Goal: Task Accomplishment & Management: Manage account settings

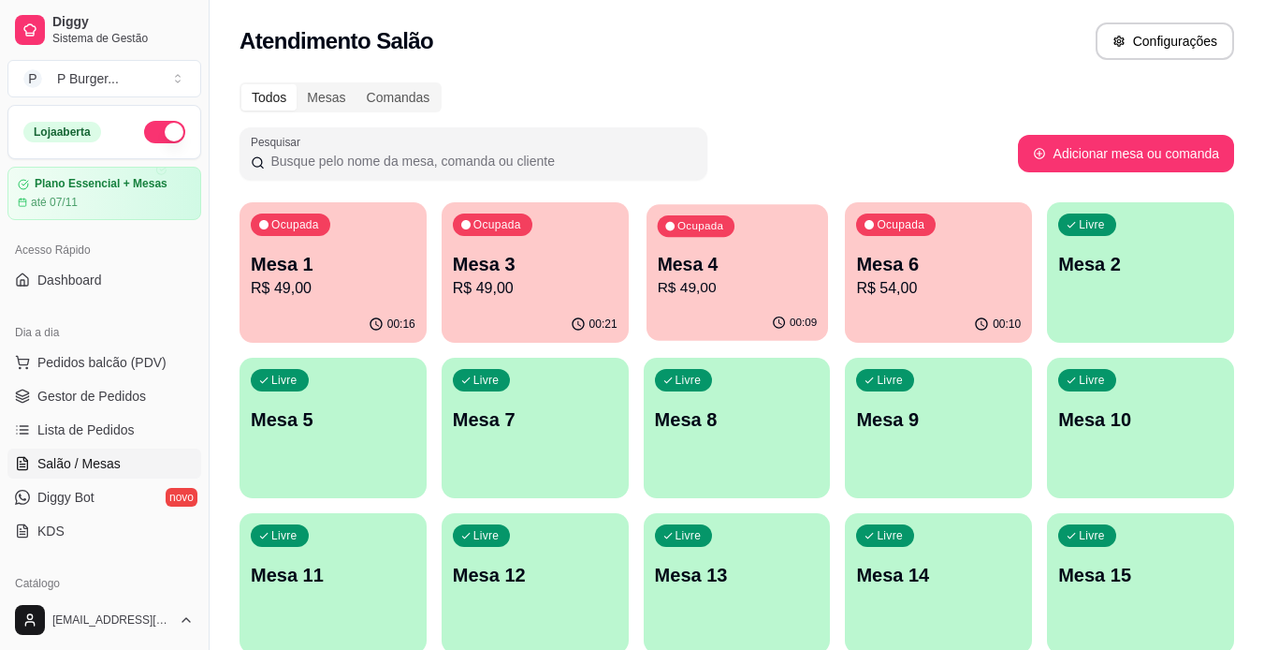
click at [688, 281] on p "R$ 49,00" at bounding box center [737, 288] width 160 height 22
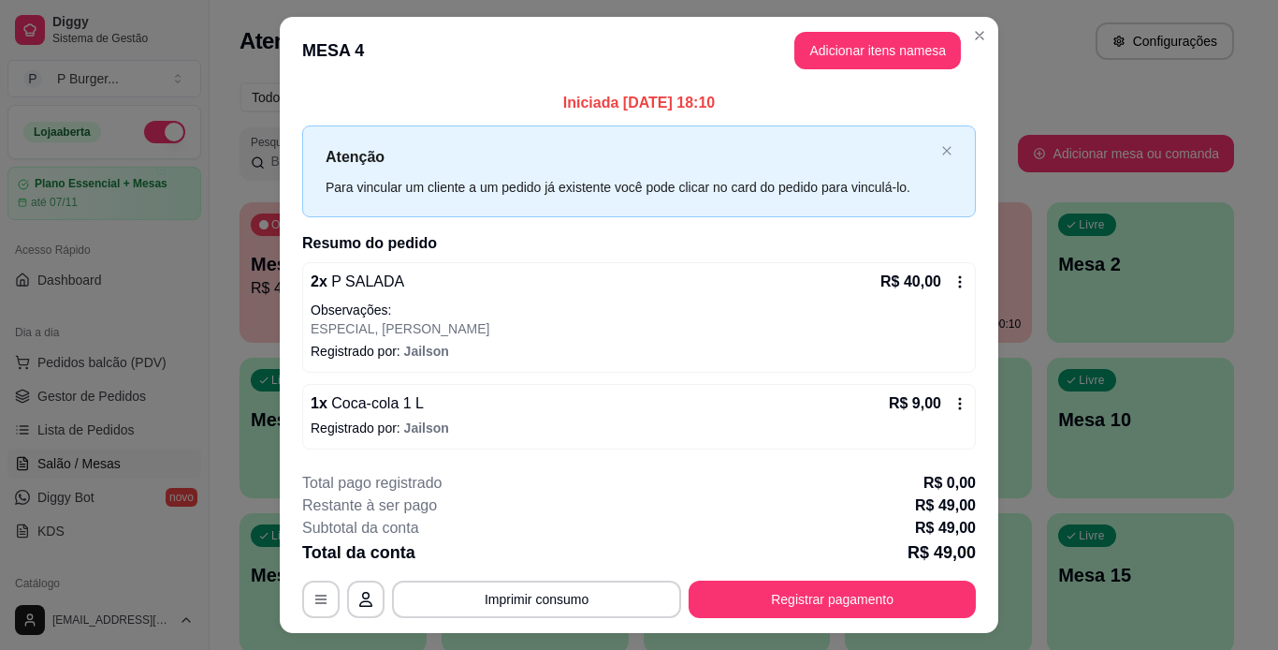
click at [953, 403] on icon at bounding box center [960, 403] width 15 height 15
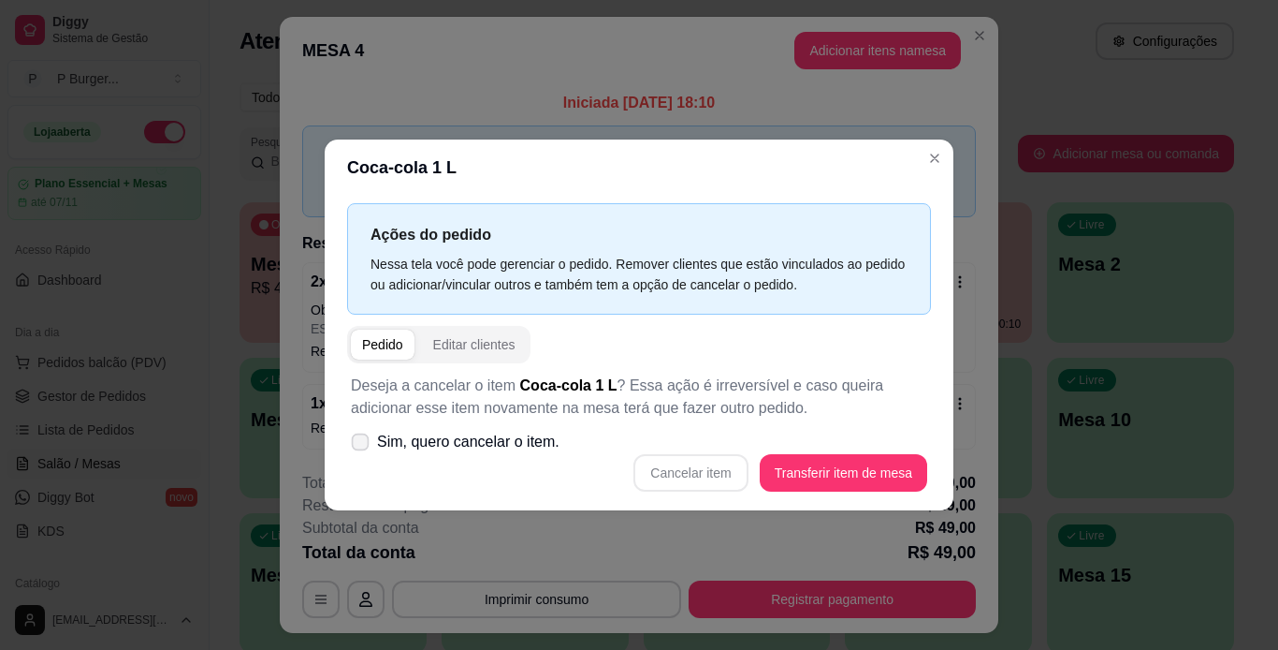
click at [426, 445] on span "Sim, quero cancelar o item." at bounding box center [468, 442] width 182 height 22
click at [362, 445] on input "Sim, quero cancelar o item." at bounding box center [356, 451] width 12 height 12
checkbox input "true"
click at [673, 482] on button "Cancelar item" at bounding box center [690, 473] width 111 height 36
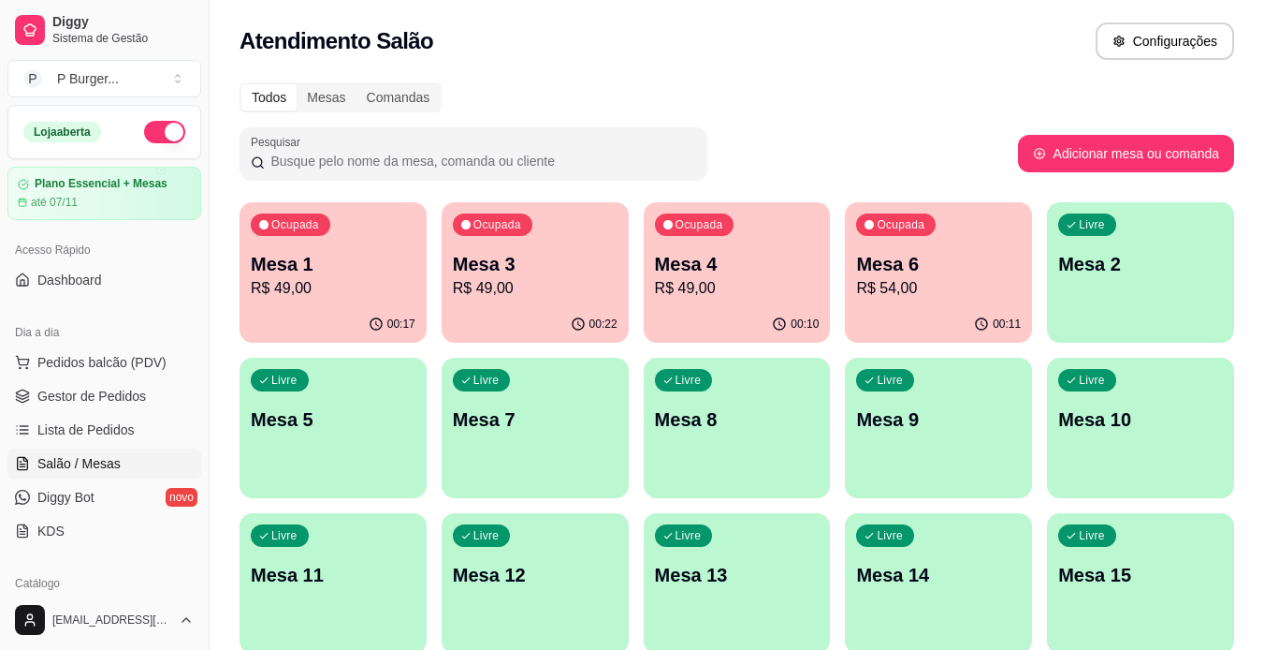
click at [682, 268] on p "Mesa 4" at bounding box center [737, 264] width 165 height 26
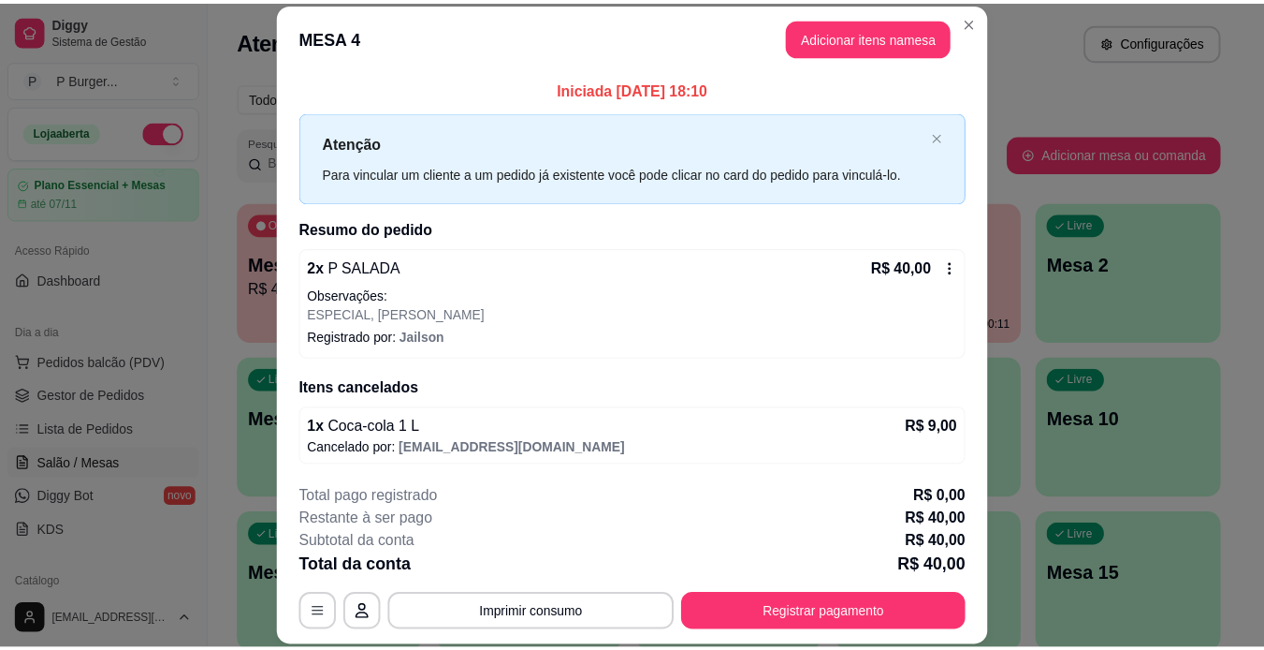
scroll to position [2, 0]
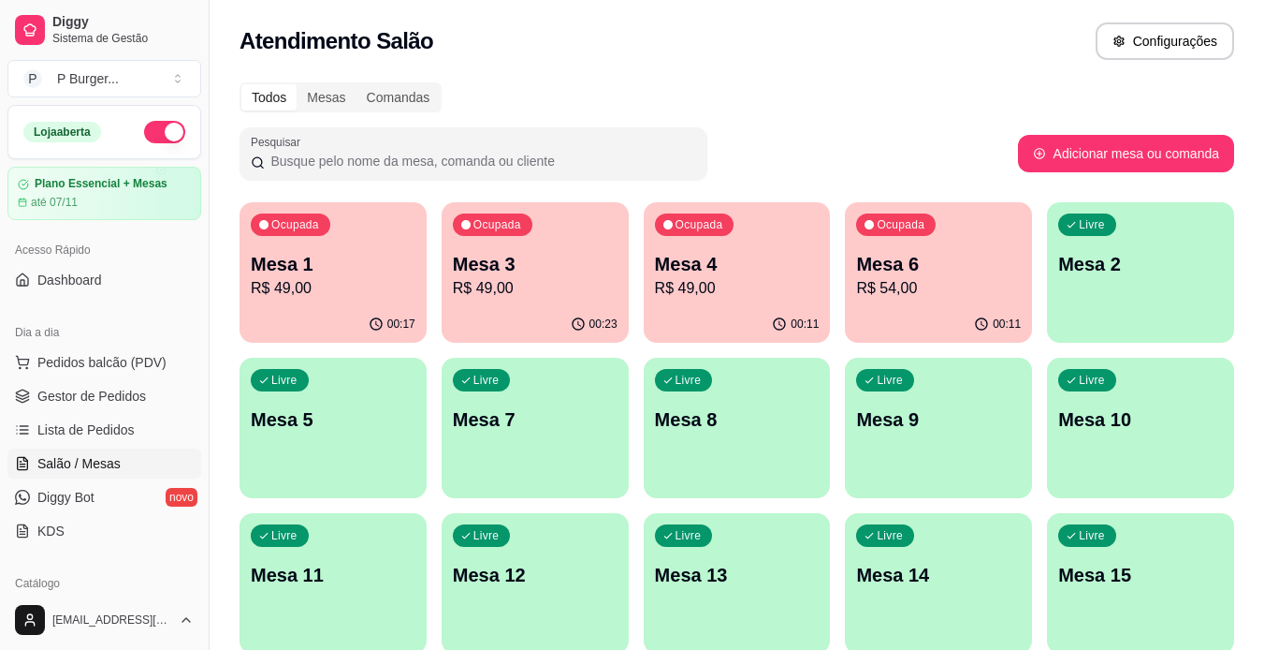
click at [673, 122] on div "Todos Mesas Comandas Pesquisar Adicionar mesa ou comanda Ocupada Mesa 1 R$ 49,0…" at bounding box center [737, 606] width 1055 height 1071
click at [72, 369] on span "Pedidos balcão (PDV)" at bounding box center [101, 362] width 129 height 19
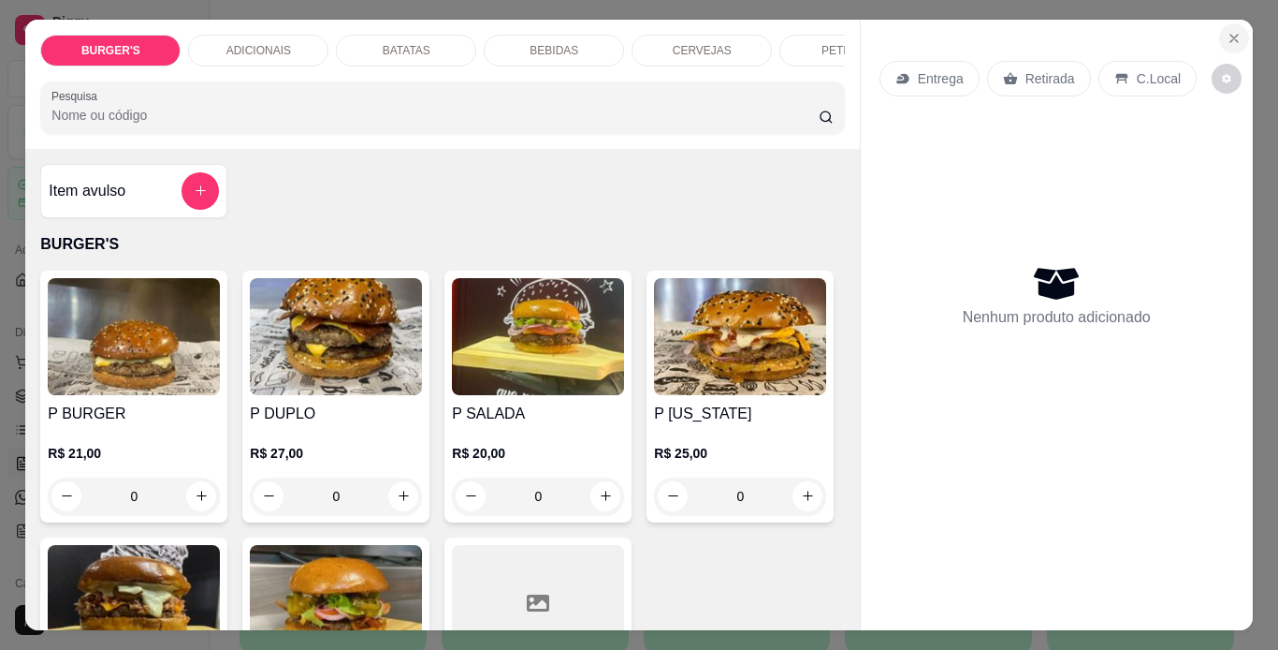
click at [1232, 38] on icon "Close" at bounding box center [1234, 38] width 15 height 15
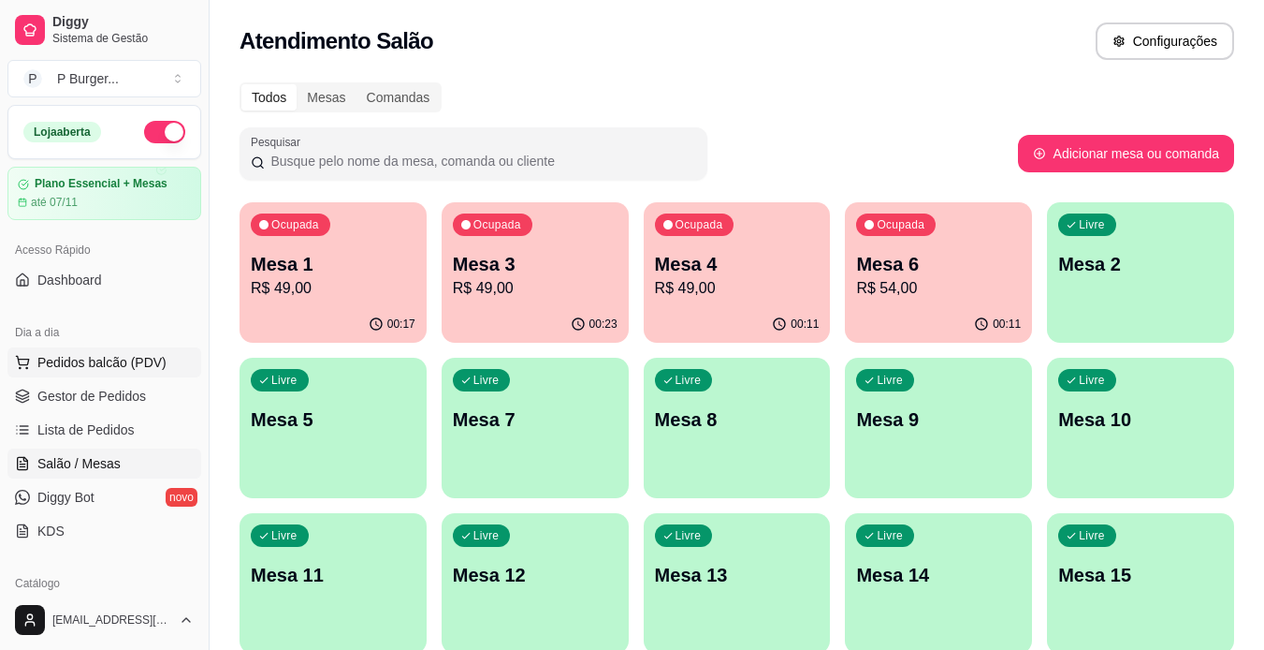
click at [131, 366] on span "Pedidos balcão (PDV)" at bounding box center [101, 362] width 129 height 19
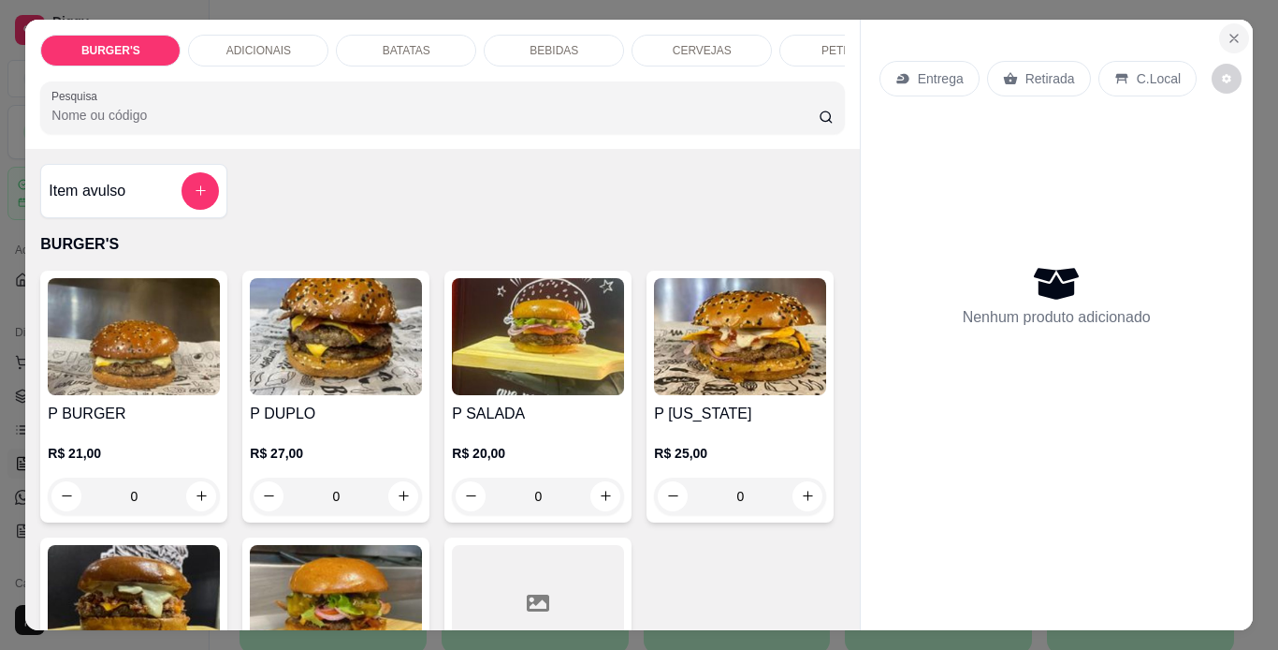
click at [1227, 31] on icon "Close" at bounding box center [1234, 38] width 15 height 15
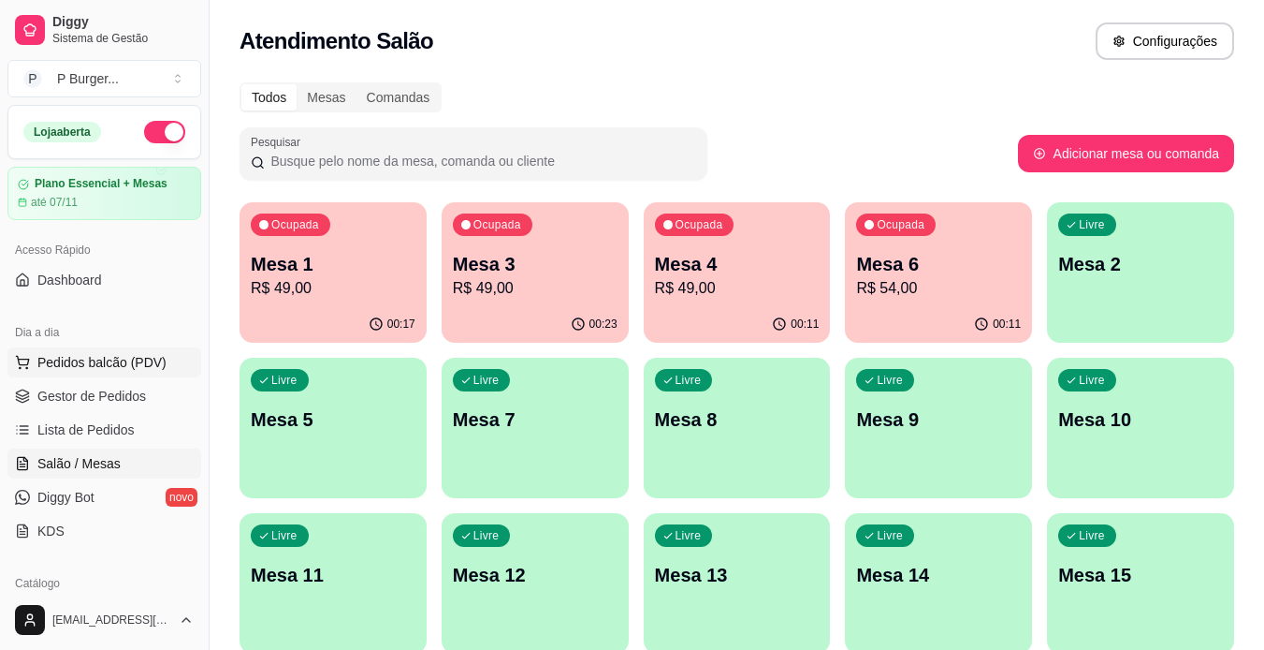
click at [97, 362] on span "Pedidos balcão (PDV)" at bounding box center [101, 362] width 129 height 19
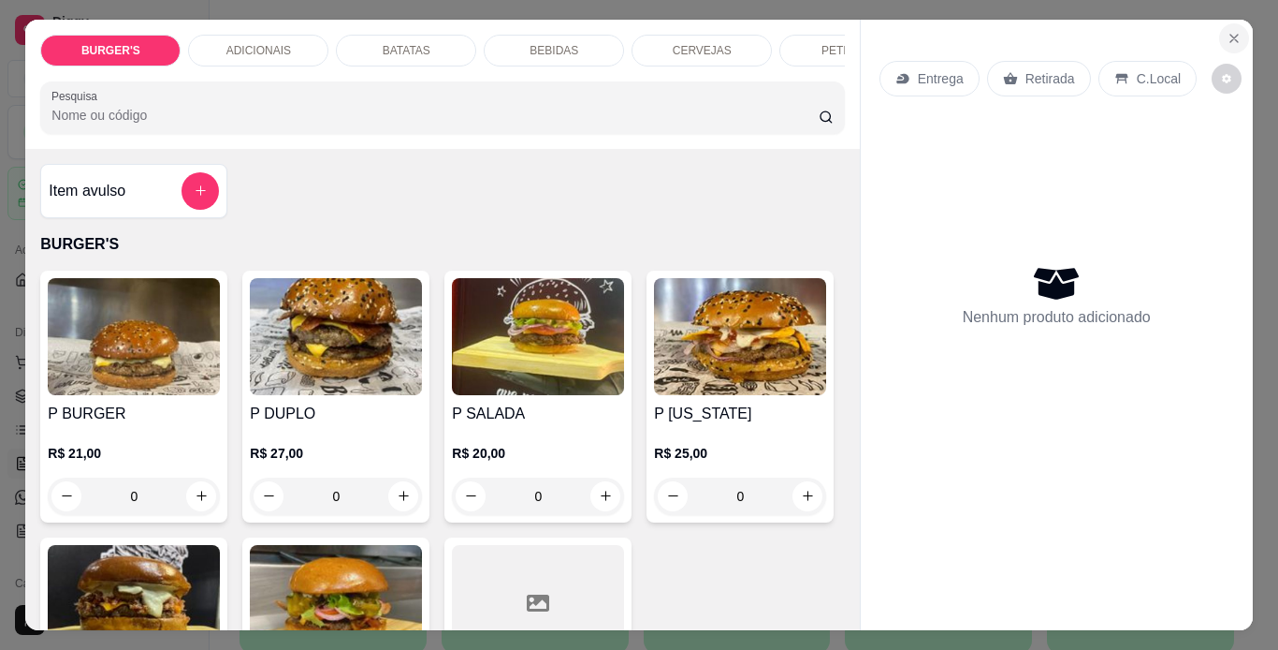
click at [1238, 30] on button "Close" at bounding box center [1234, 38] width 30 height 30
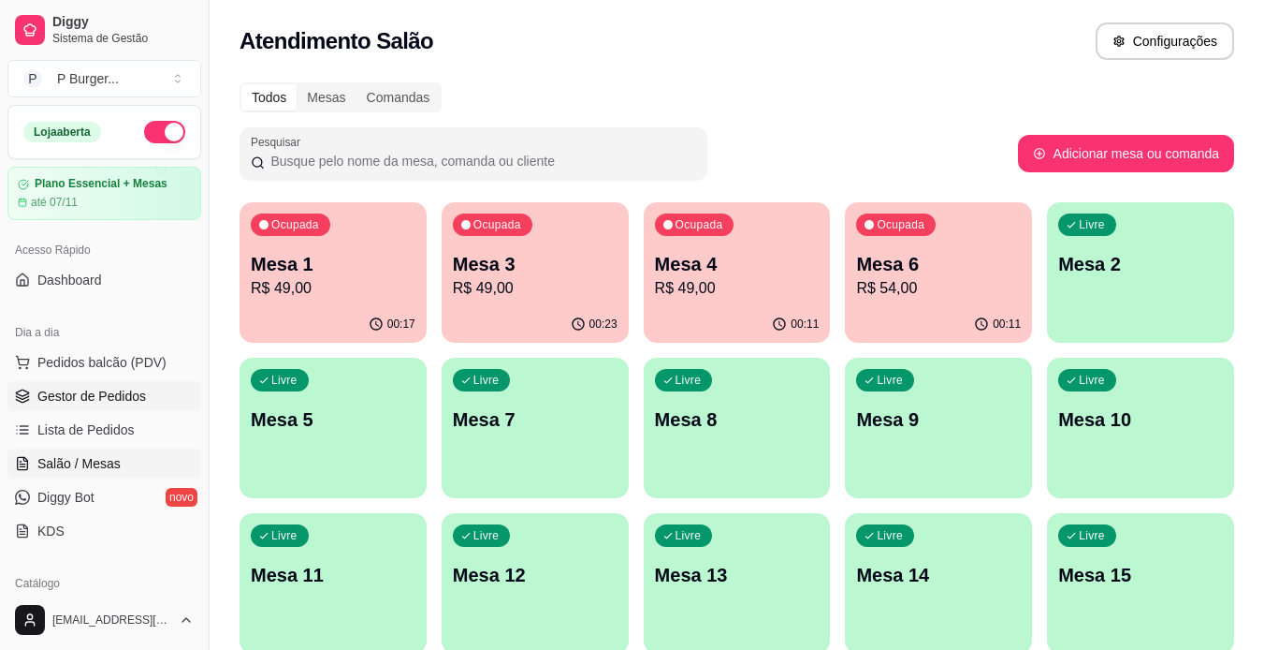
click at [100, 391] on span "Gestor de Pedidos" at bounding box center [91, 396] width 109 height 19
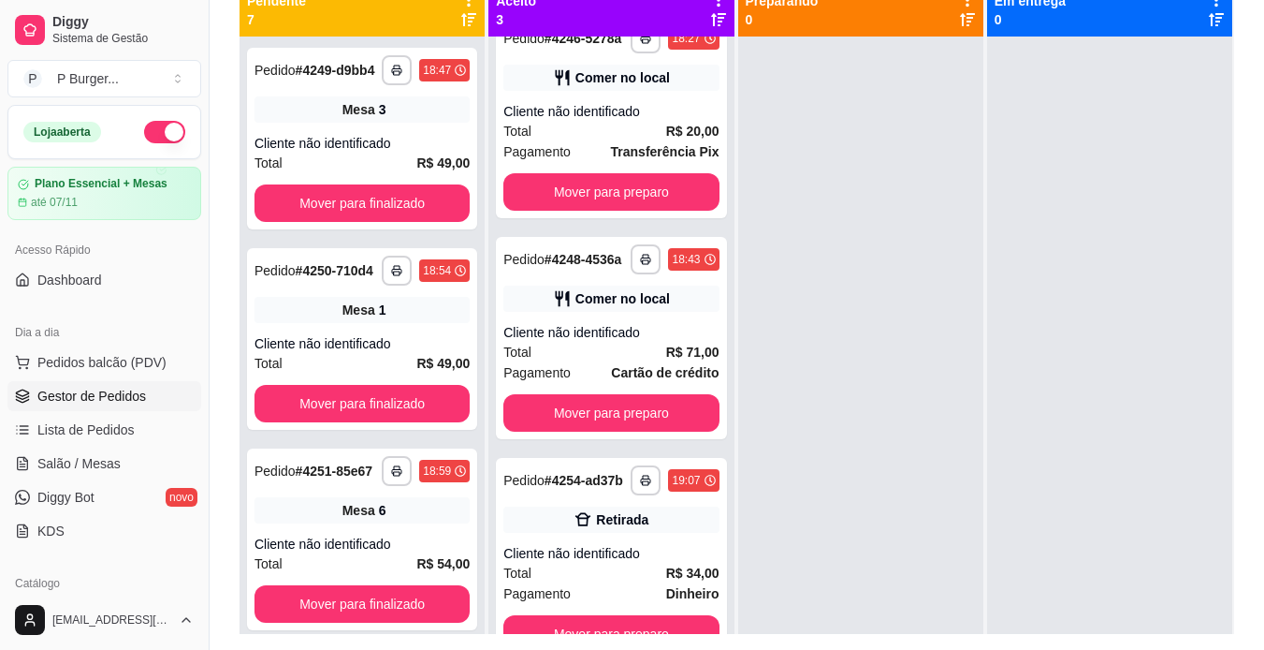
scroll to position [285, 0]
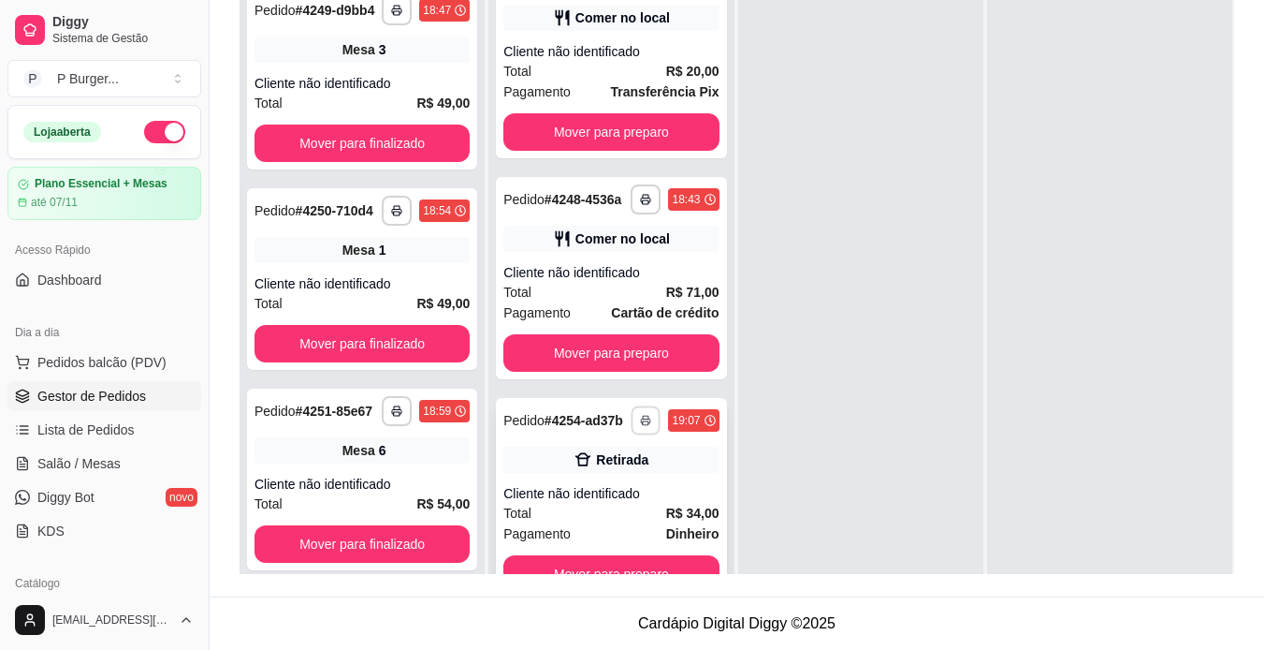
click at [632, 420] on button "button" at bounding box center [646, 419] width 29 height 29
click at [88, 458] on span "Salão / Mesas" at bounding box center [78, 463] width 83 height 19
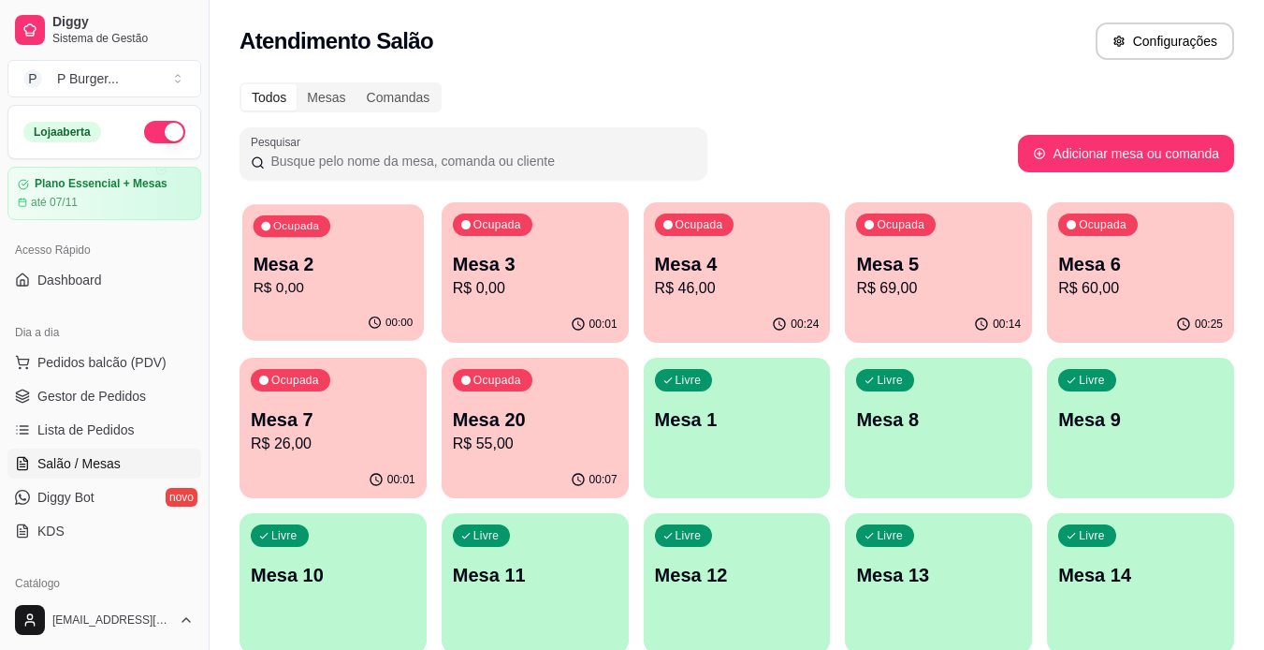
click at [342, 322] on div "00:00" at bounding box center [333, 323] width 182 height 36
click at [33, 398] on link "Gestor de Pedidos" at bounding box center [104, 396] width 194 height 30
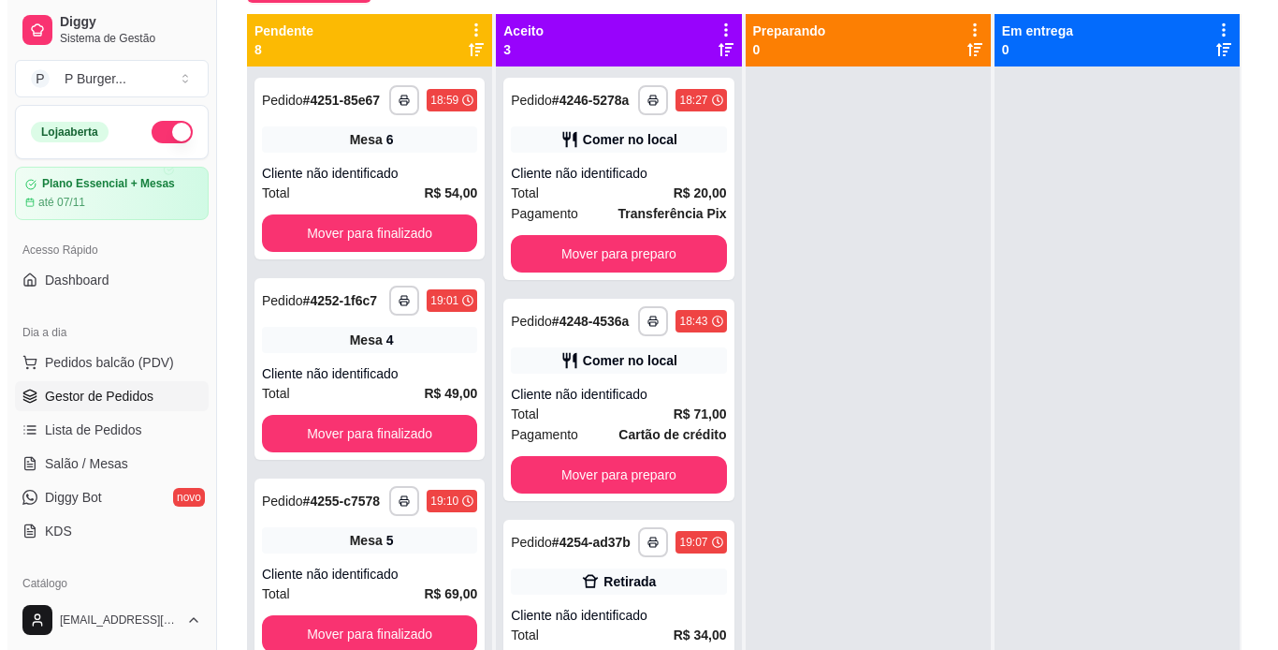
scroll to position [198, 0]
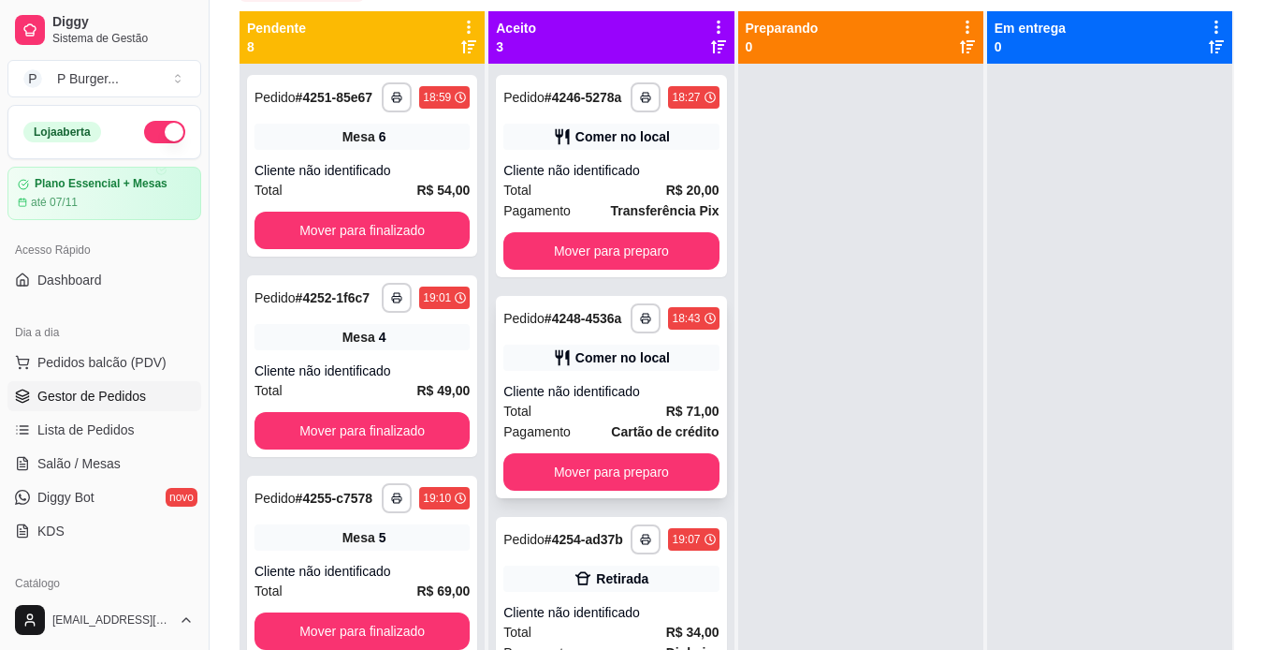
click at [596, 367] on div "Comer no local" at bounding box center [623, 357] width 95 height 19
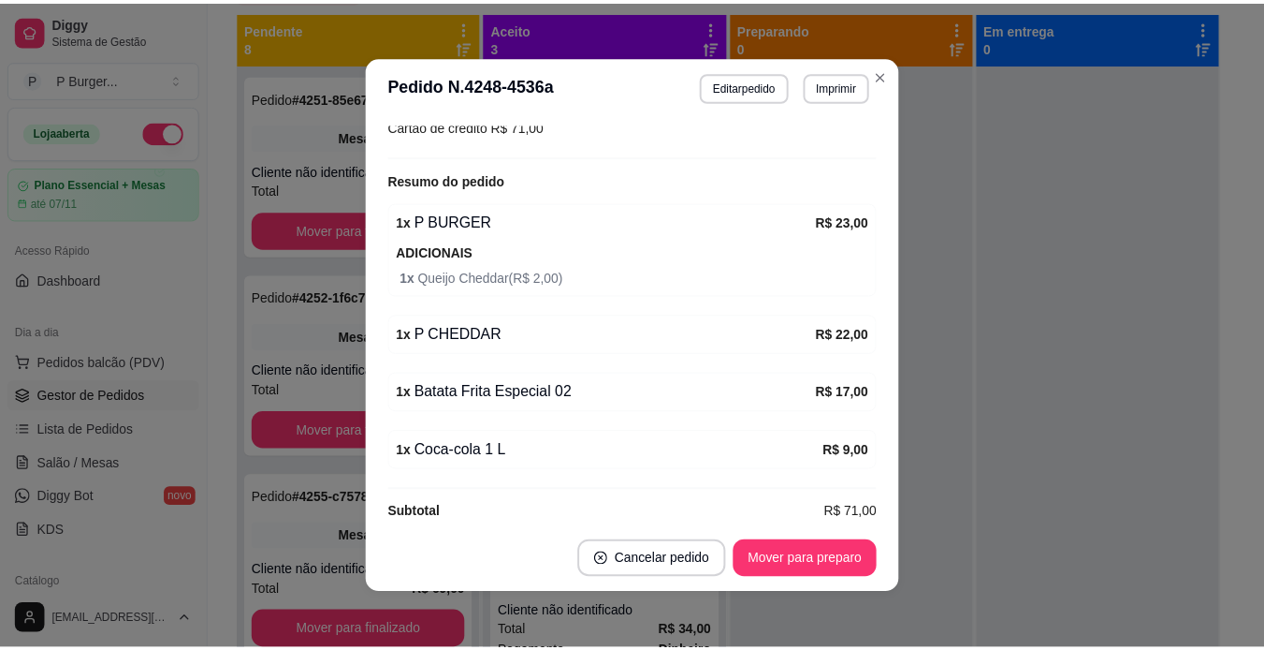
scroll to position [317, 0]
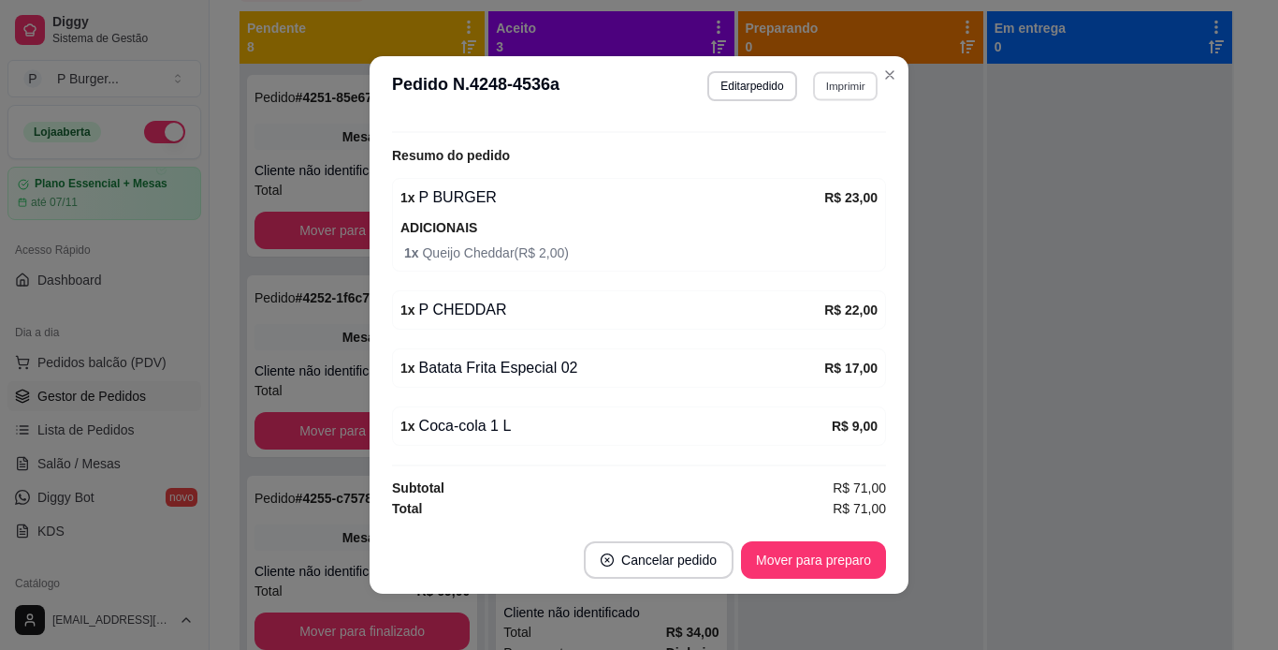
click at [846, 91] on button "Imprimir" at bounding box center [845, 85] width 65 height 29
click at [778, 152] on button "IMPRESSORA" at bounding box center [804, 151] width 131 height 29
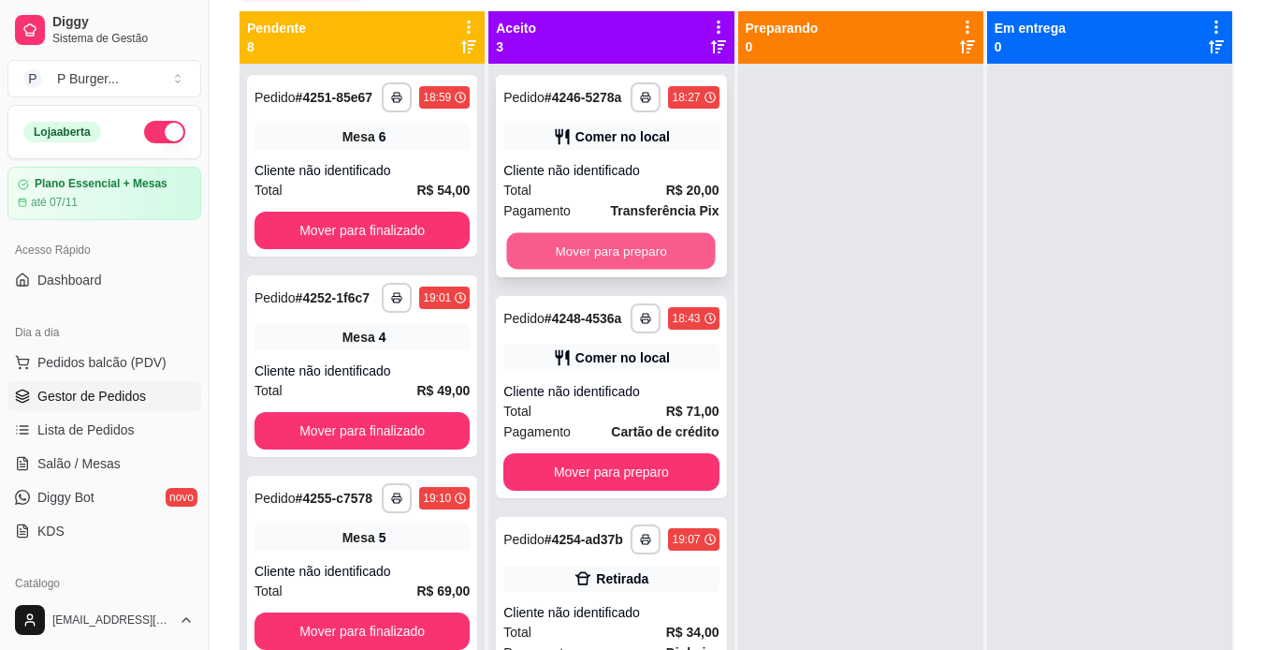
click at [674, 270] on button "Mover para preparo" at bounding box center [611, 251] width 209 height 36
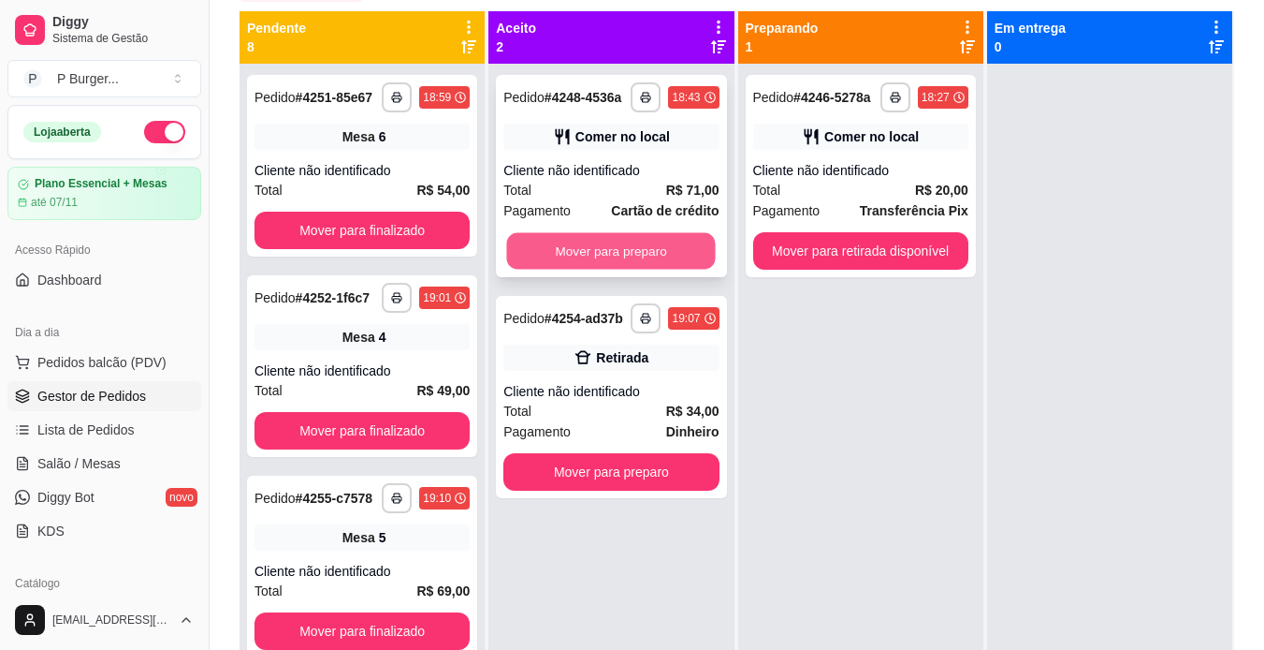
click at [663, 252] on button "Mover para preparo" at bounding box center [611, 251] width 209 height 36
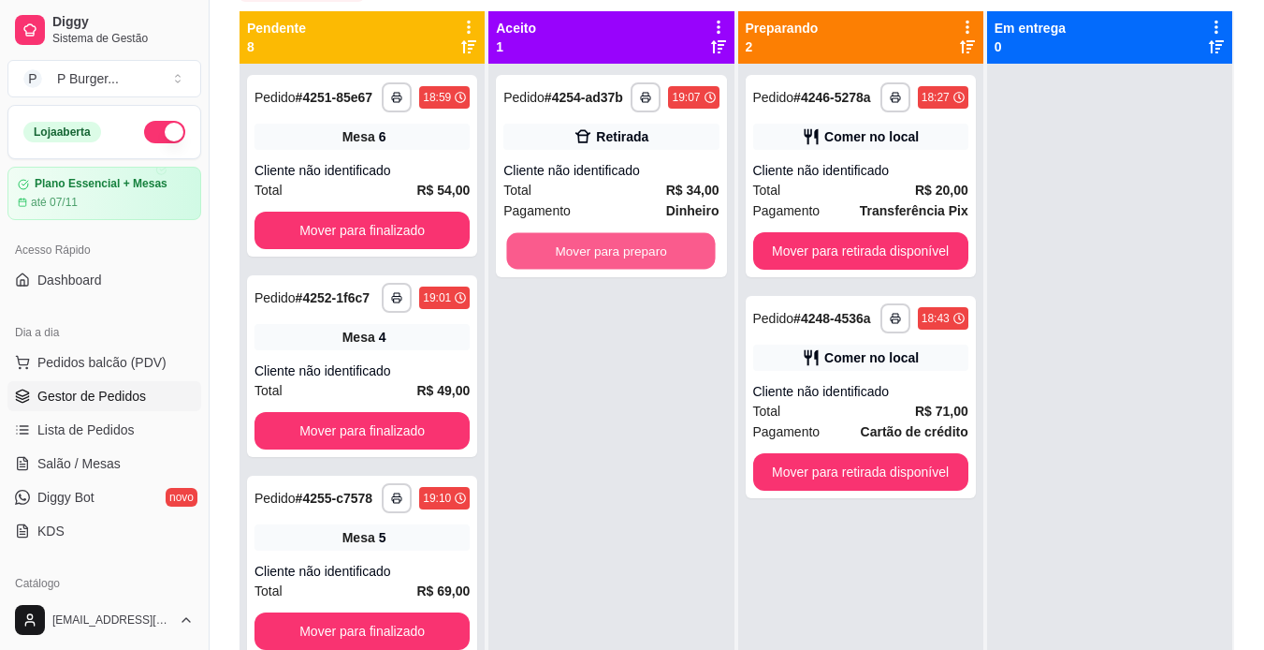
click at [663, 252] on button "Mover para preparo" at bounding box center [611, 251] width 209 height 36
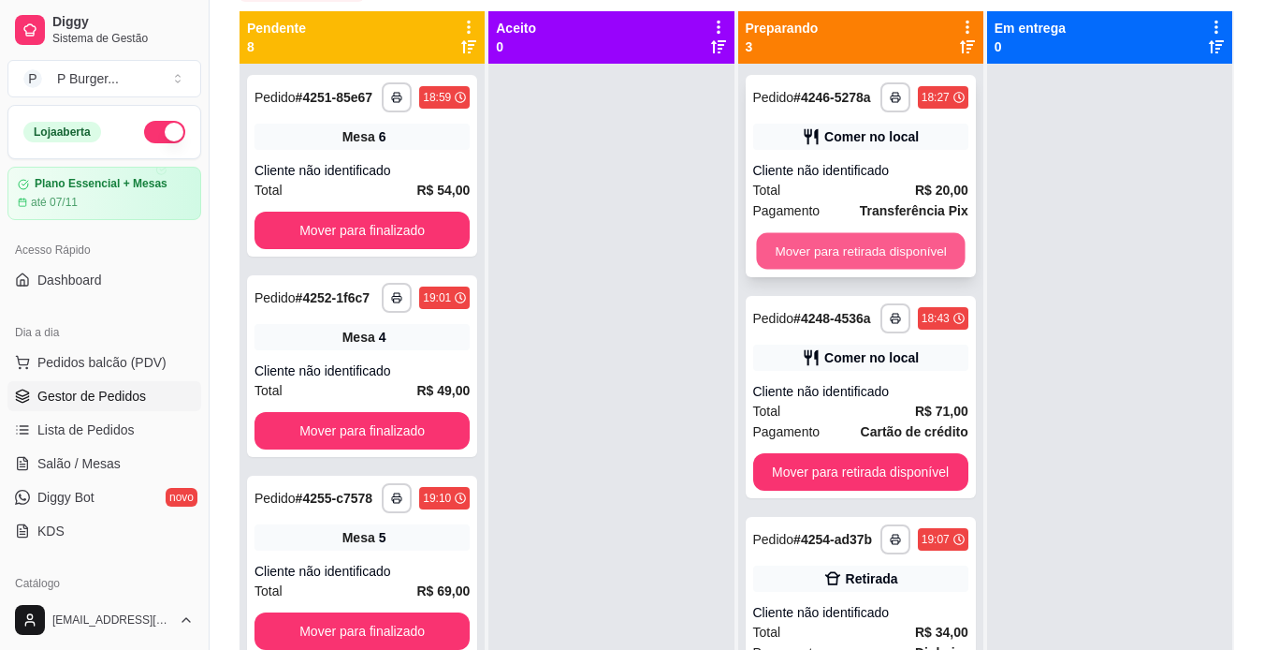
click at [837, 270] on button "Mover para retirada disponível" at bounding box center [860, 251] width 209 height 36
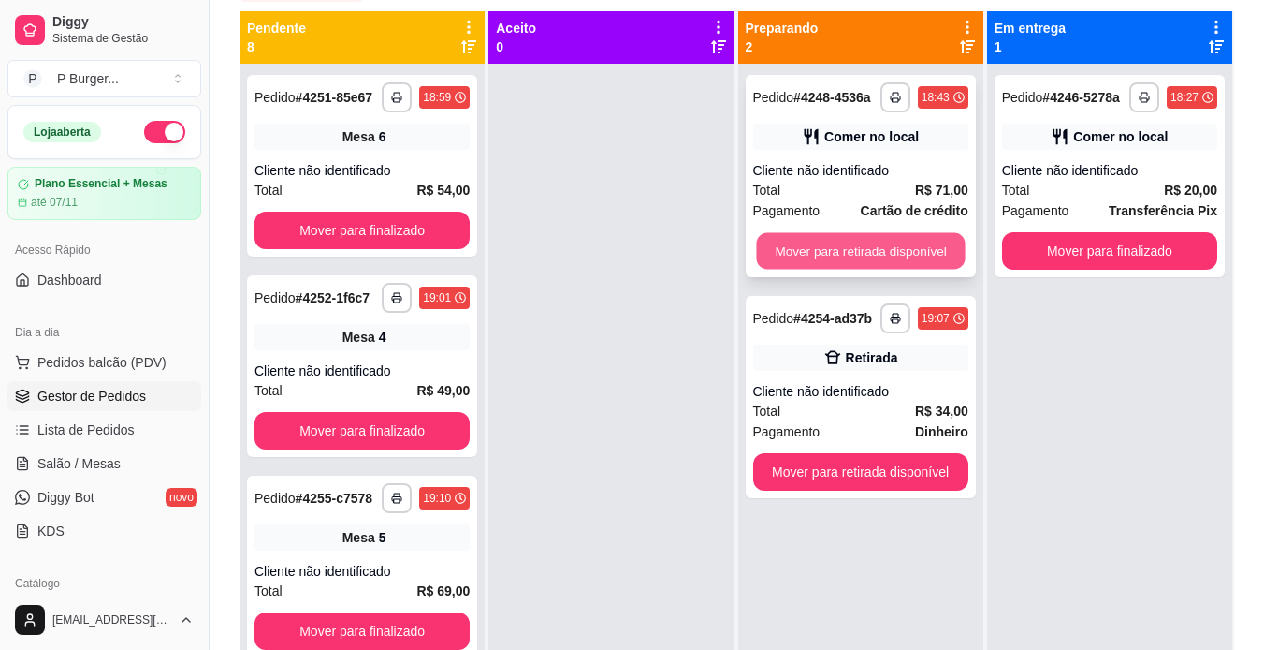
click at [836, 257] on button "Mover para retirada disponível" at bounding box center [860, 251] width 209 height 36
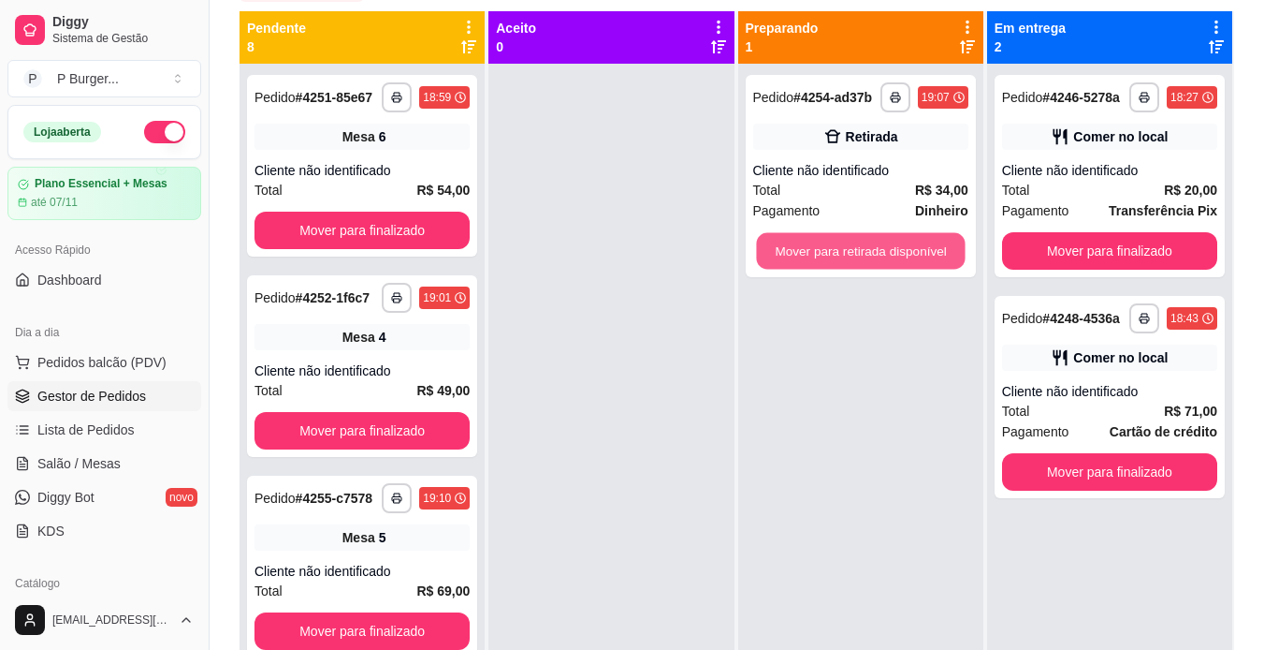
click at [836, 257] on button "Mover para retirada disponível" at bounding box center [860, 251] width 209 height 36
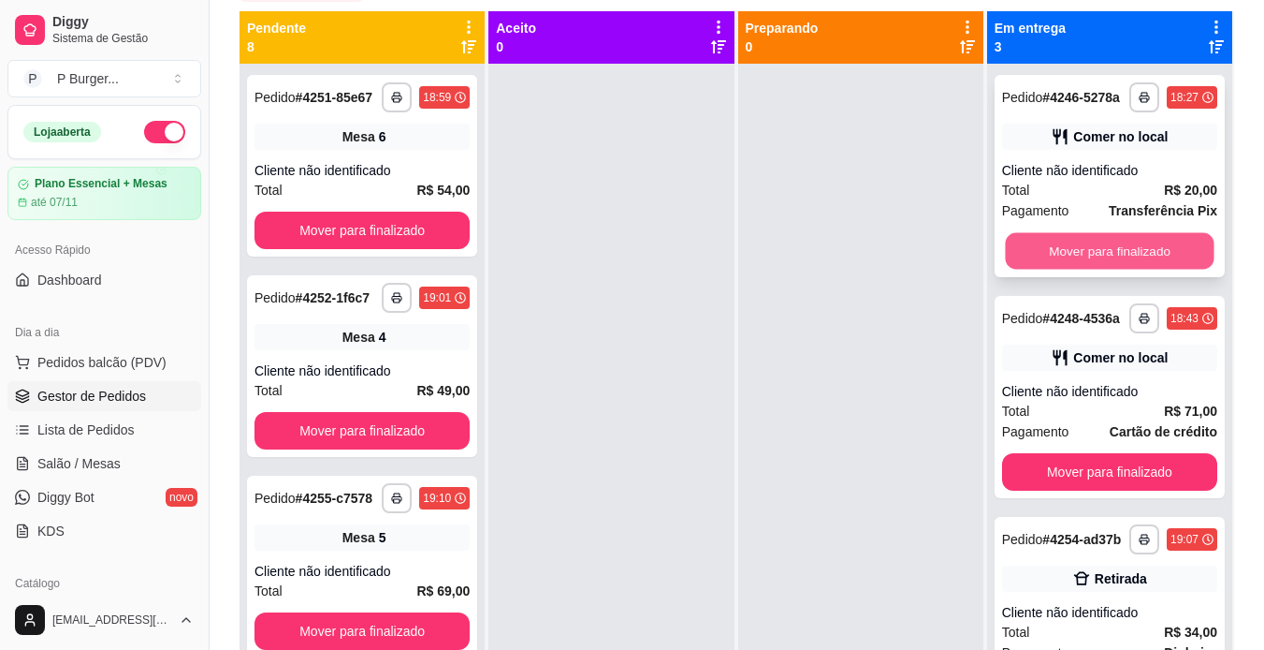
click at [1019, 270] on button "Mover para finalizado" at bounding box center [1109, 251] width 209 height 36
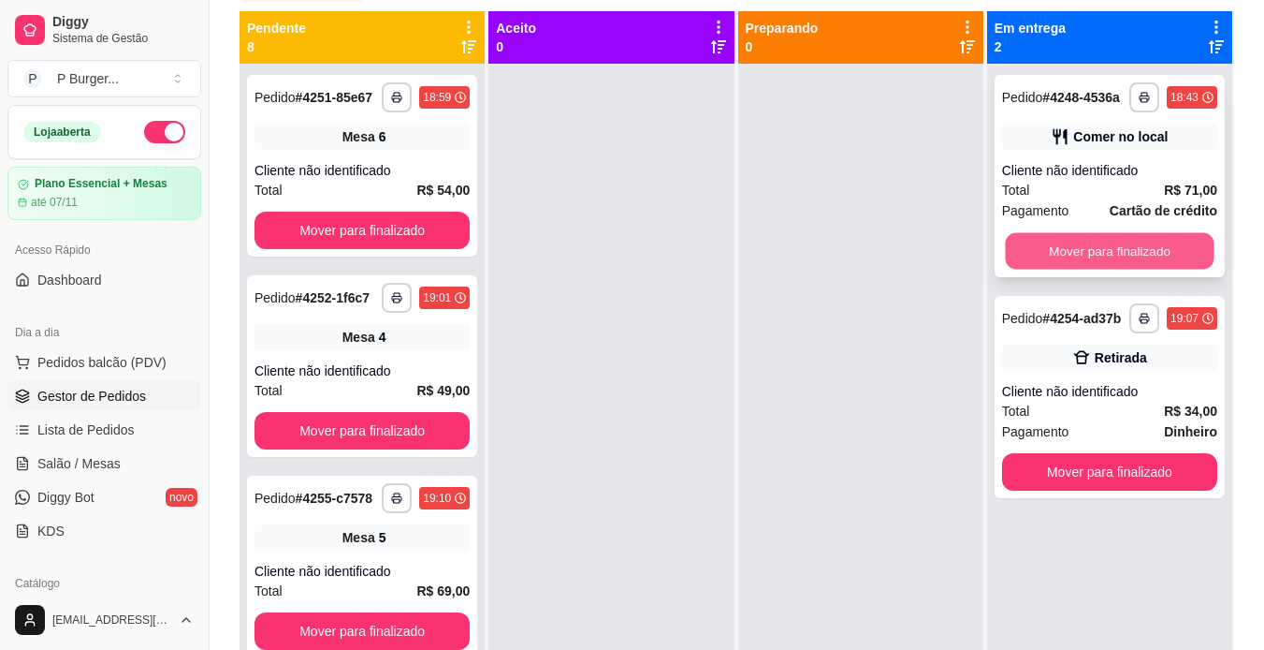
click at [1015, 242] on button "Mover para finalizado" at bounding box center [1109, 251] width 209 height 36
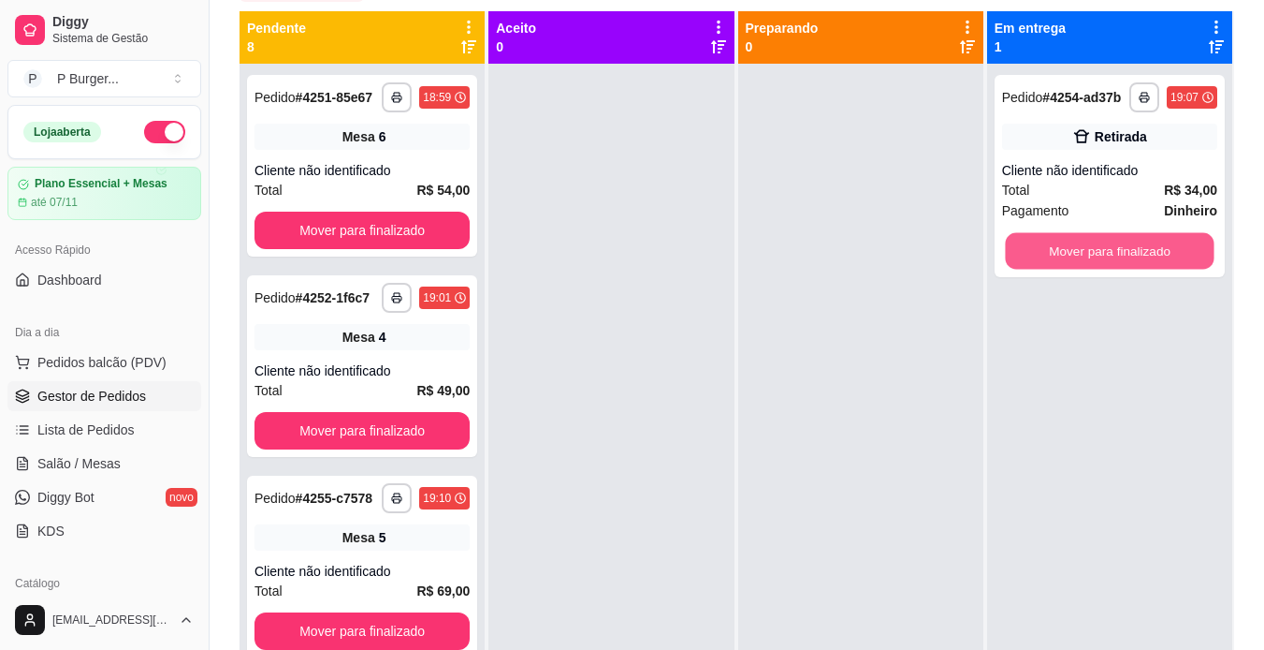
click at [1015, 242] on button "Mover para finalizado" at bounding box center [1109, 251] width 209 height 36
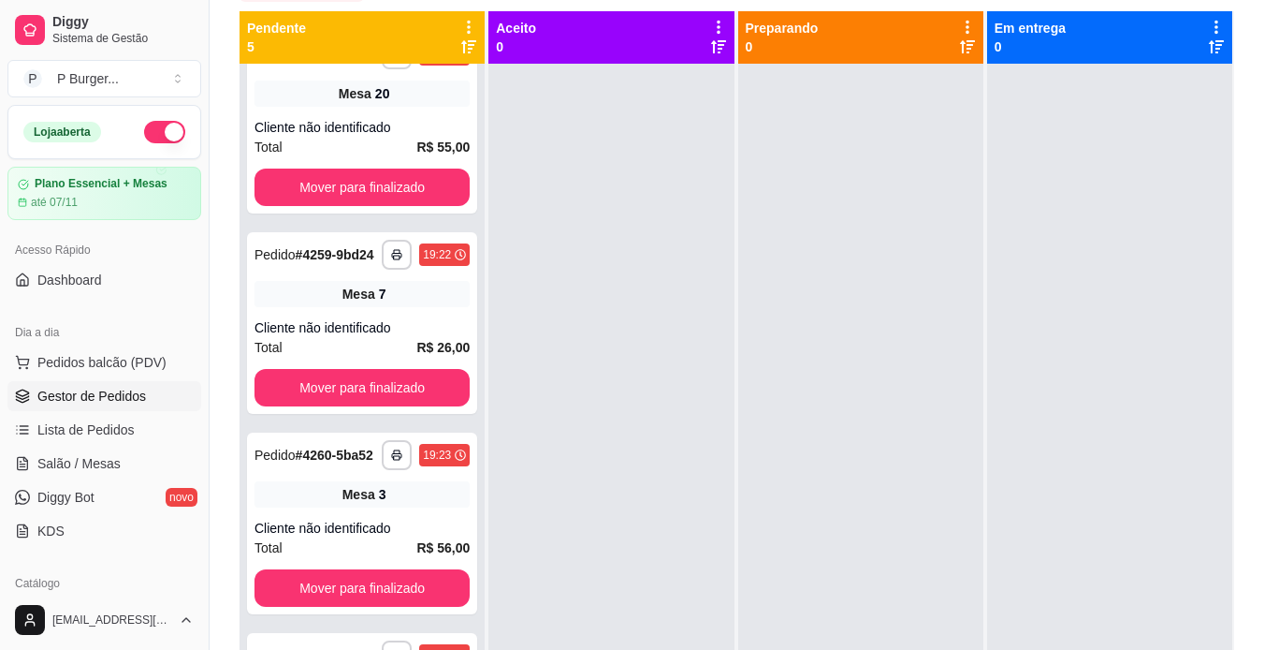
scroll to position [0, 0]
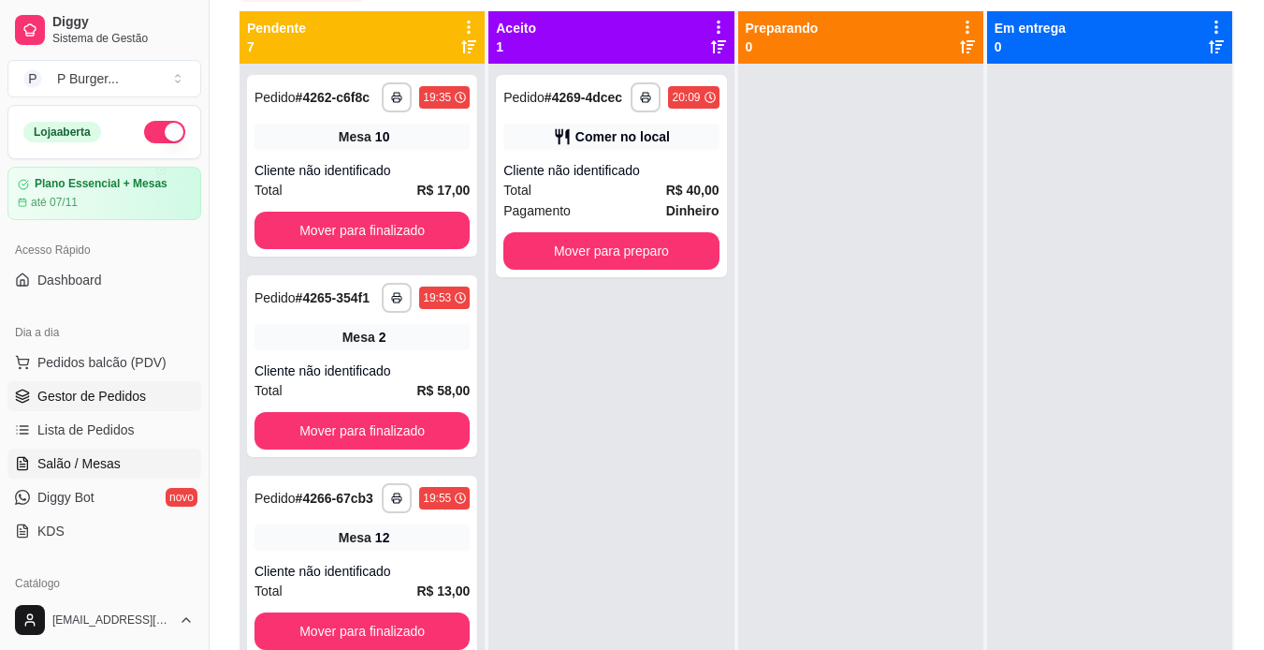
click at [53, 466] on span "Salão / Mesas" at bounding box center [78, 463] width 83 height 19
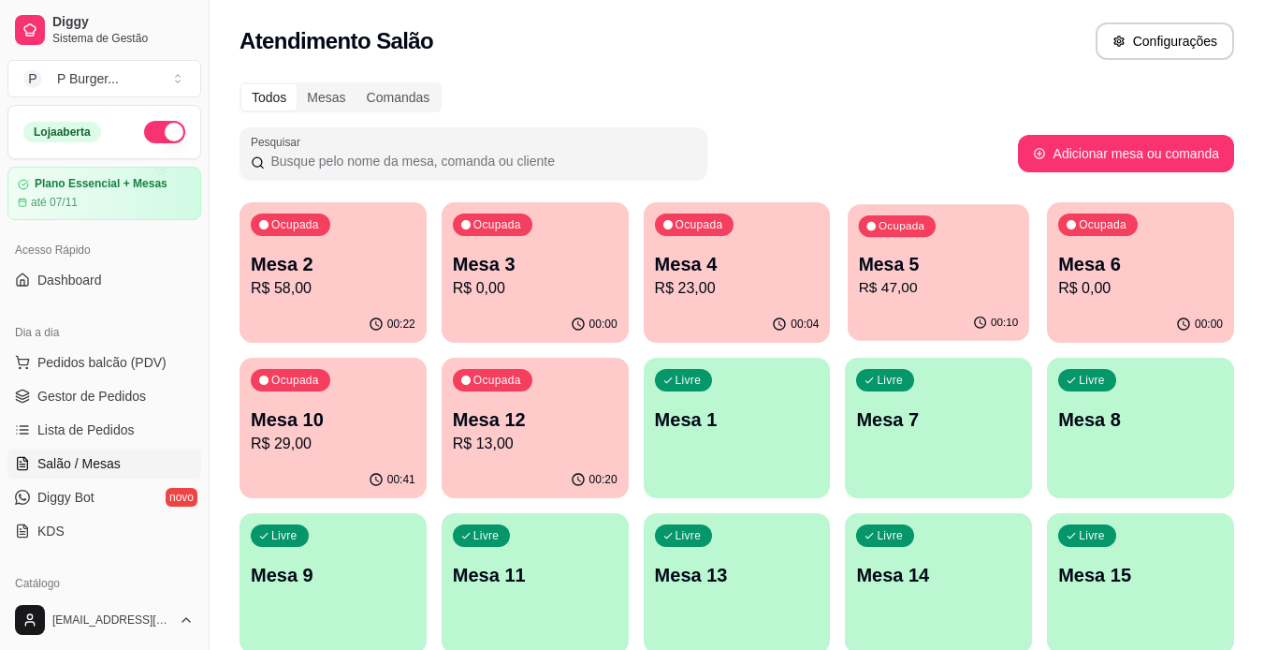
click at [888, 280] on p "R$ 47,00" at bounding box center [939, 288] width 160 height 22
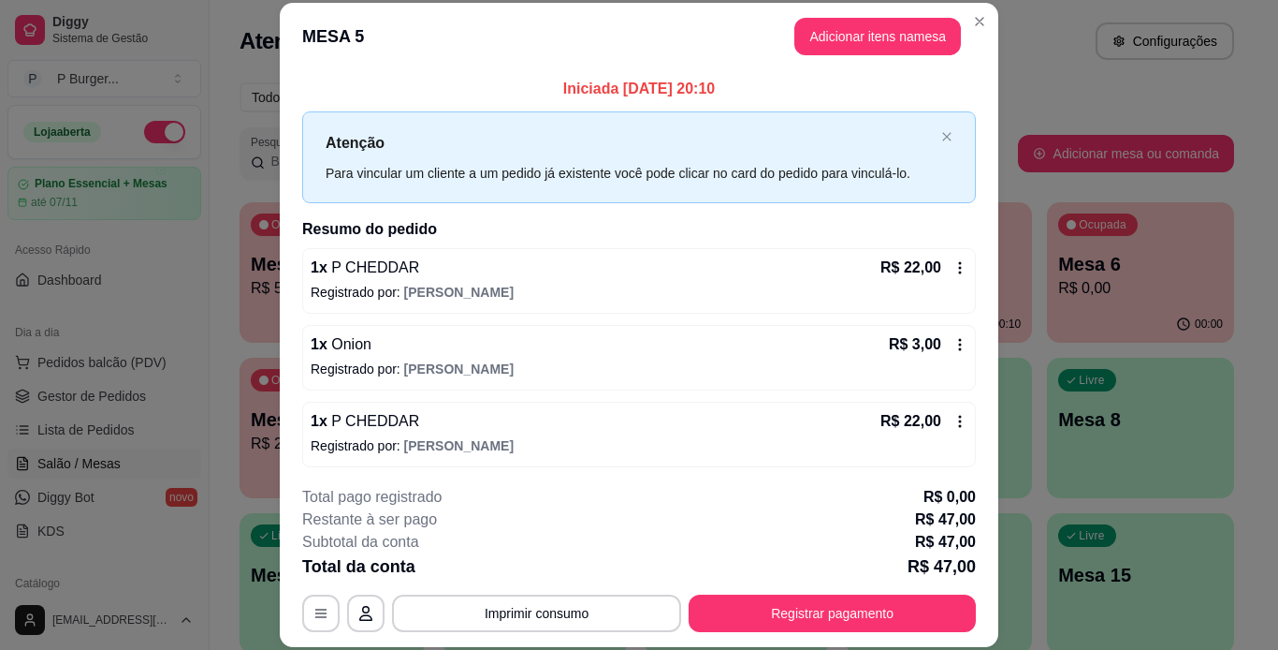
click at [953, 346] on icon at bounding box center [960, 344] width 15 height 15
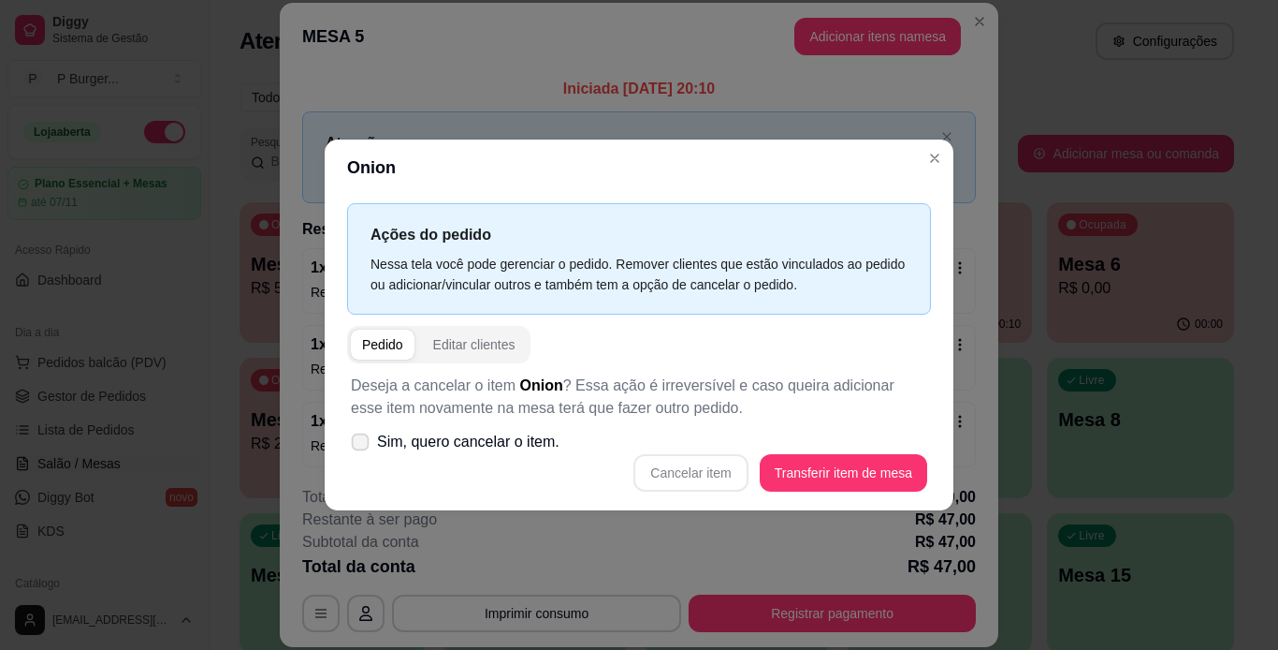
click at [362, 449] on span at bounding box center [361, 442] width 18 height 18
click at [362, 449] on input "Sim, quero cancelar o item." at bounding box center [356, 451] width 12 height 12
checkbox input "true"
click at [671, 470] on button "Cancelar item" at bounding box center [690, 473] width 111 height 36
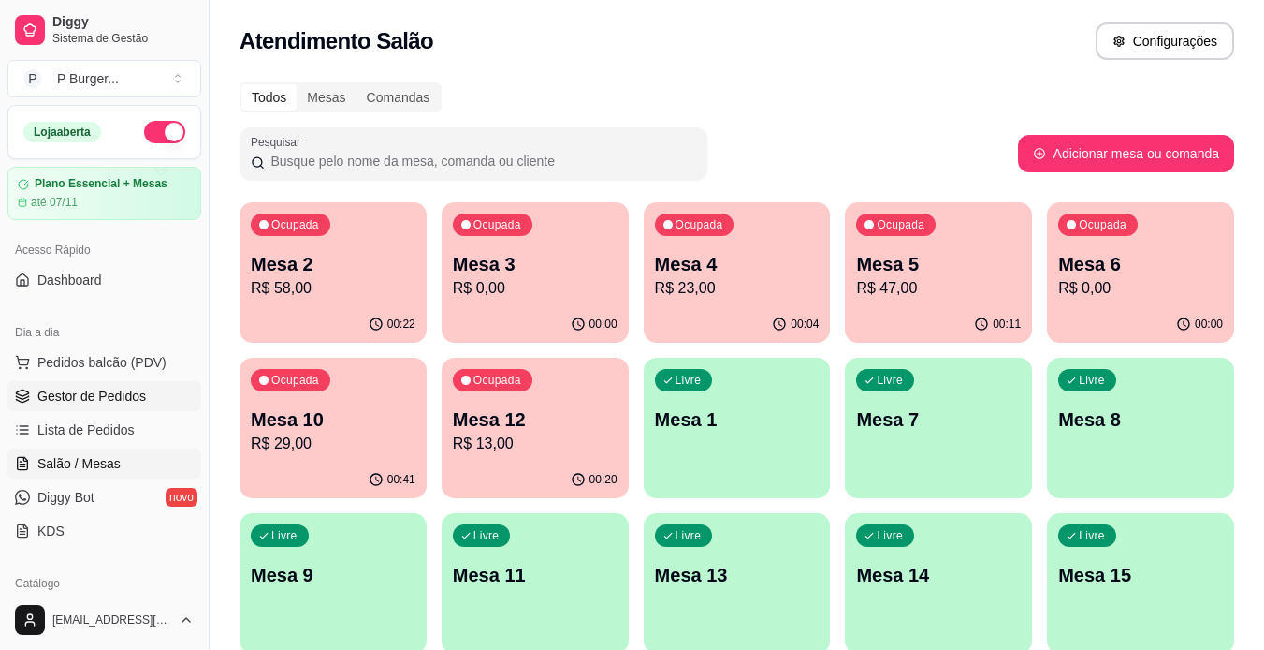
click at [121, 389] on span "Gestor de Pedidos" at bounding box center [91, 396] width 109 height 19
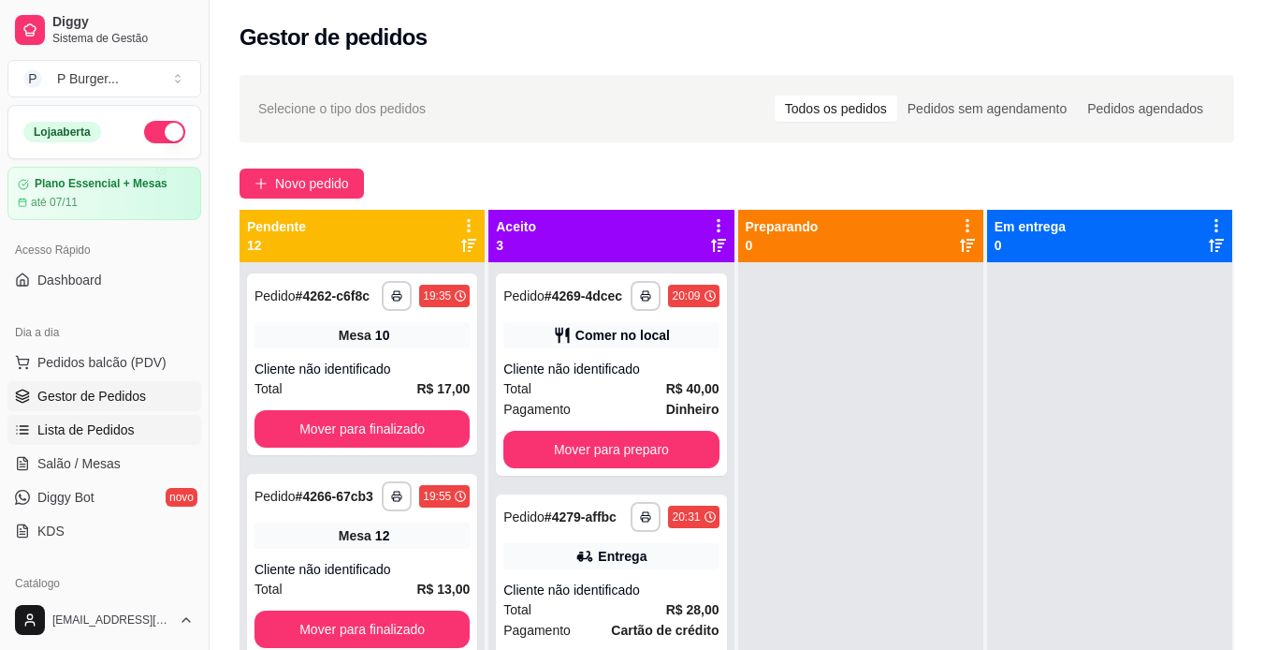
click at [98, 431] on span "Lista de Pedidos" at bounding box center [85, 429] width 97 height 19
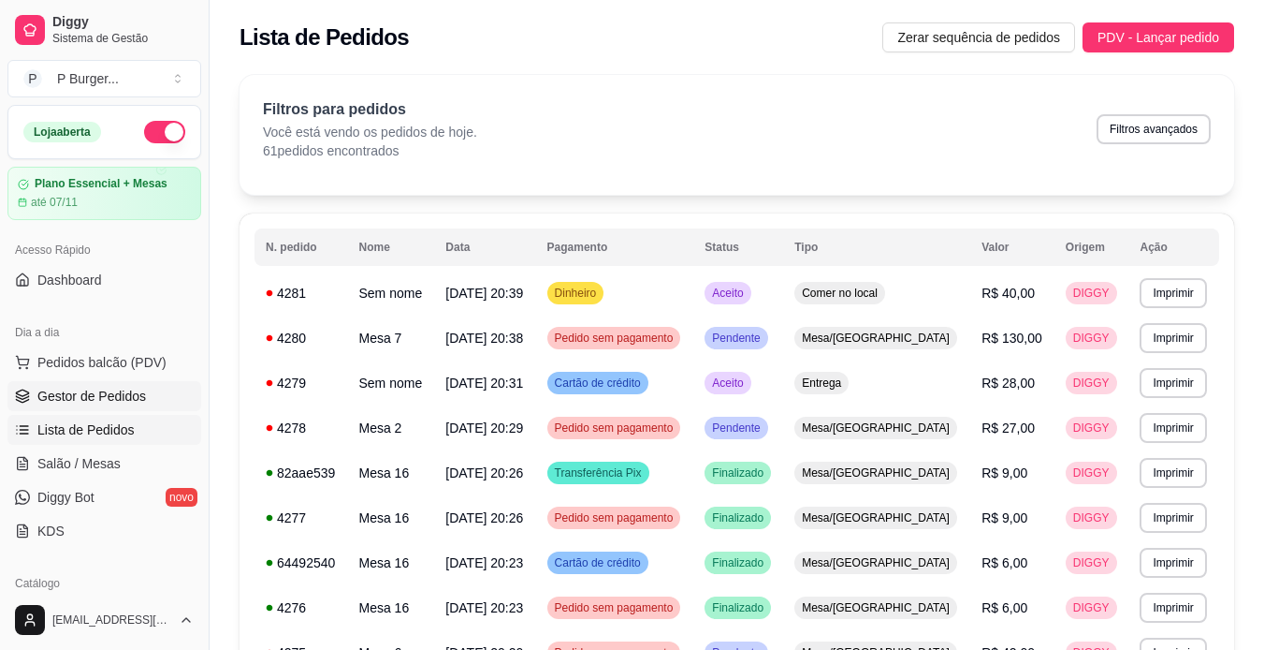
click at [60, 394] on span "Gestor de Pedidos" at bounding box center [91, 396] width 109 height 19
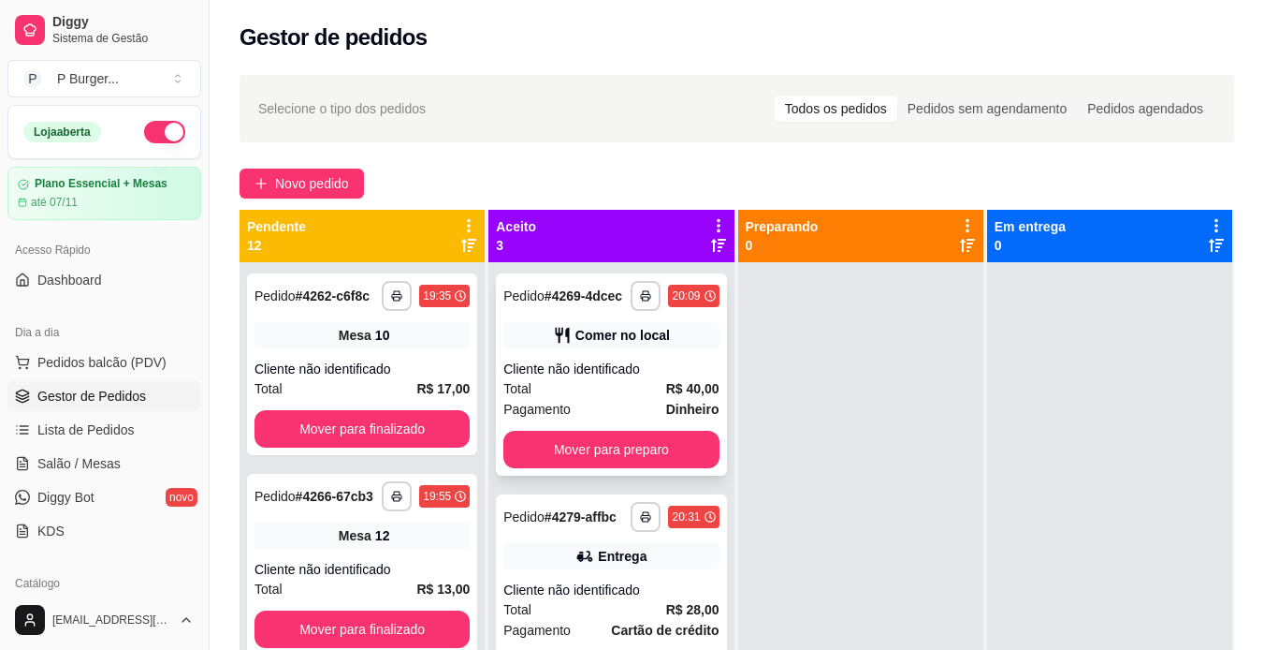
click at [649, 378] on div "Cliente não identificado" at bounding box center [611, 368] width 215 height 19
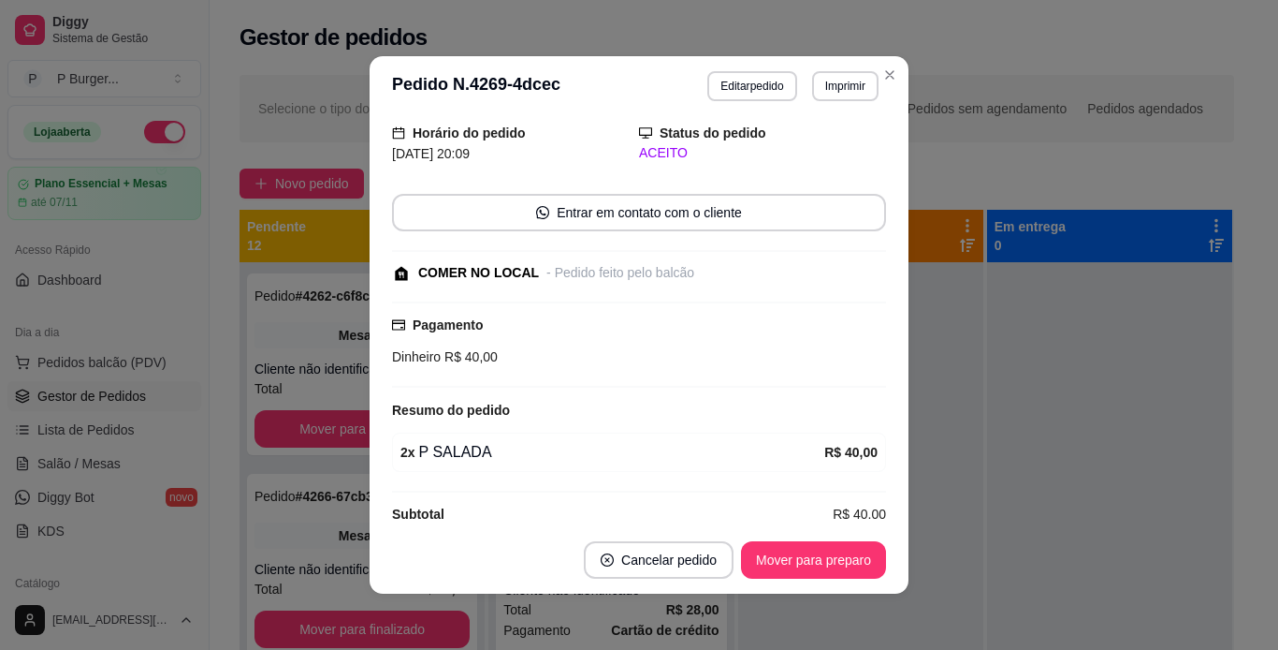
scroll to position [89, 0]
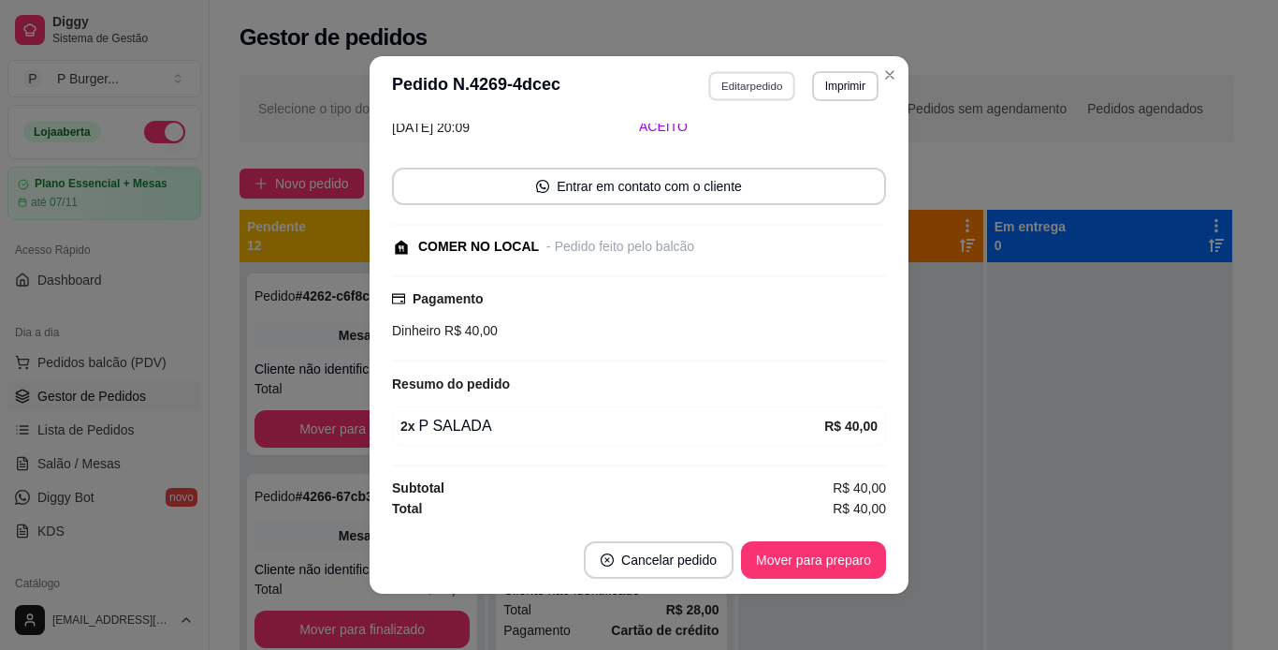
click at [751, 81] on button "Editar pedido" at bounding box center [752, 85] width 87 height 29
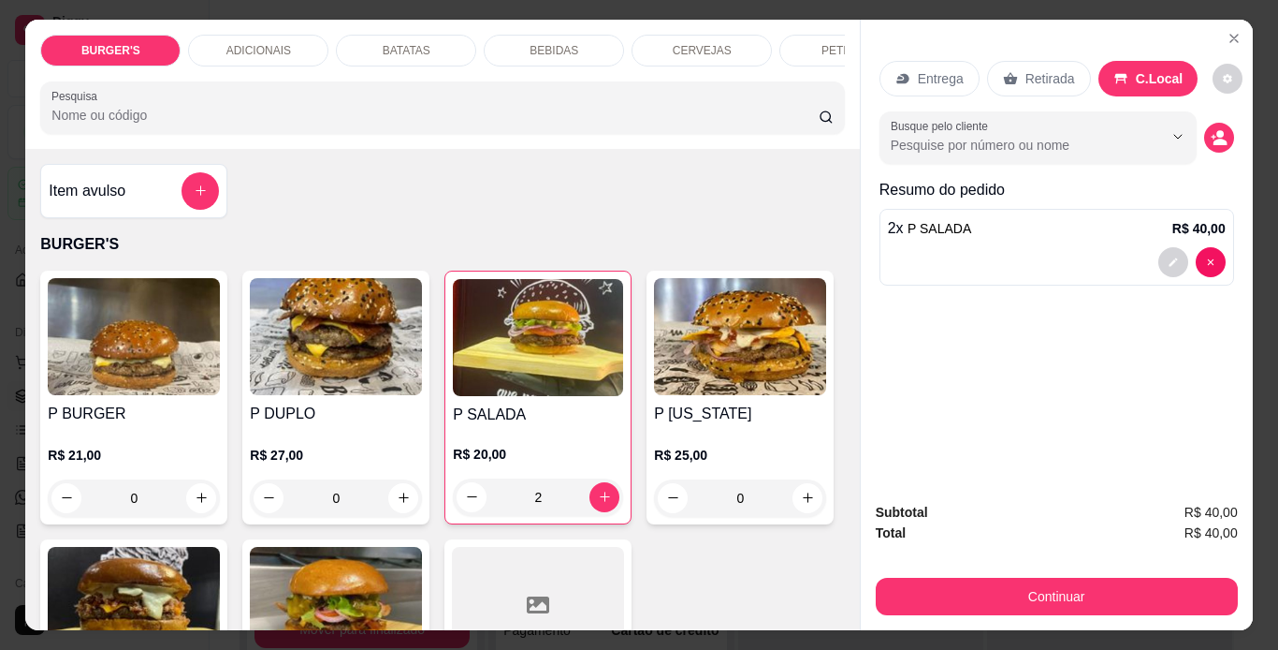
click at [198, 504] on div "0" at bounding box center [134, 497] width 172 height 37
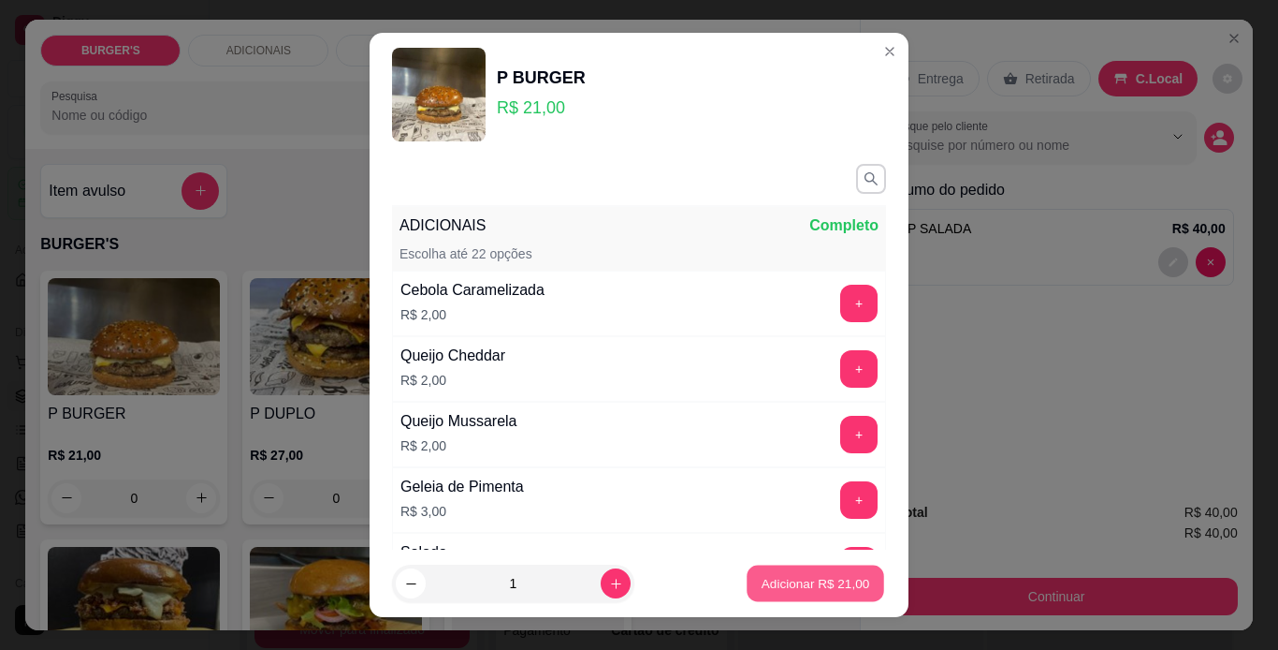
click at [762, 584] on p "Adicionar R$ 21,00" at bounding box center [816, 584] width 109 height 18
type input "1"
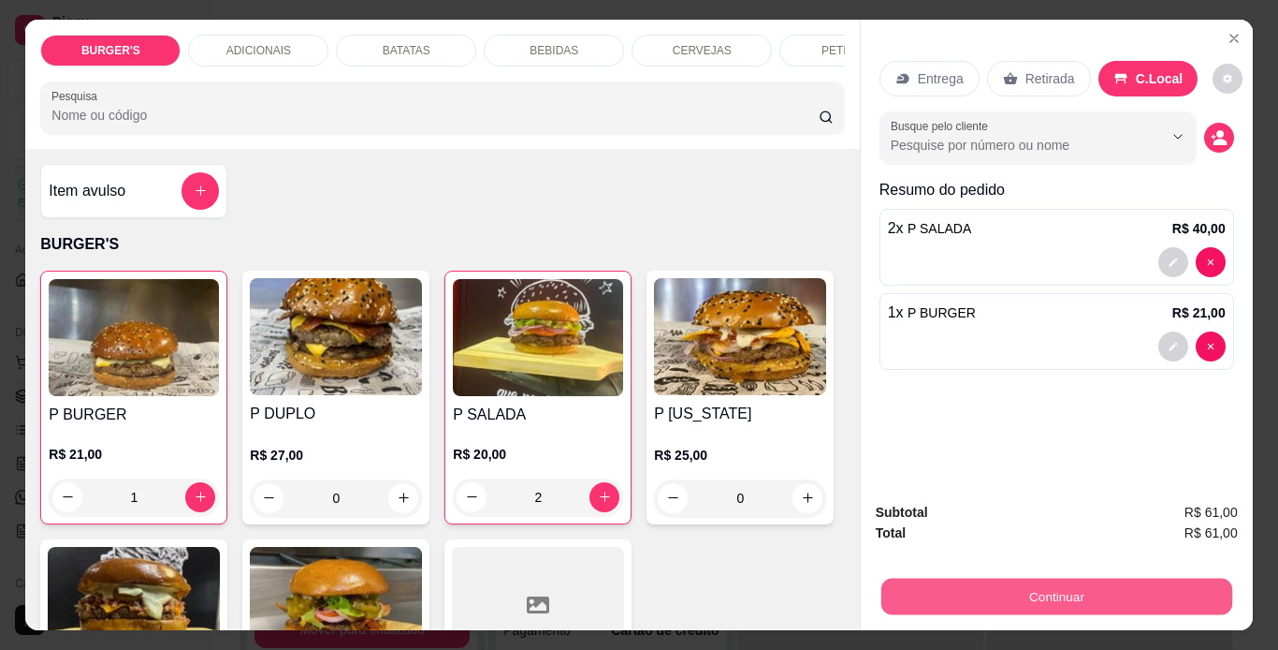
click at [1090, 582] on button "Continuar" at bounding box center [1056, 596] width 351 height 36
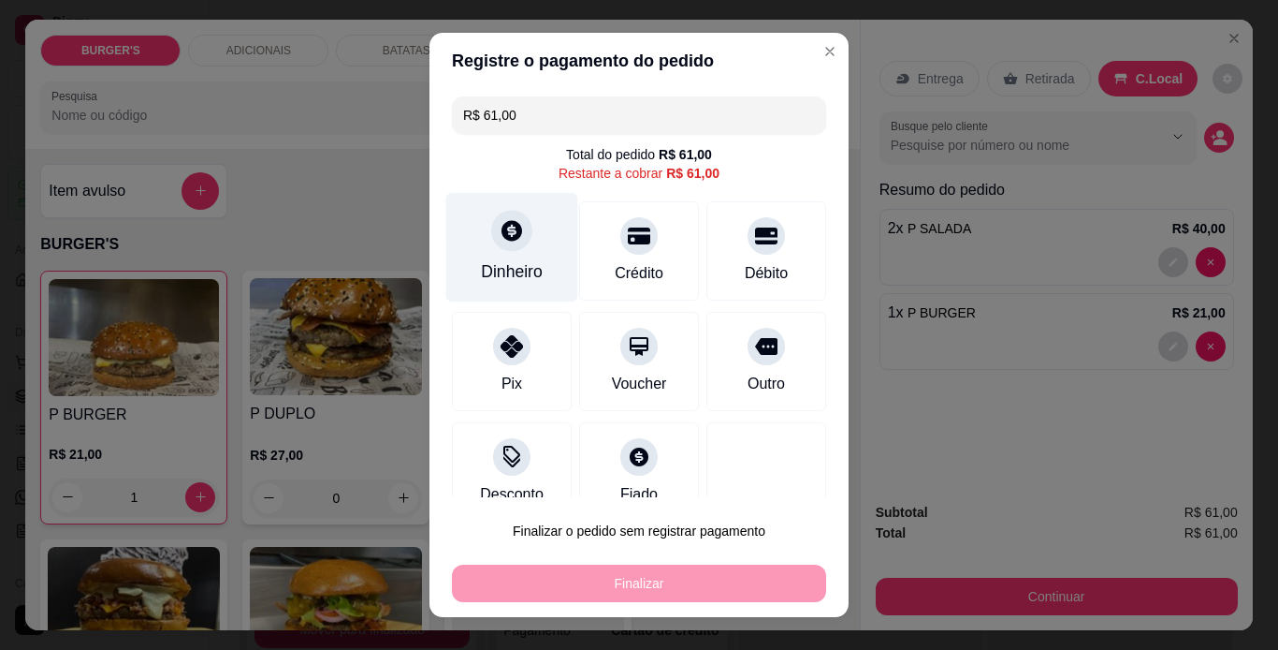
click at [514, 267] on div "Dinheiro" at bounding box center [512, 271] width 62 height 24
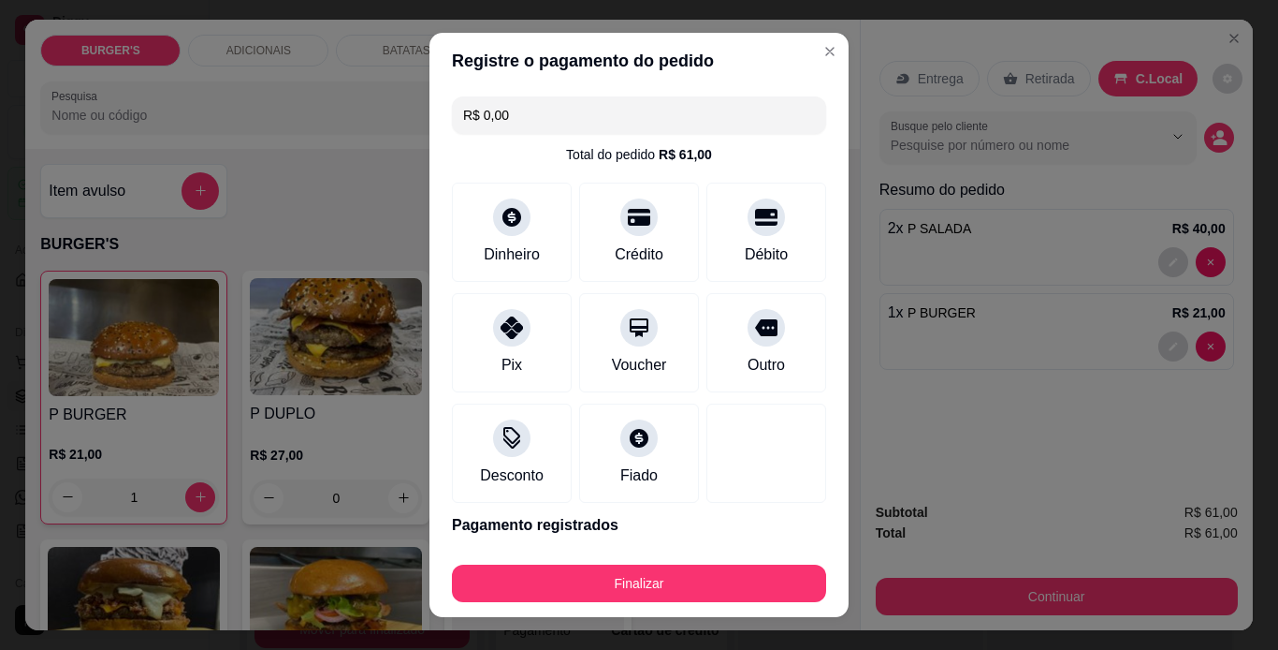
type input "R$ 0,00"
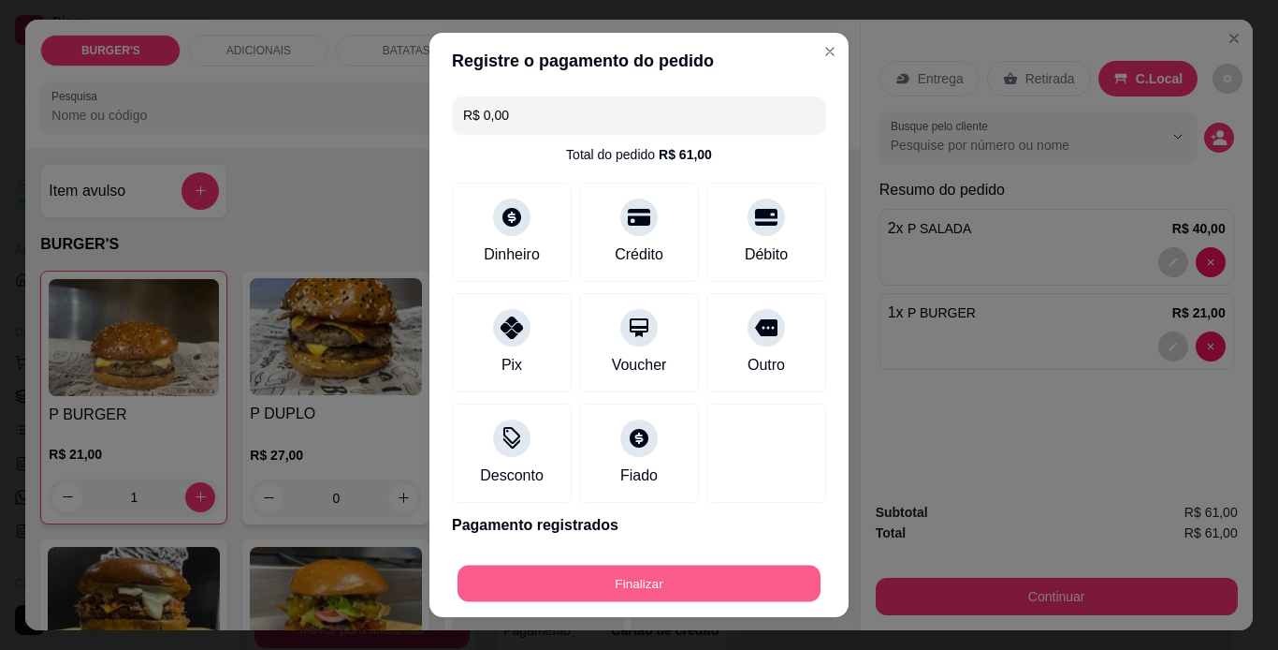
click at [547, 602] on div "Finalizar" at bounding box center [639, 582] width 374 height 37
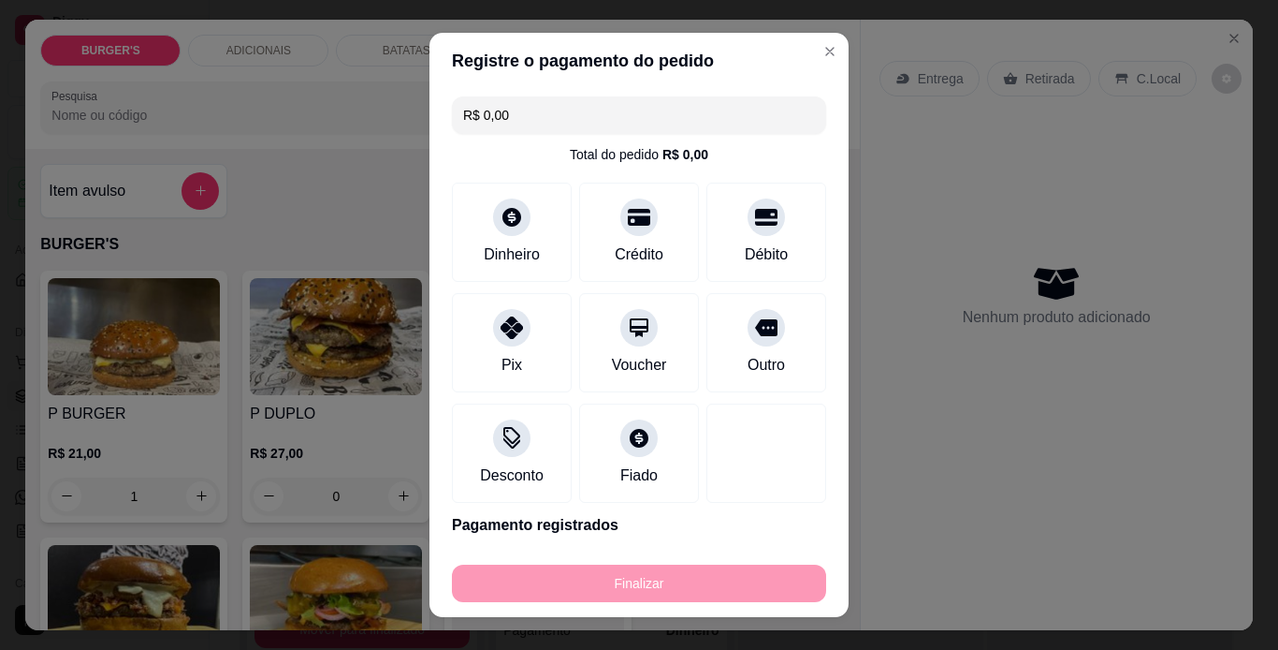
type input "0"
type input "-R$ 61,00"
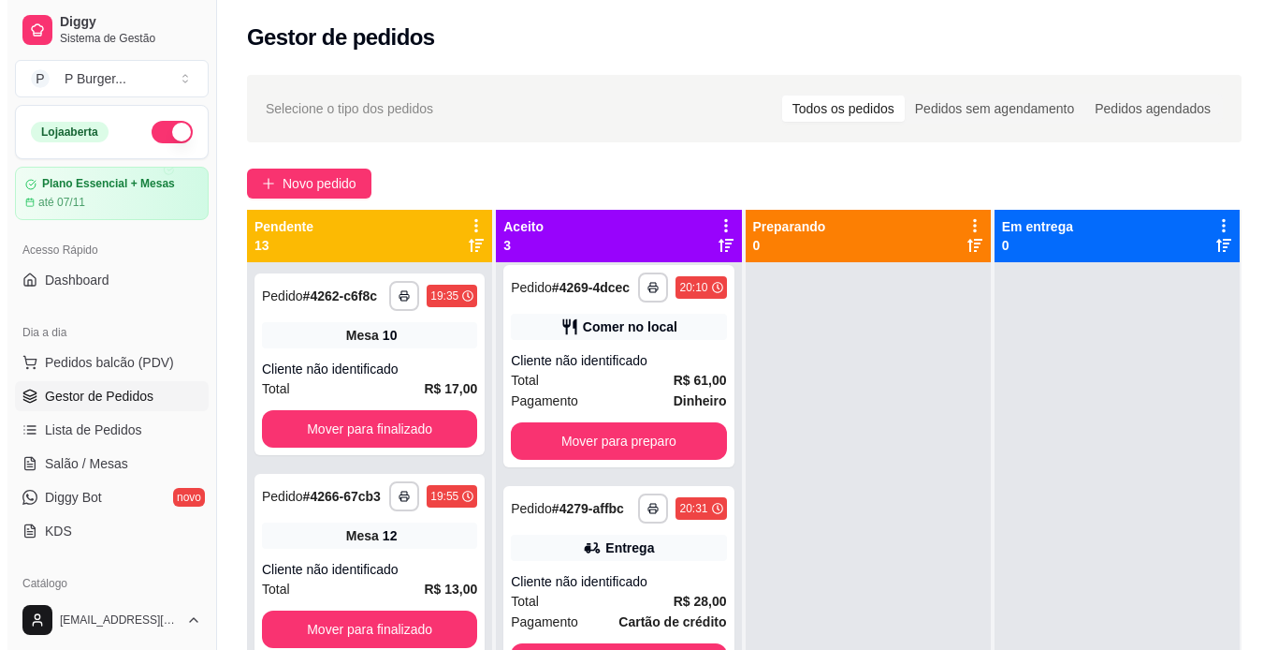
scroll to position [77, 0]
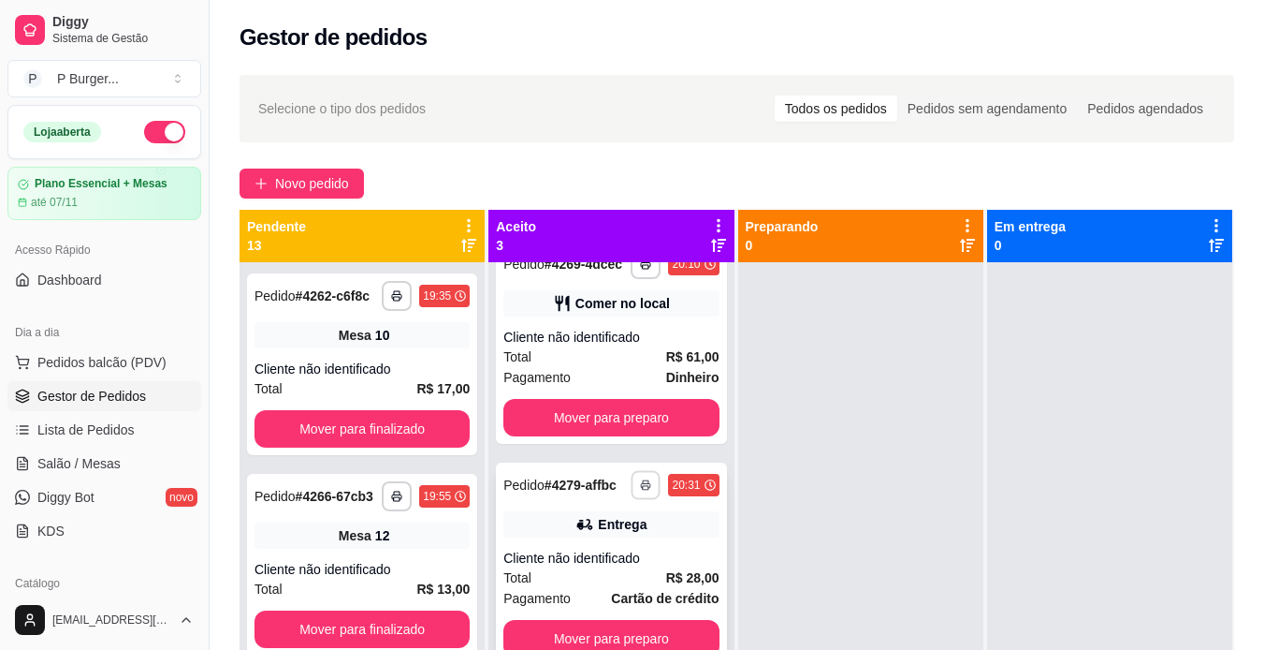
click at [641, 479] on icon "button" at bounding box center [646, 484] width 11 height 11
click at [567, 526] on button "IMPRESSORA" at bounding box center [575, 527] width 131 height 29
click at [641, 479] on icon "button" at bounding box center [646, 484] width 11 height 11
click at [566, 529] on button "IMPRESSORA" at bounding box center [575, 527] width 131 height 29
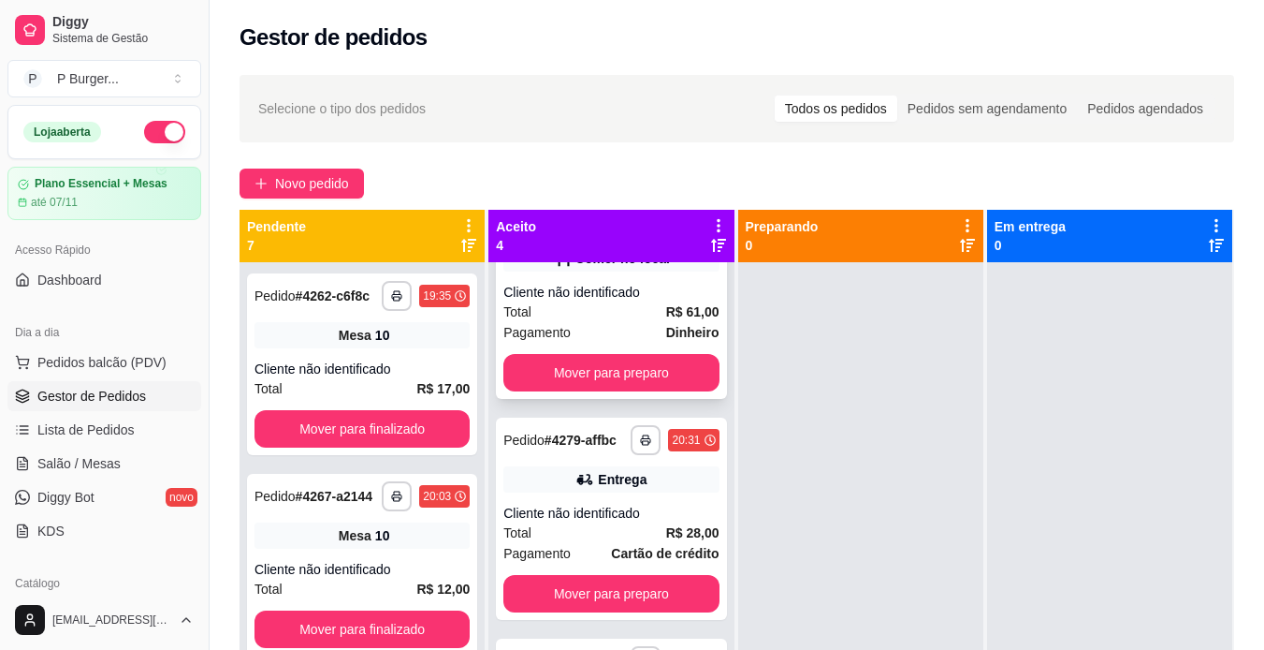
click at [587, 301] on div "Cliente não identificado" at bounding box center [611, 292] width 215 height 19
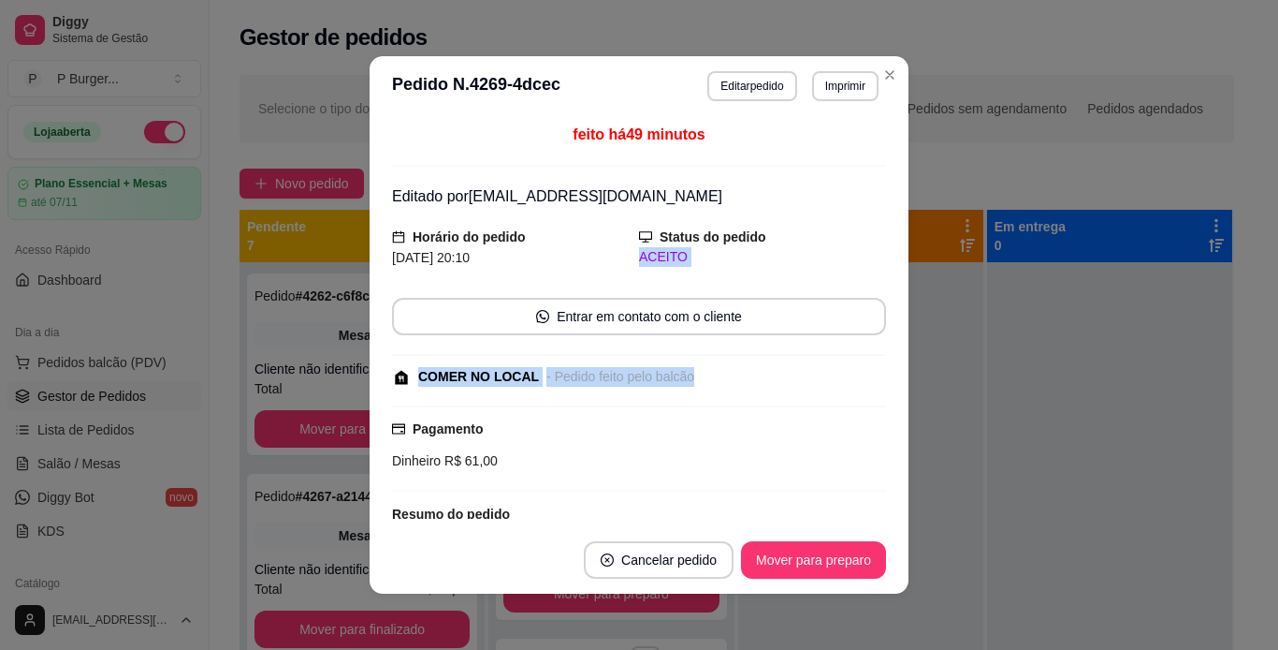
drag, startPoint x: 865, startPoint y: 245, endPoint x: 875, endPoint y: 378, distance: 133.3
click at [875, 378] on div "feito há 49 minutos Editado por [EMAIL_ADDRESS][DOMAIN_NAME] Horário do pedido …" at bounding box center [639, 321] width 494 height 395
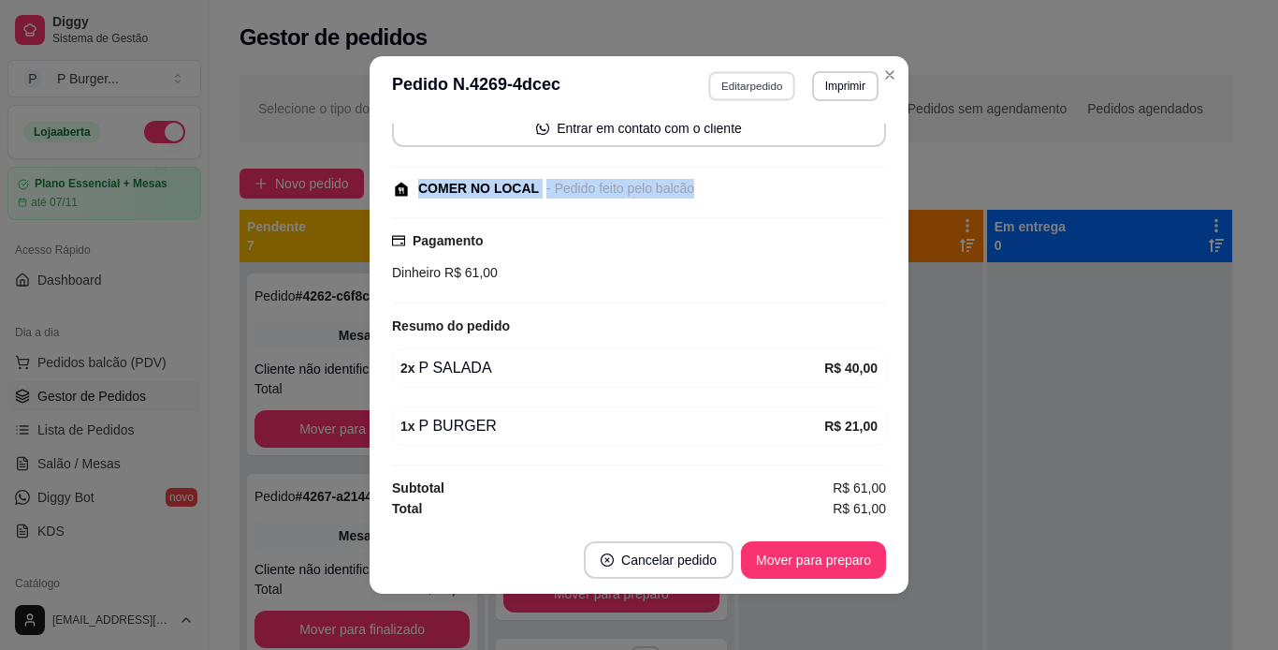
click at [748, 90] on button "Editar pedido" at bounding box center [752, 85] width 87 height 29
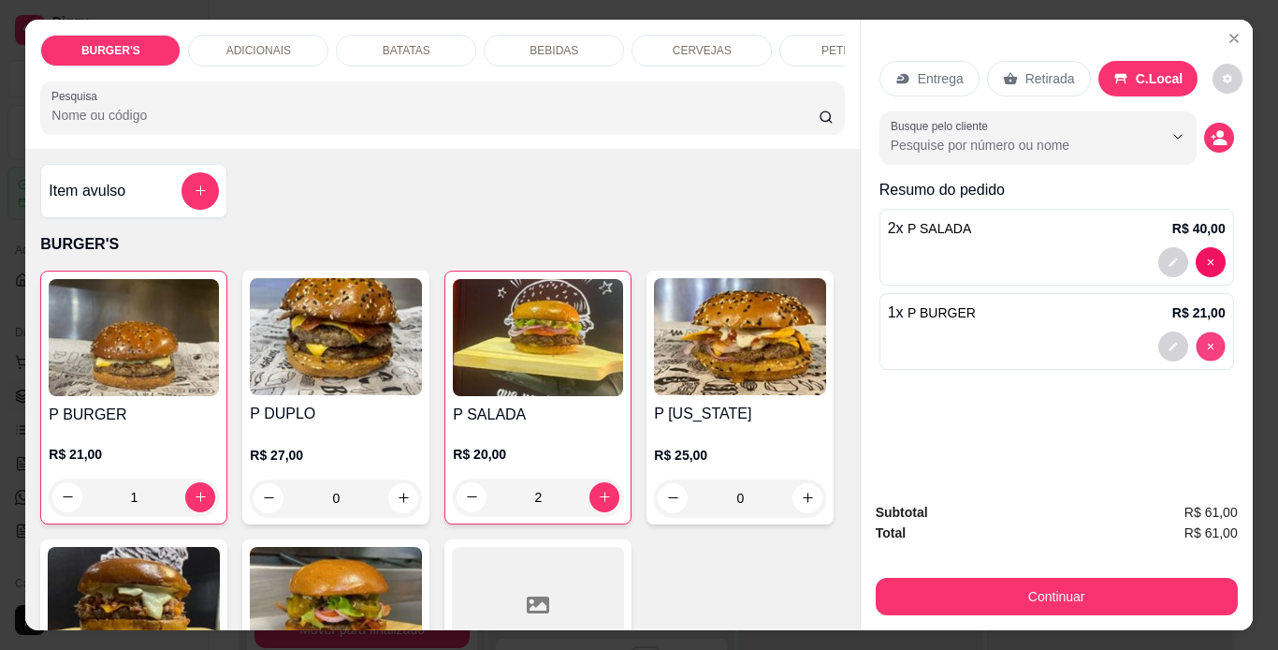
type input "0"
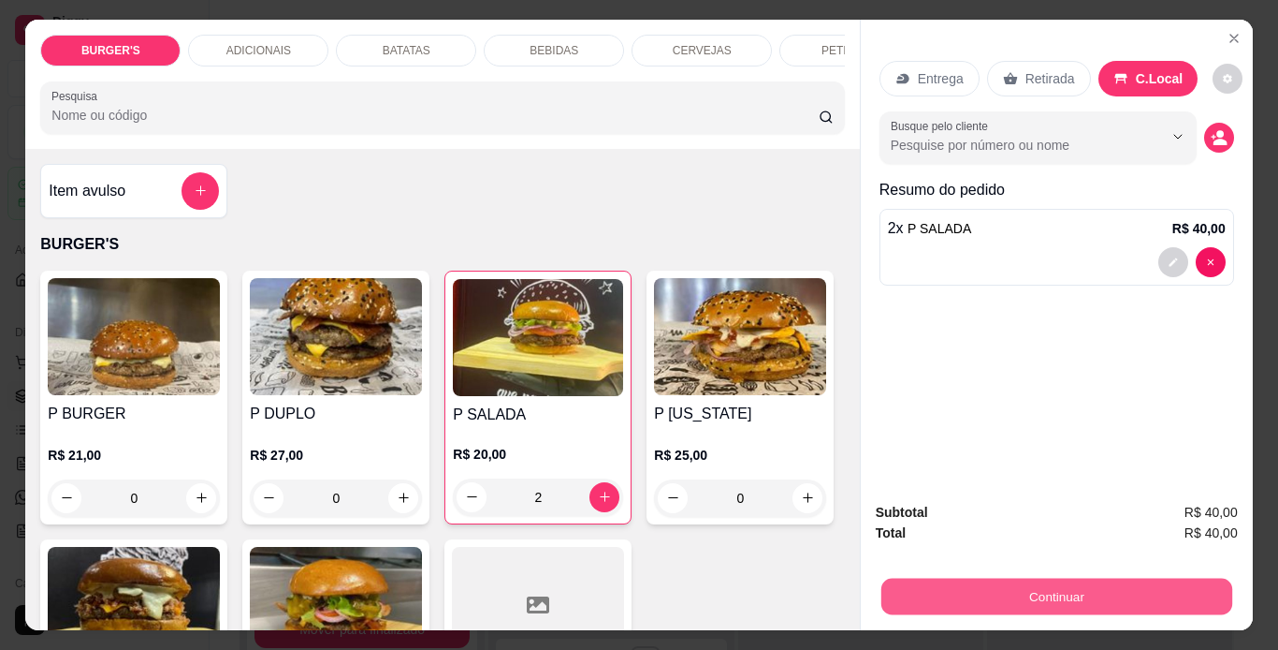
click at [887, 583] on button "Continuar" at bounding box center [1056, 596] width 351 height 36
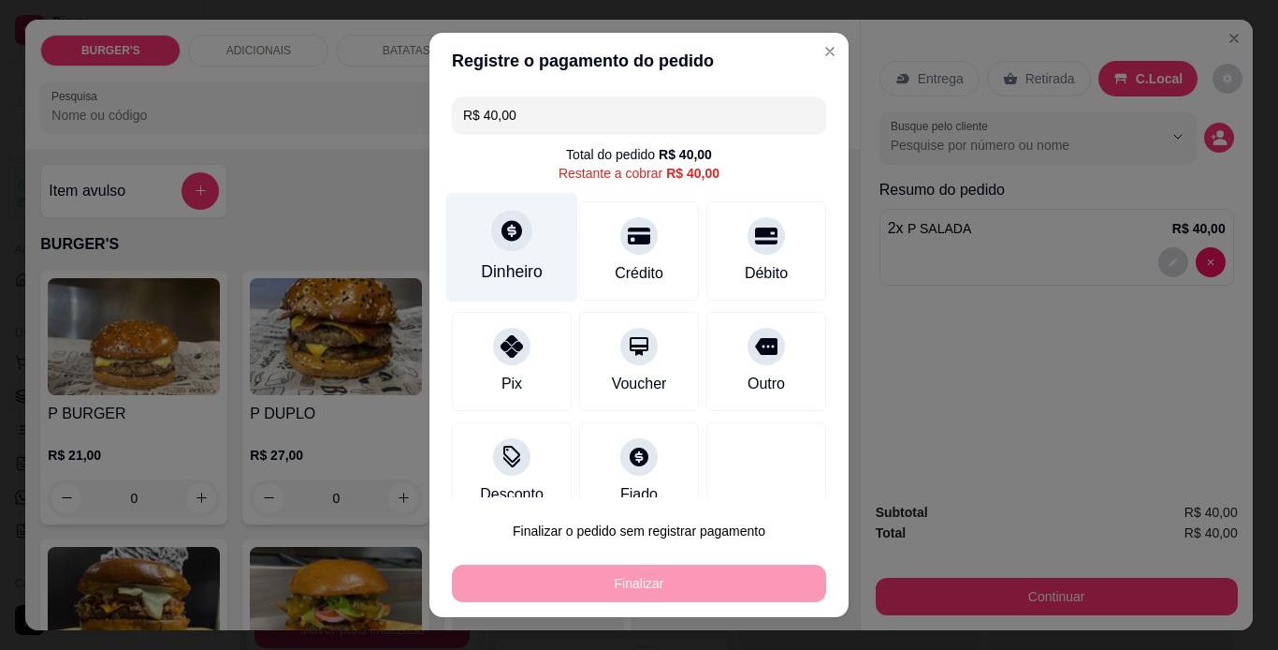
click at [491, 229] on div at bounding box center [511, 230] width 41 height 41
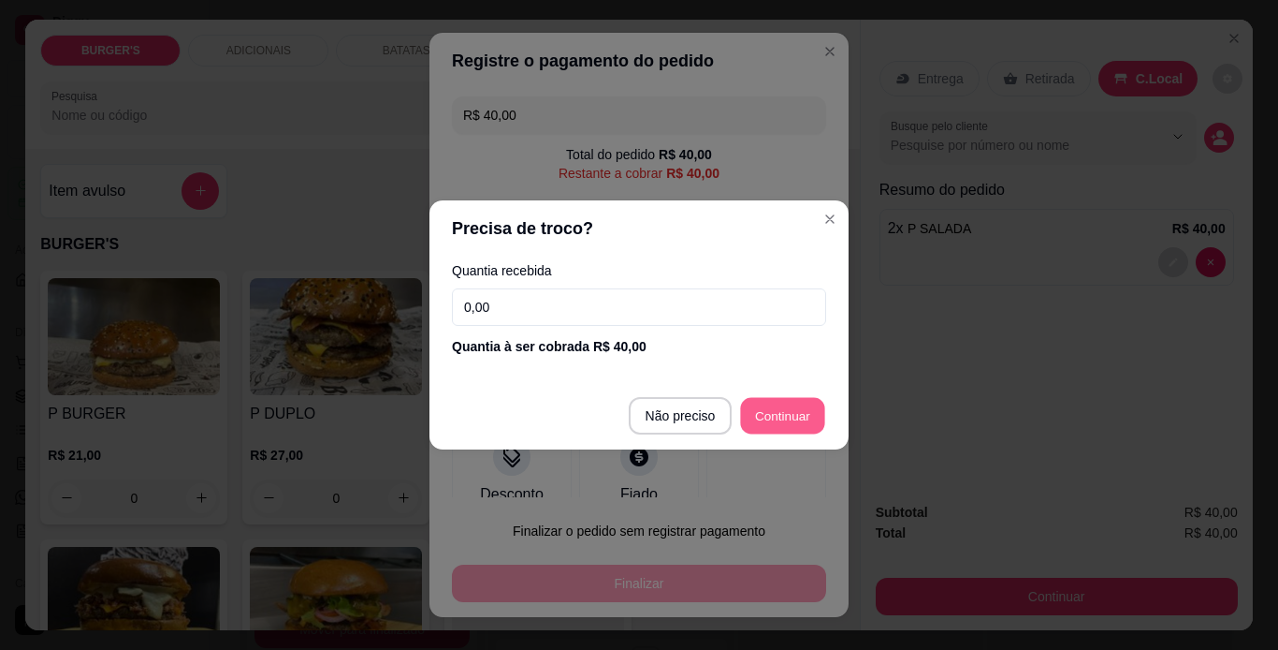
type input "R$ 0,00"
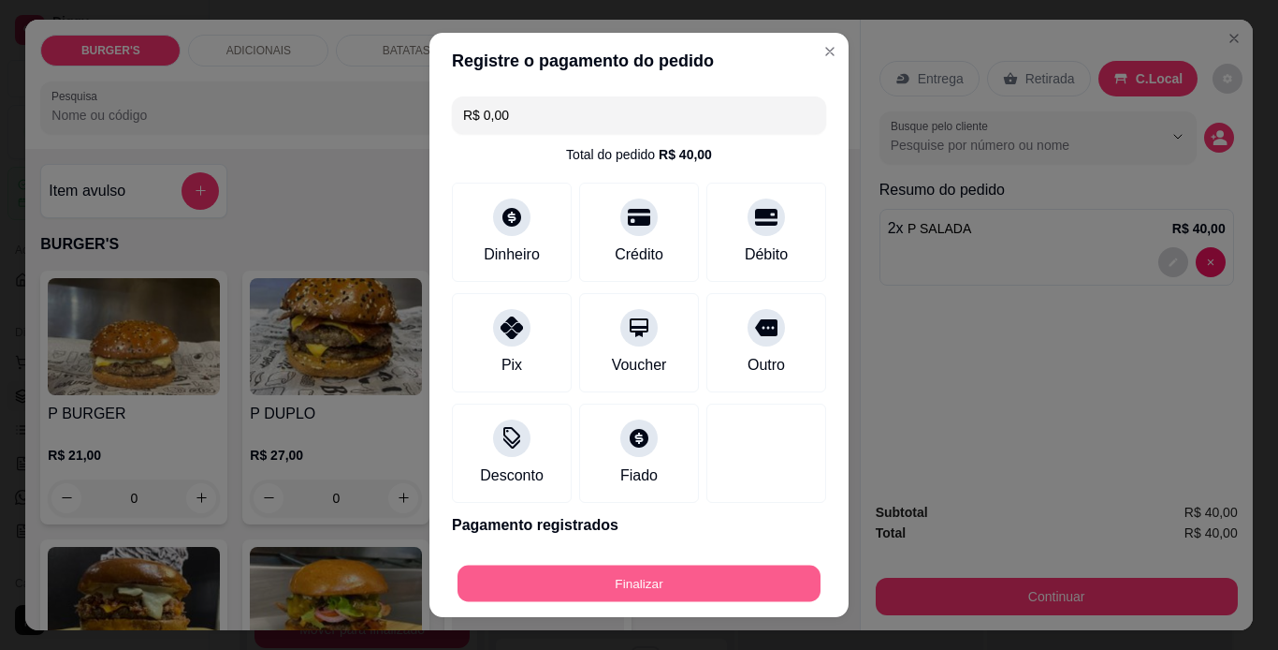
click at [631, 577] on button "Finalizar" at bounding box center [639, 583] width 363 height 36
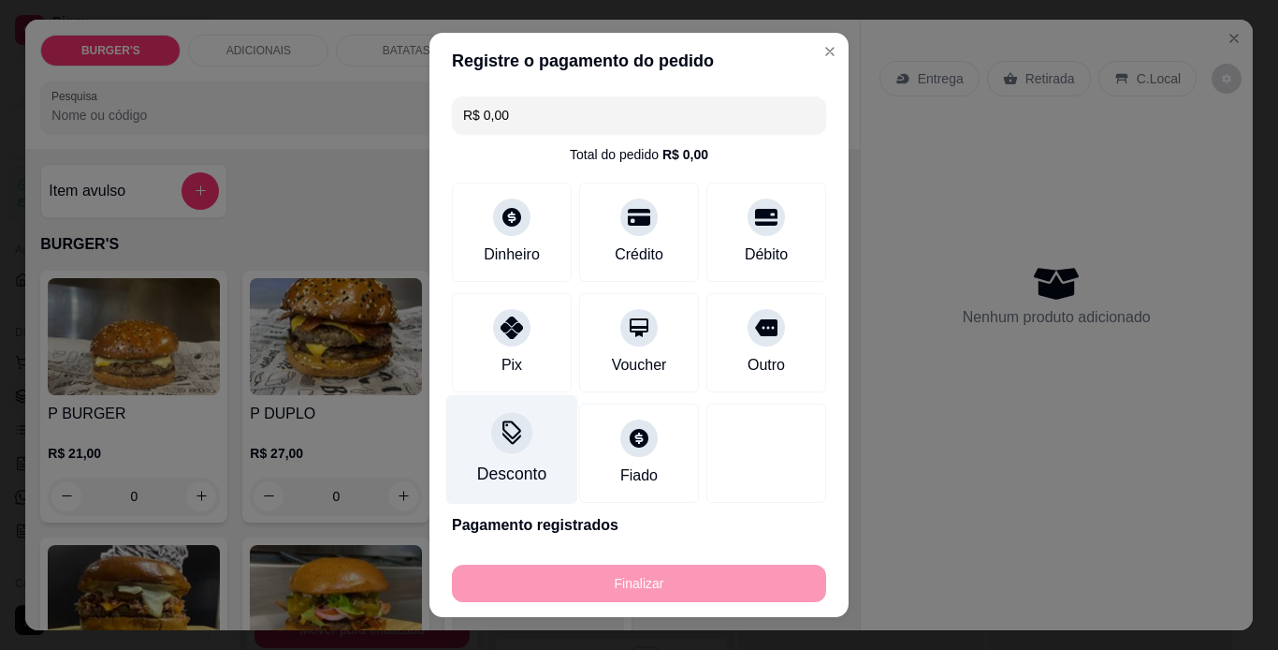
type input "0"
type input "-R$ 40,00"
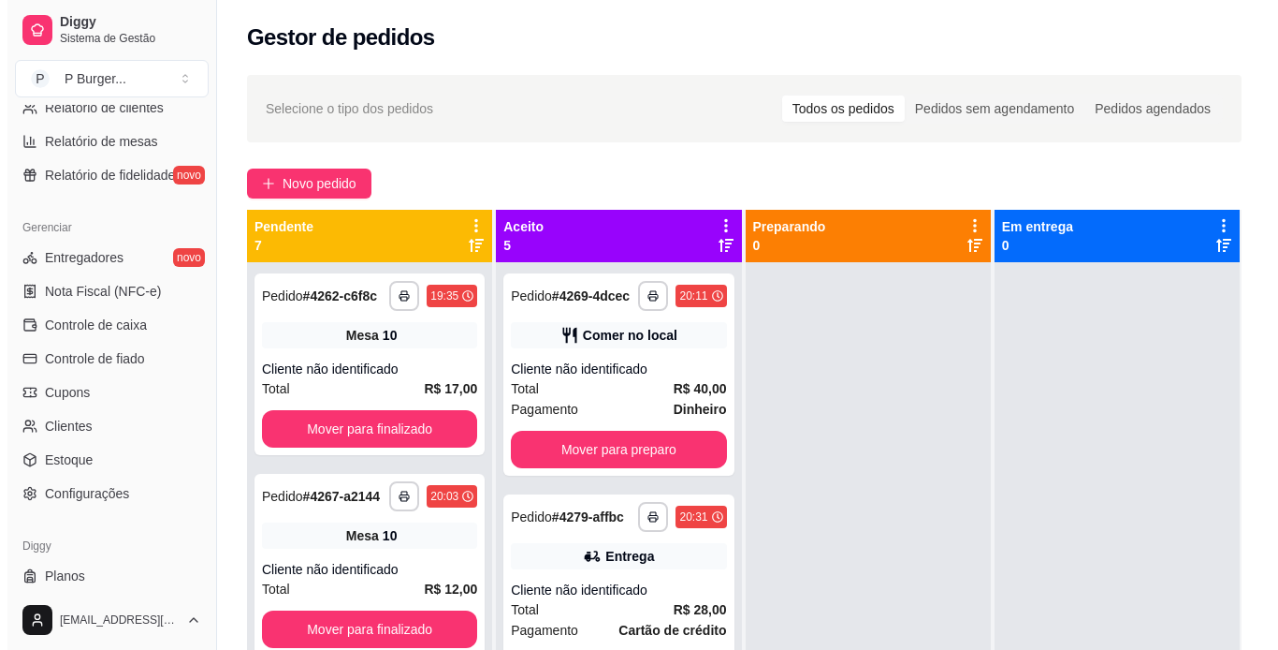
scroll to position [697, 0]
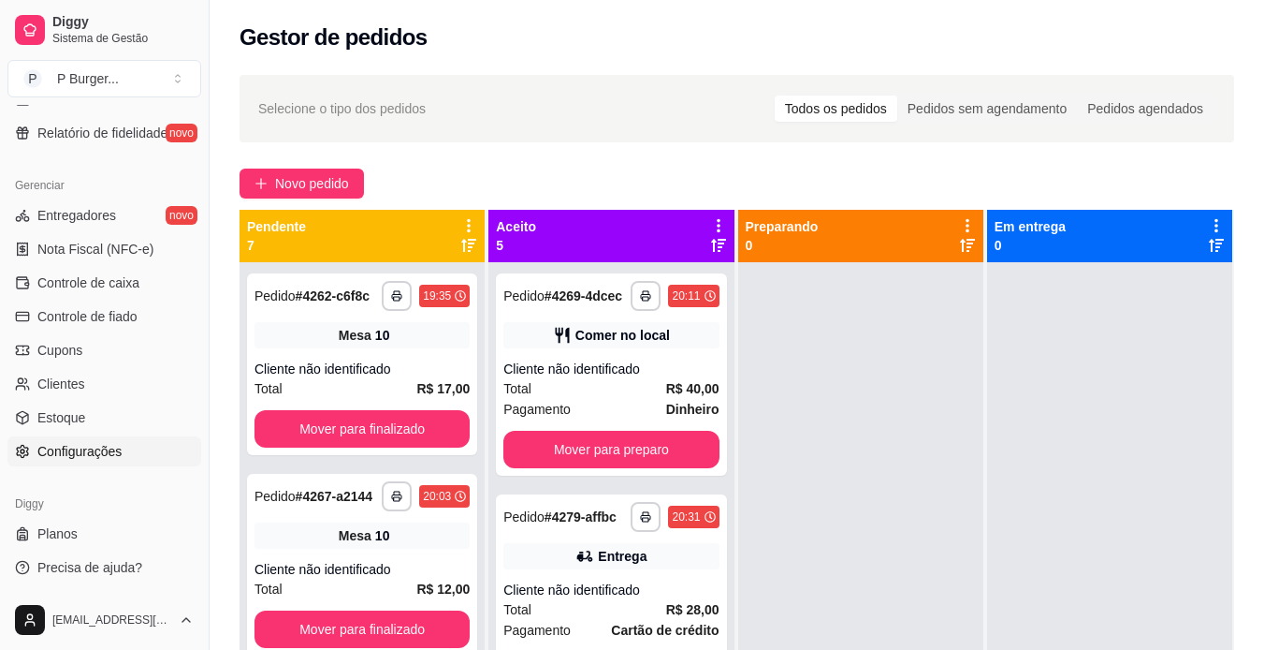
click at [109, 453] on span "Configurações" at bounding box center [79, 451] width 84 height 19
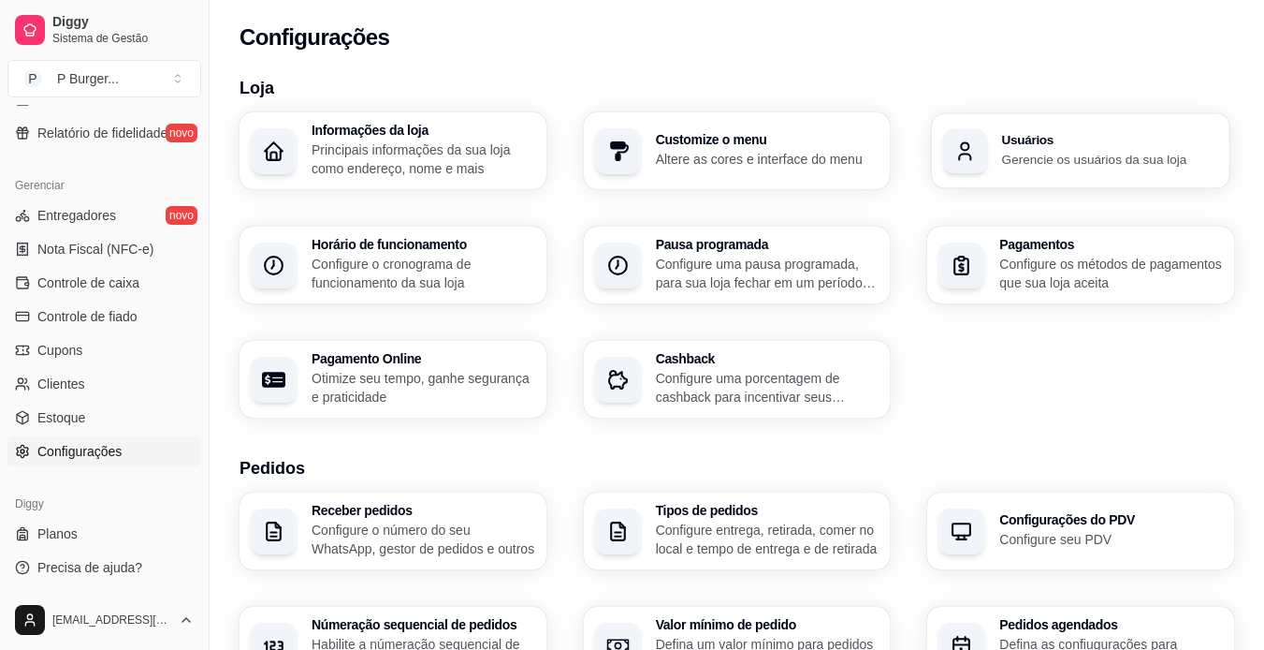
click at [1029, 151] on p "Gerencie os usuários da sua loja" at bounding box center [1110, 159] width 216 height 18
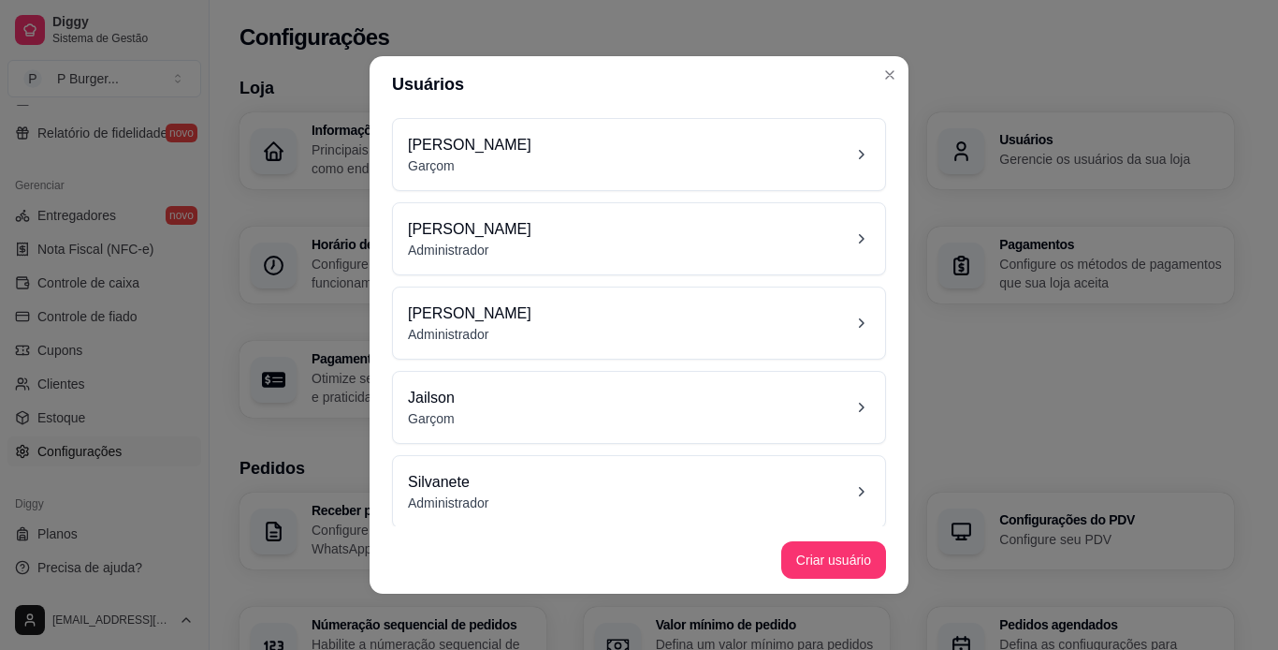
scroll to position [95, 0]
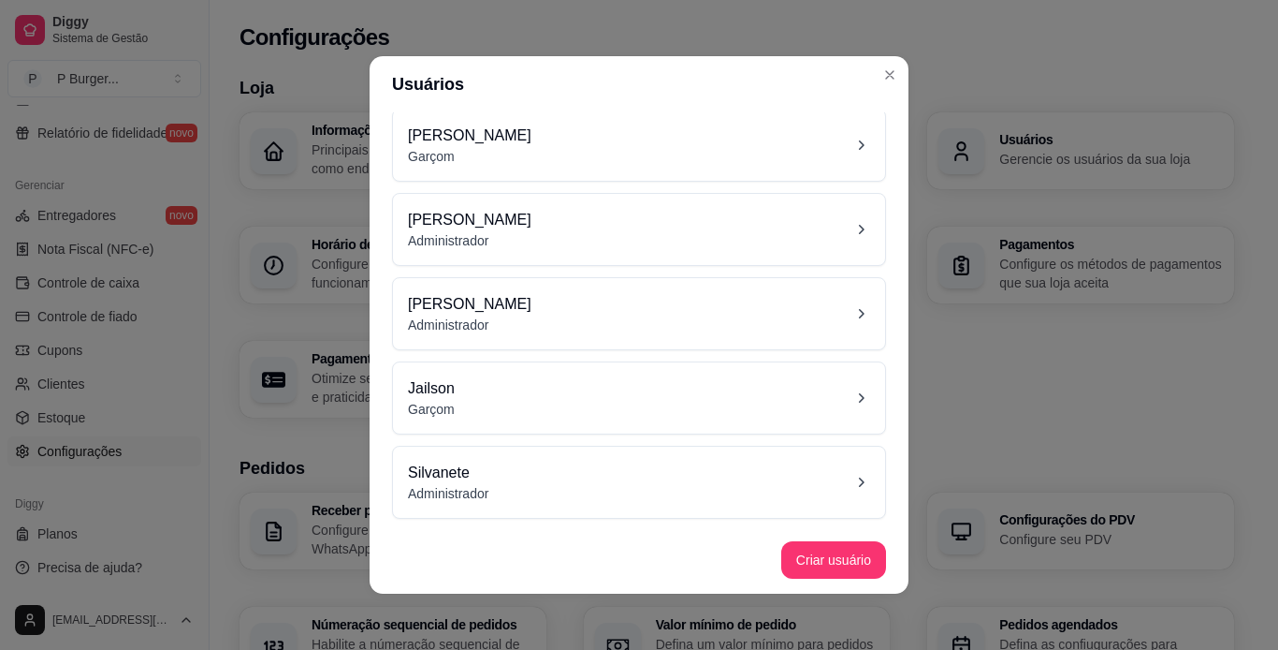
click at [465, 396] on div "Jailson Garçom" at bounding box center [639, 397] width 462 height 41
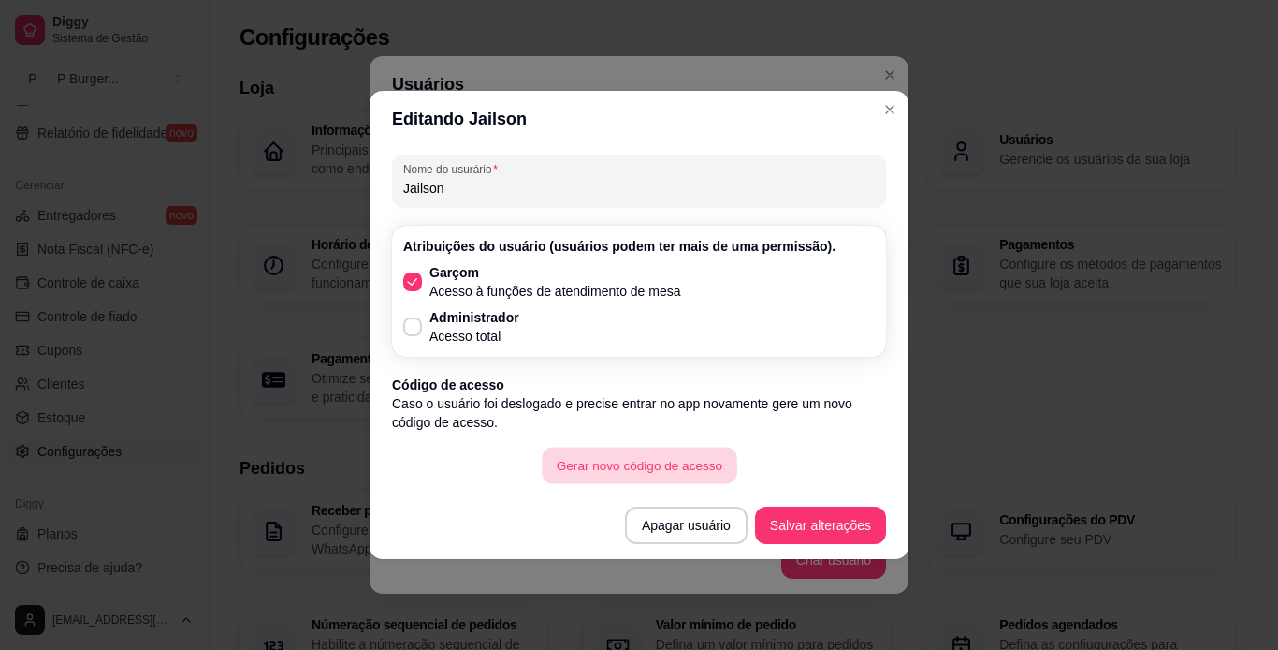
click at [615, 463] on button "Gerar novo código de acesso" at bounding box center [639, 465] width 195 height 36
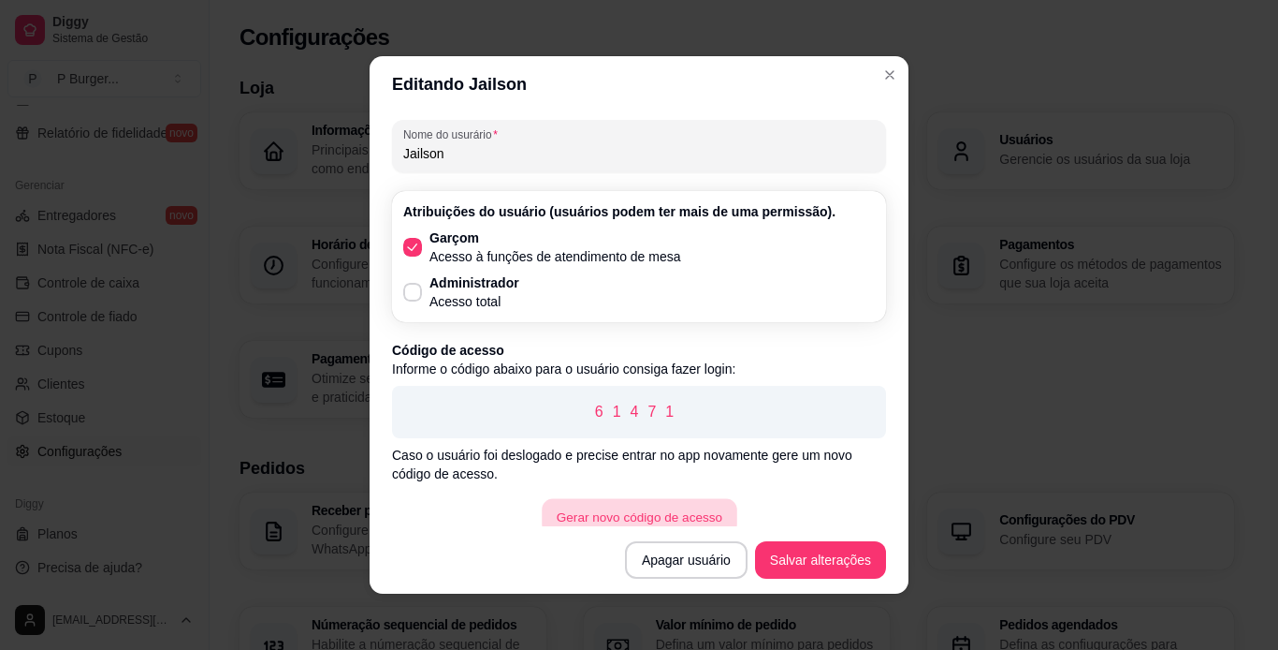
click at [580, 514] on button "Gerar novo código de acesso" at bounding box center [639, 517] width 195 height 36
click at [599, 512] on button "Gerar novo código de acesso" at bounding box center [639, 517] width 195 height 36
click at [694, 416] on p "D1017" at bounding box center [639, 412] width 464 height 22
click at [706, 413] on p "D1017" at bounding box center [639, 412] width 464 height 22
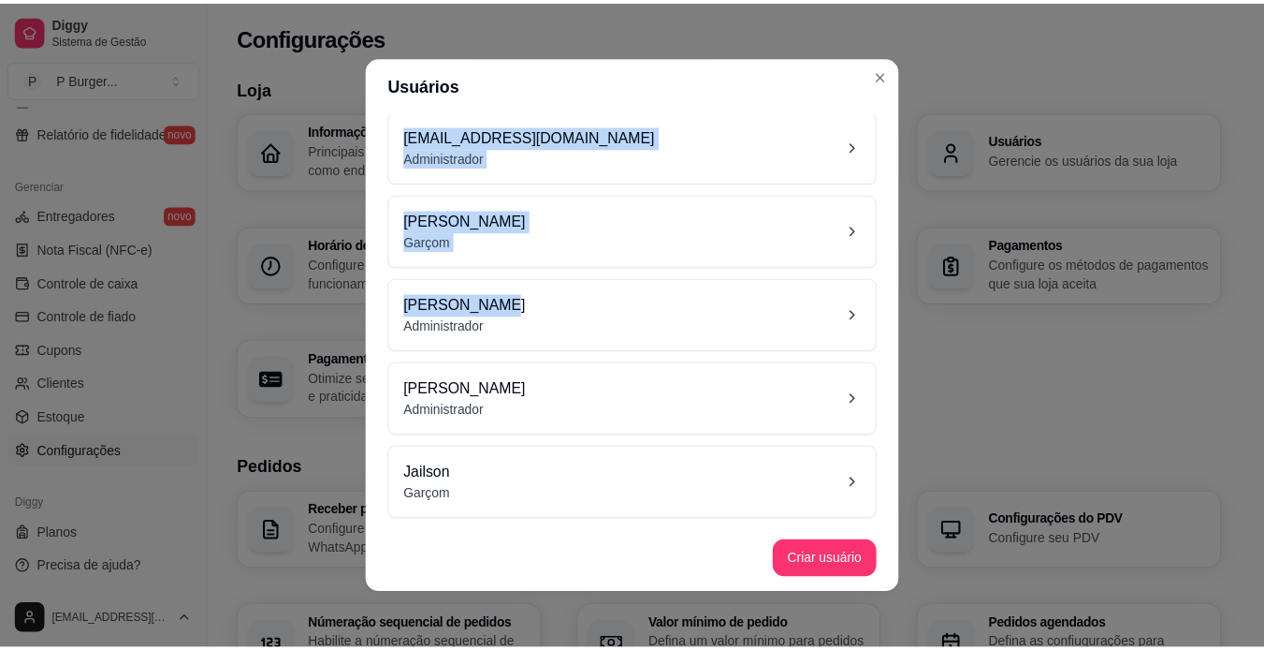
scroll to position [0, 0]
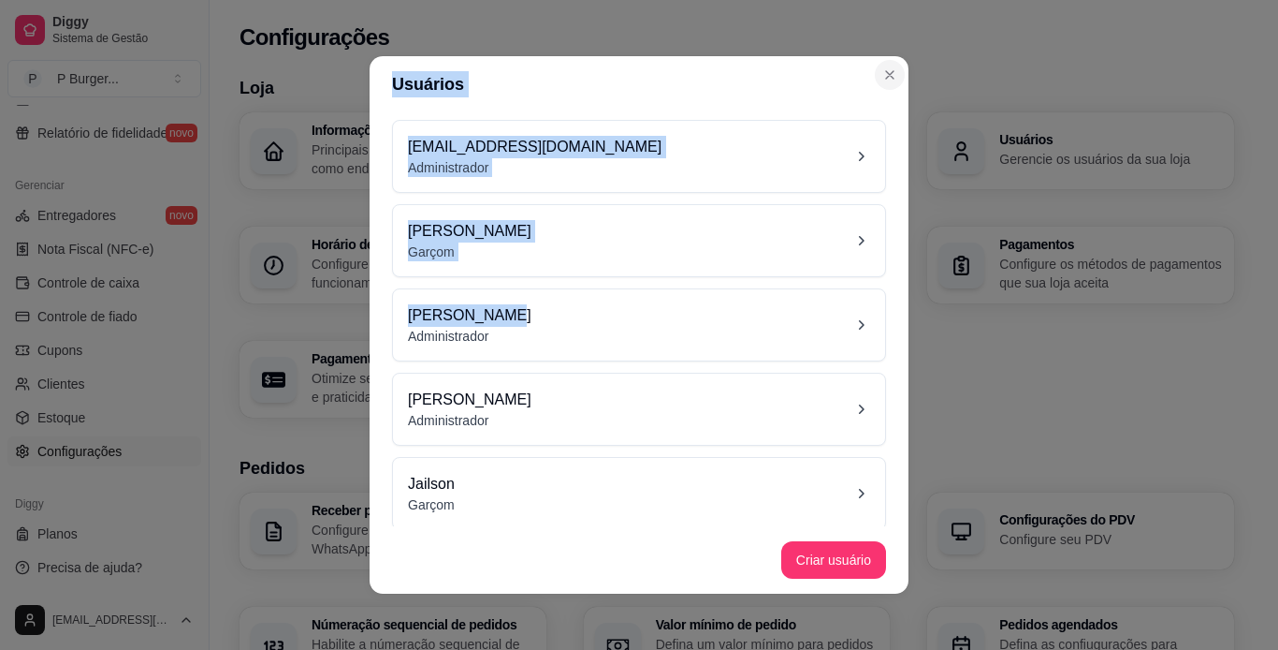
drag, startPoint x: 542, startPoint y: 222, endPoint x: 890, endPoint y: 74, distance: 378.3
click at [890, 74] on section "Usuários [EMAIL_ADDRESS][DOMAIN_NAME] Administrador [PERSON_NAME] Administrador…" at bounding box center [639, 324] width 539 height 537
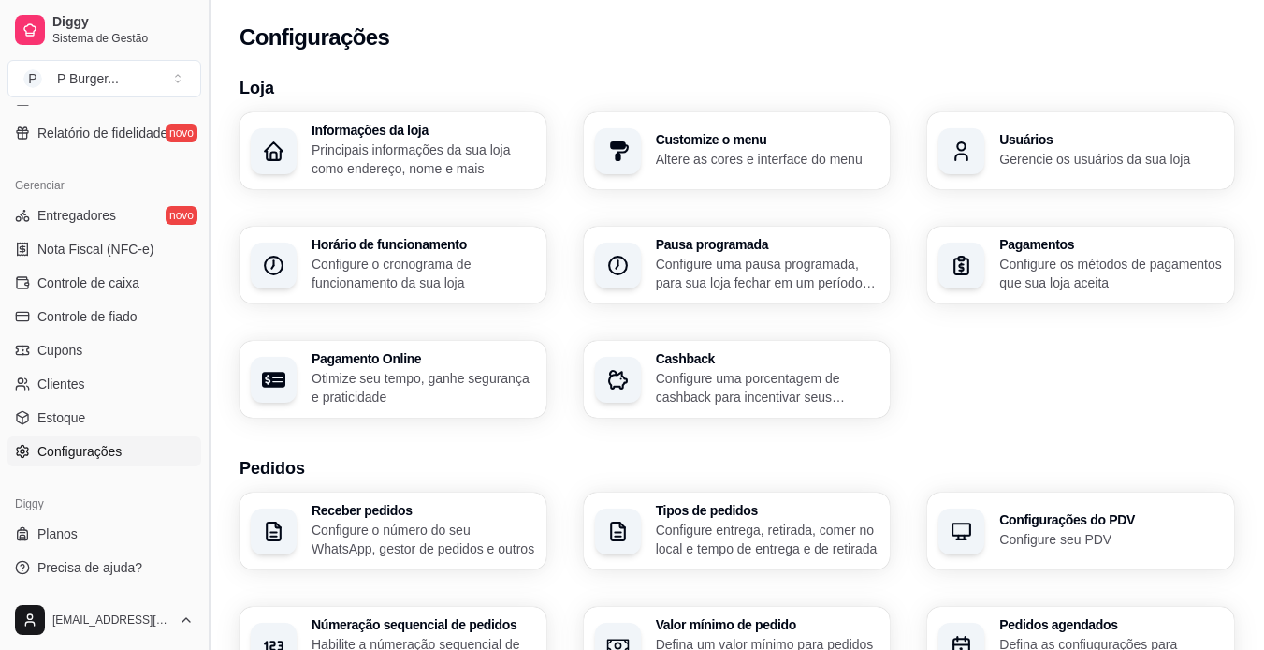
click at [203, 454] on button "Toggle Sidebar" at bounding box center [208, 325] width 15 height 650
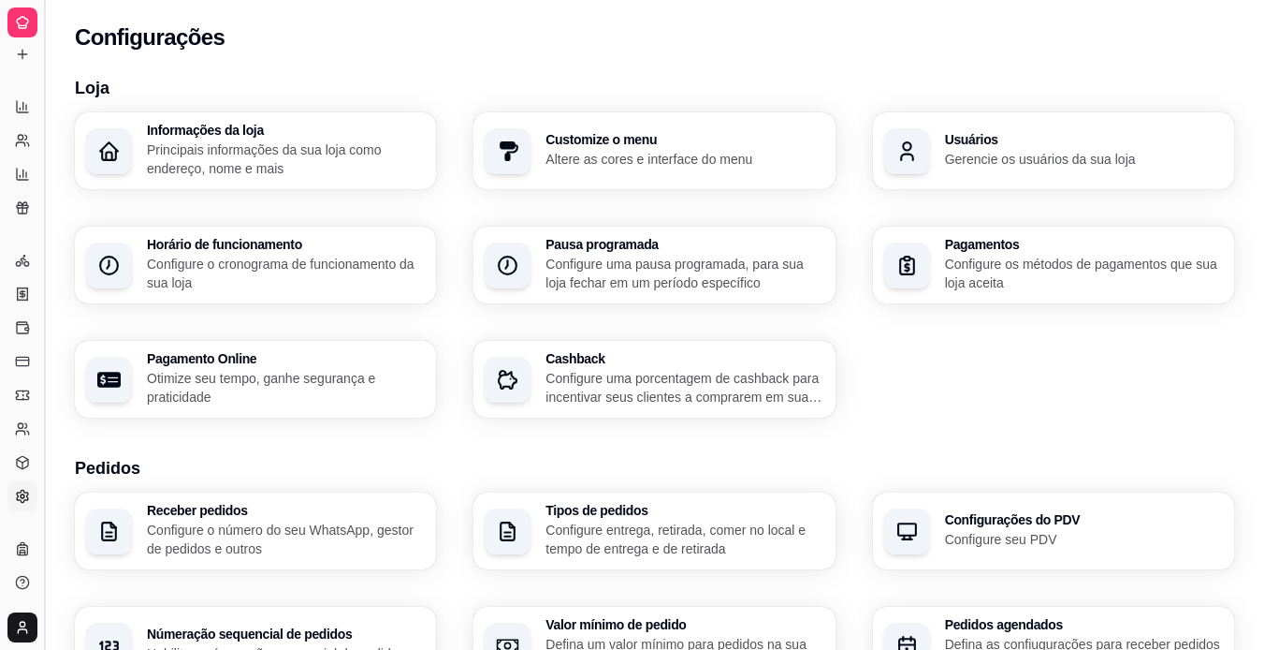
scroll to position [320, 0]
click at [37, 414] on button "Toggle Sidebar" at bounding box center [43, 325] width 15 height 650
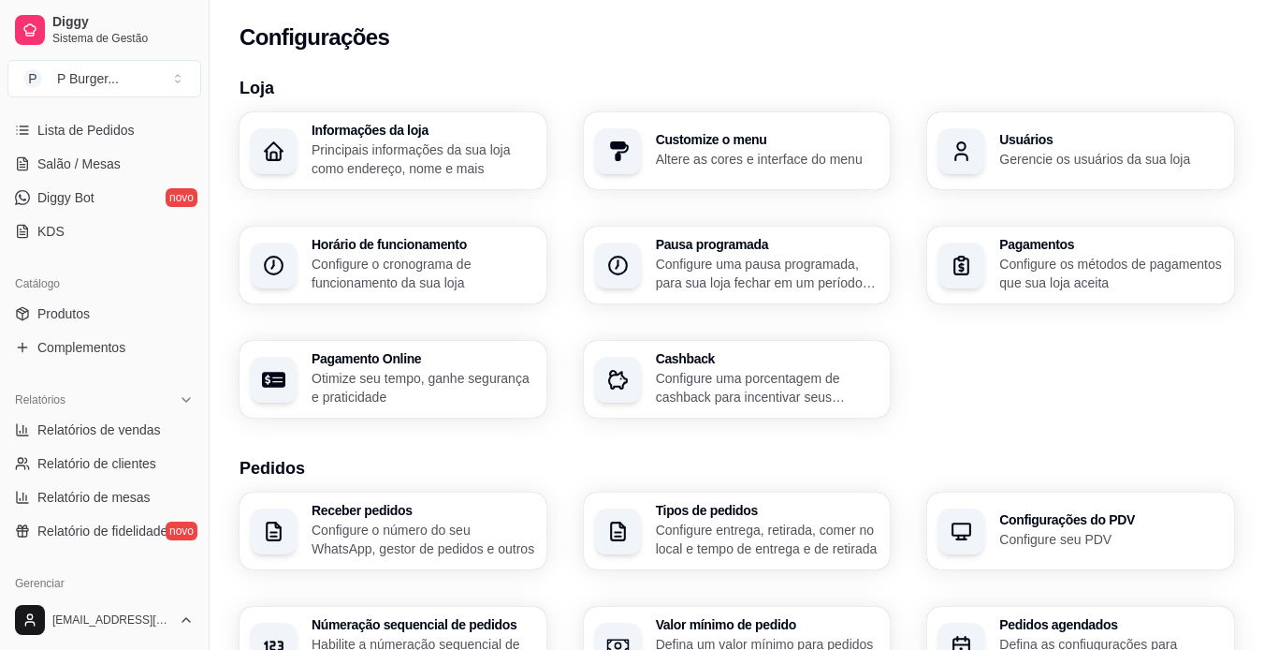
scroll to position [0, 0]
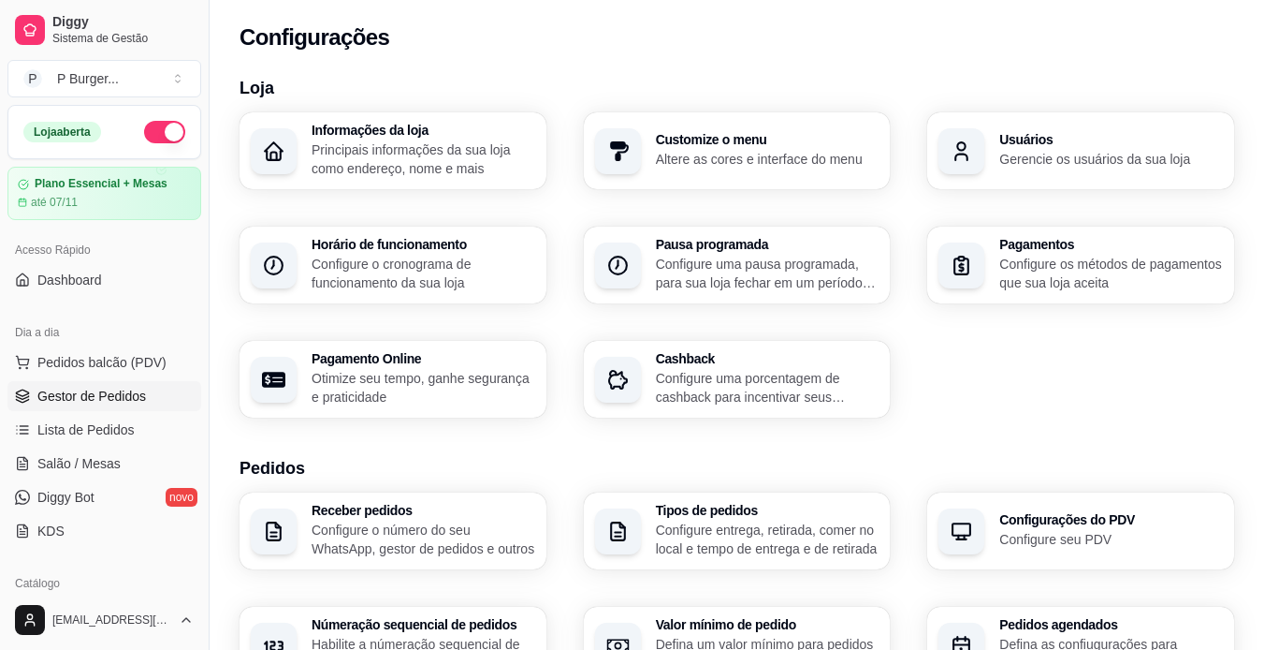
click at [82, 395] on span "Gestor de Pedidos" at bounding box center [91, 396] width 109 height 19
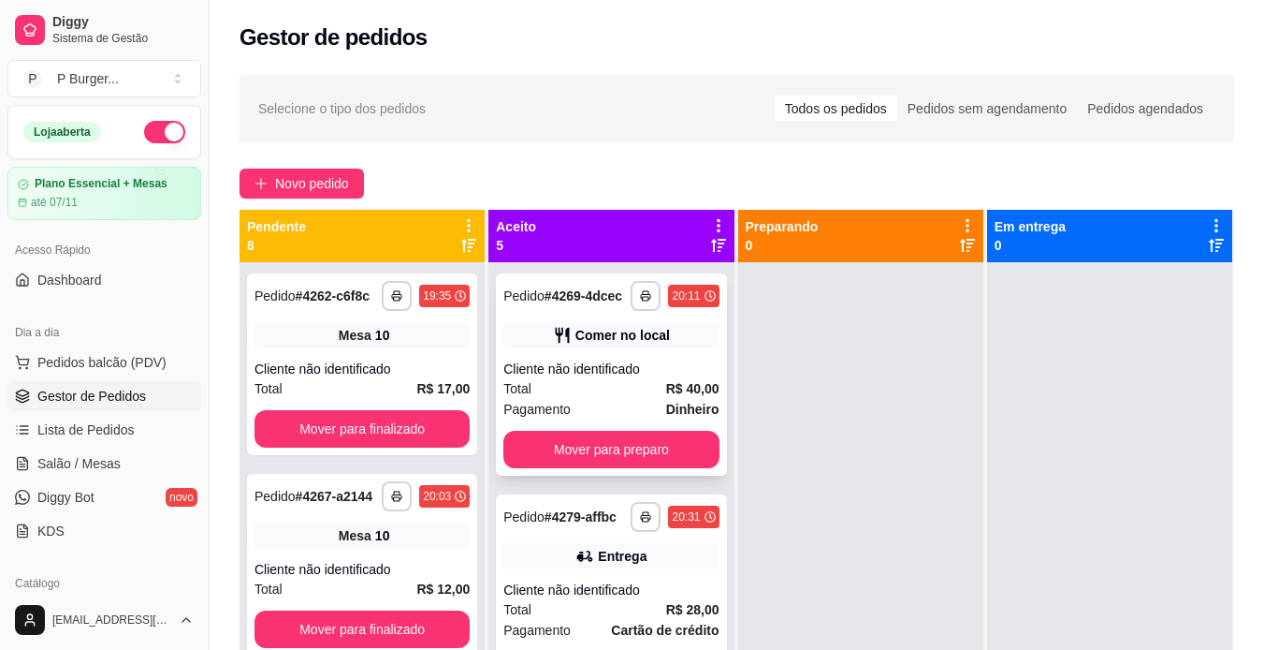
click at [654, 378] on div "Cliente não identificado" at bounding box center [611, 368] width 215 height 19
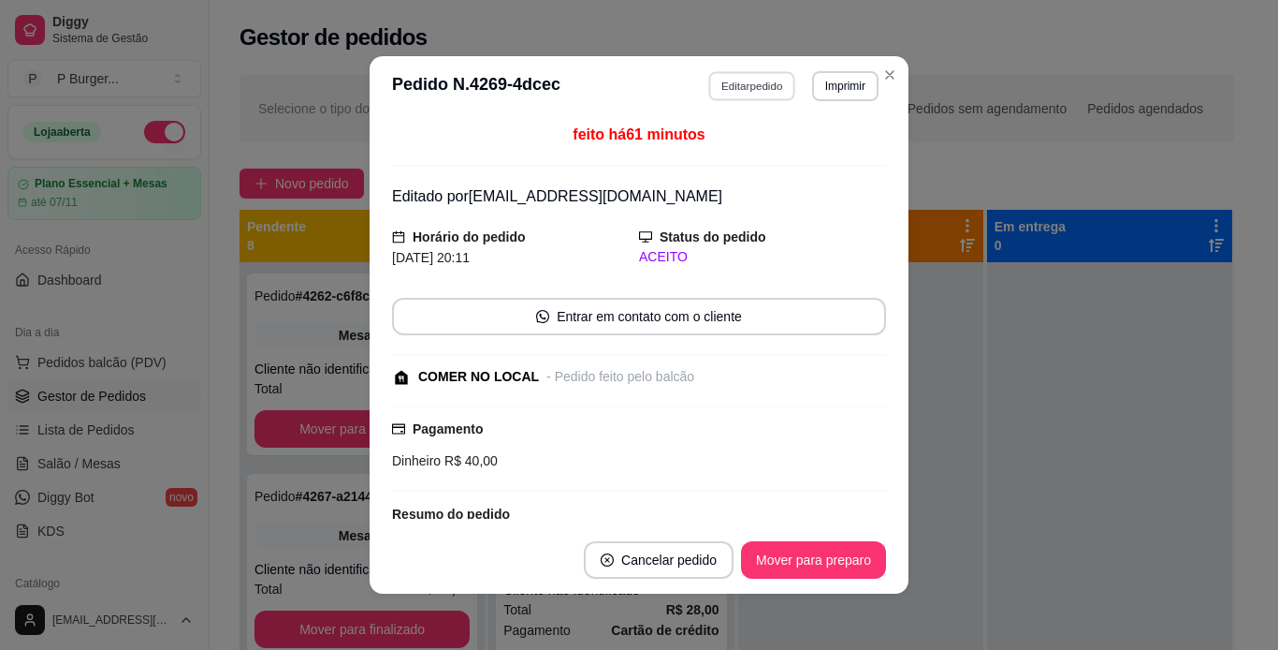
click at [709, 83] on button "Editar pedido" at bounding box center [752, 85] width 87 height 29
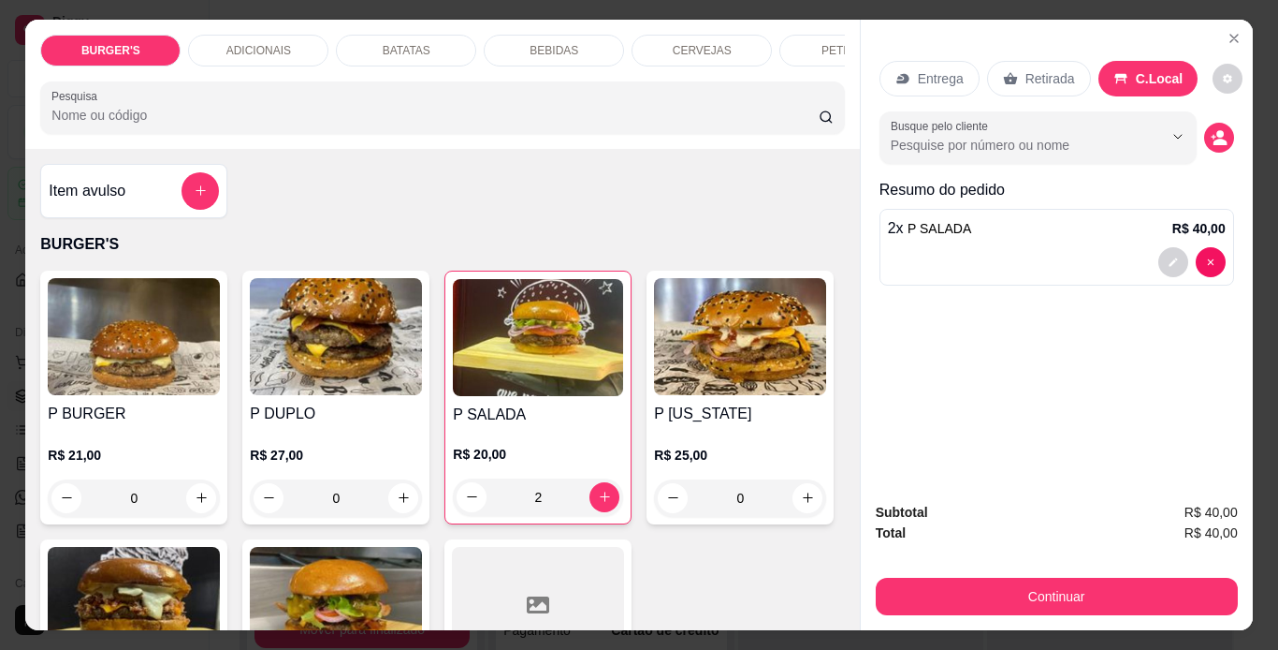
click at [116, 474] on div "R$ 21,00 0" at bounding box center [134, 480] width 172 height 71
click at [197, 460] on p "R$ 21,00" at bounding box center [134, 454] width 172 height 19
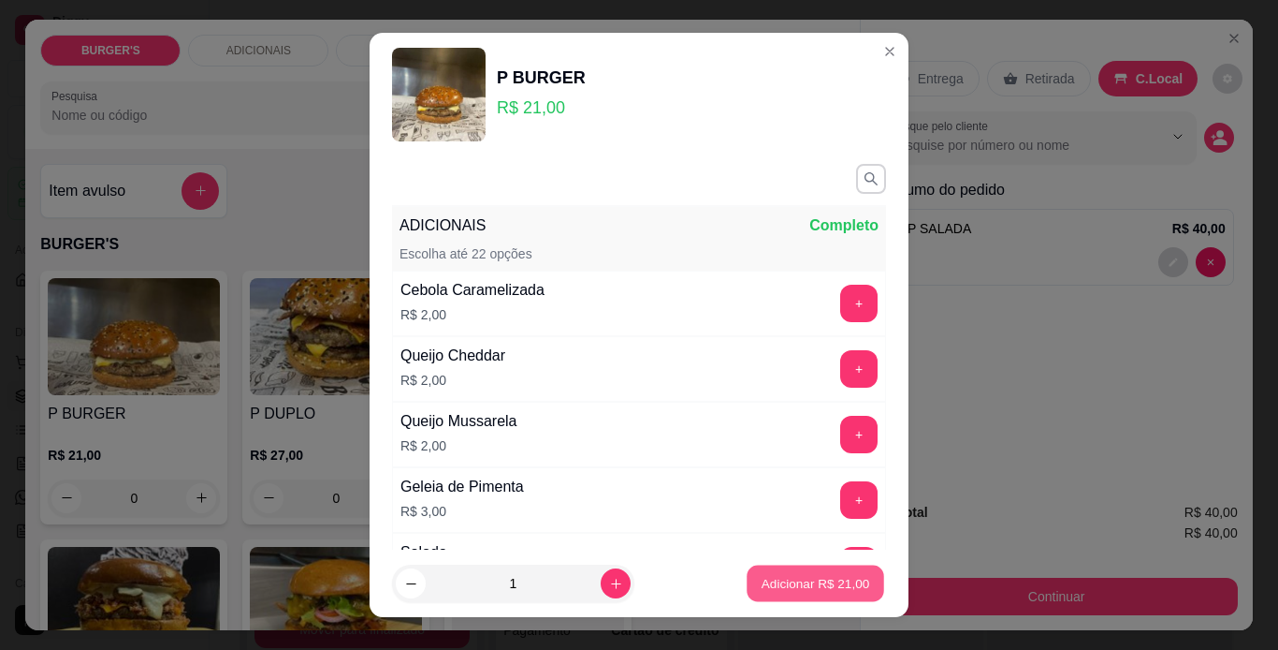
click at [780, 595] on button "Adicionar R$ 21,00" at bounding box center [816, 583] width 138 height 36
type input "1"
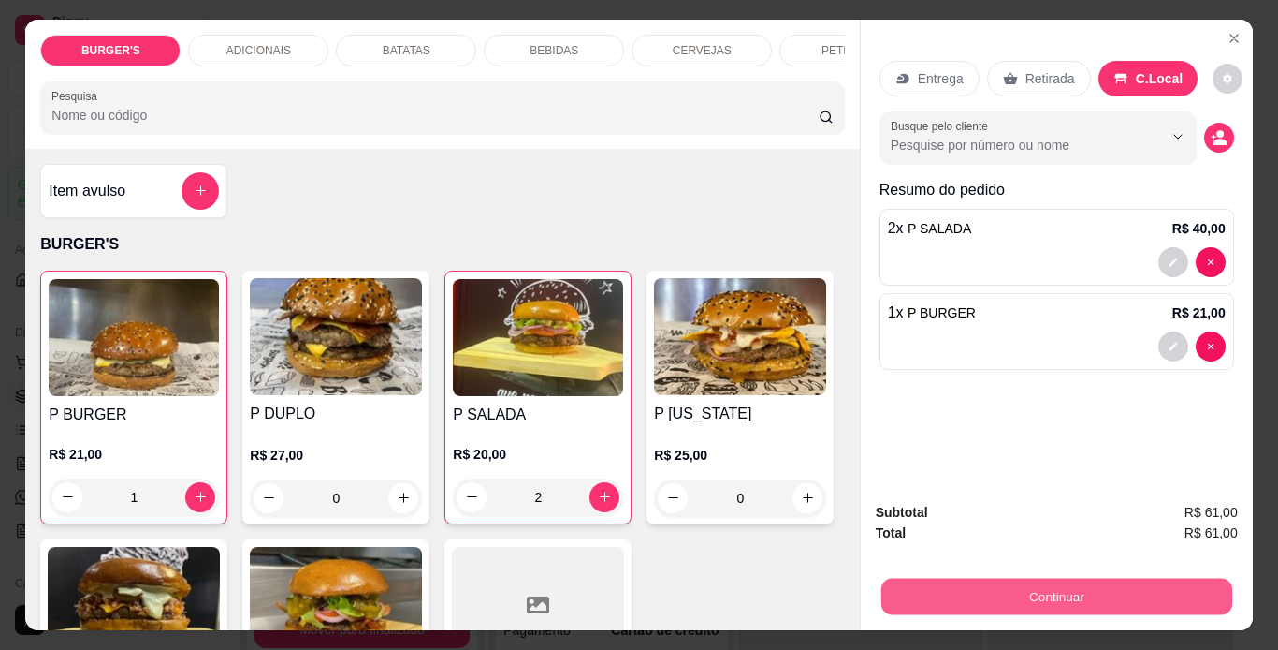
click at [958, 591] on button "Continuar" at bounding box center [1056, 596] width 351 height 36
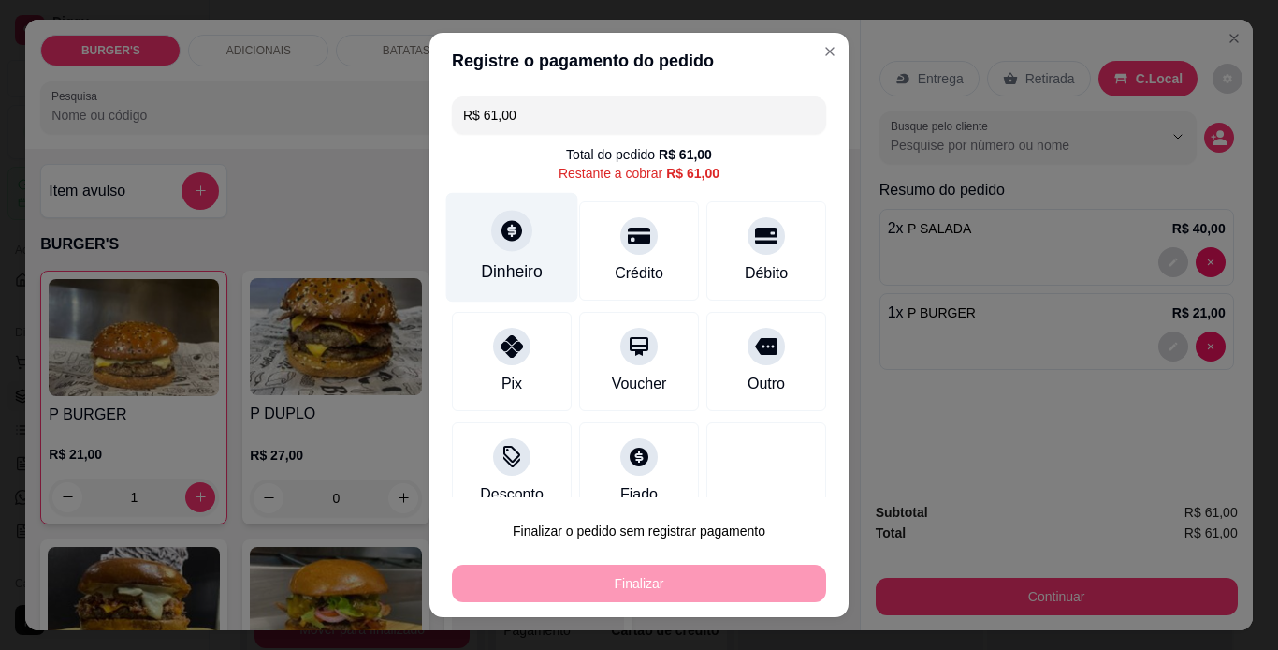
click at [498, 250] on div at bounding box center [511, 230] width 41 height 41
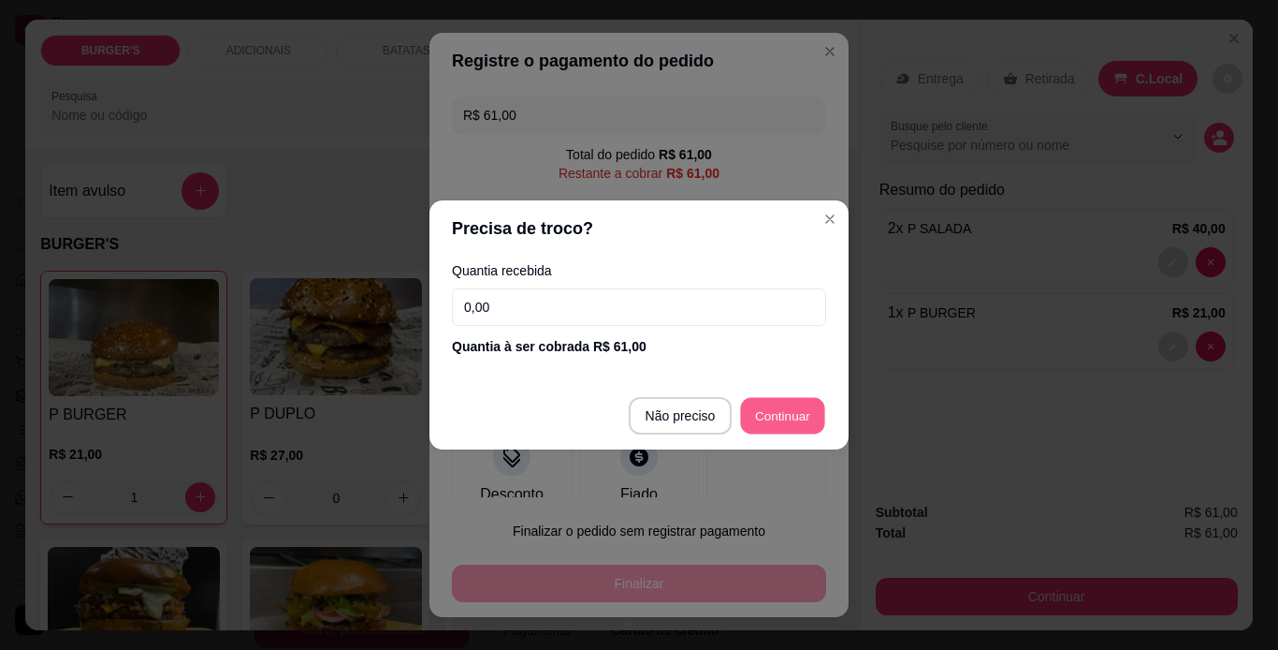
type input "R$ 0,00"
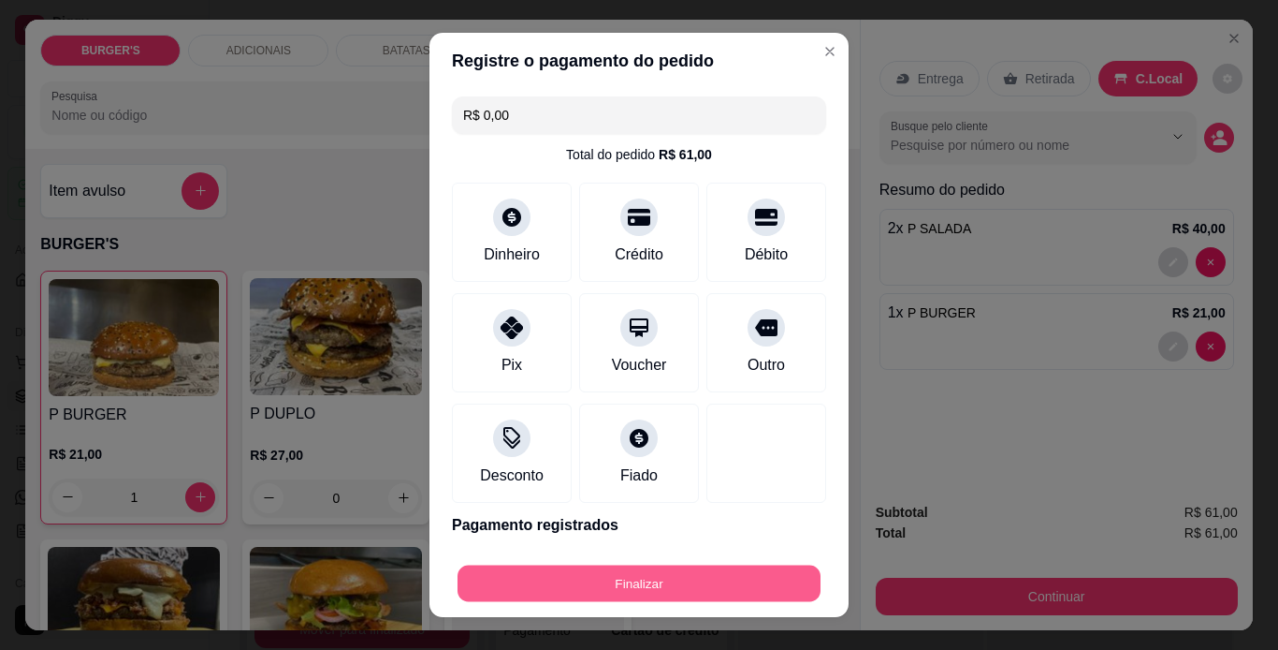
click at [646, 568] on button "Finalizar" at bounding box center [639, 583] width 363 height 36
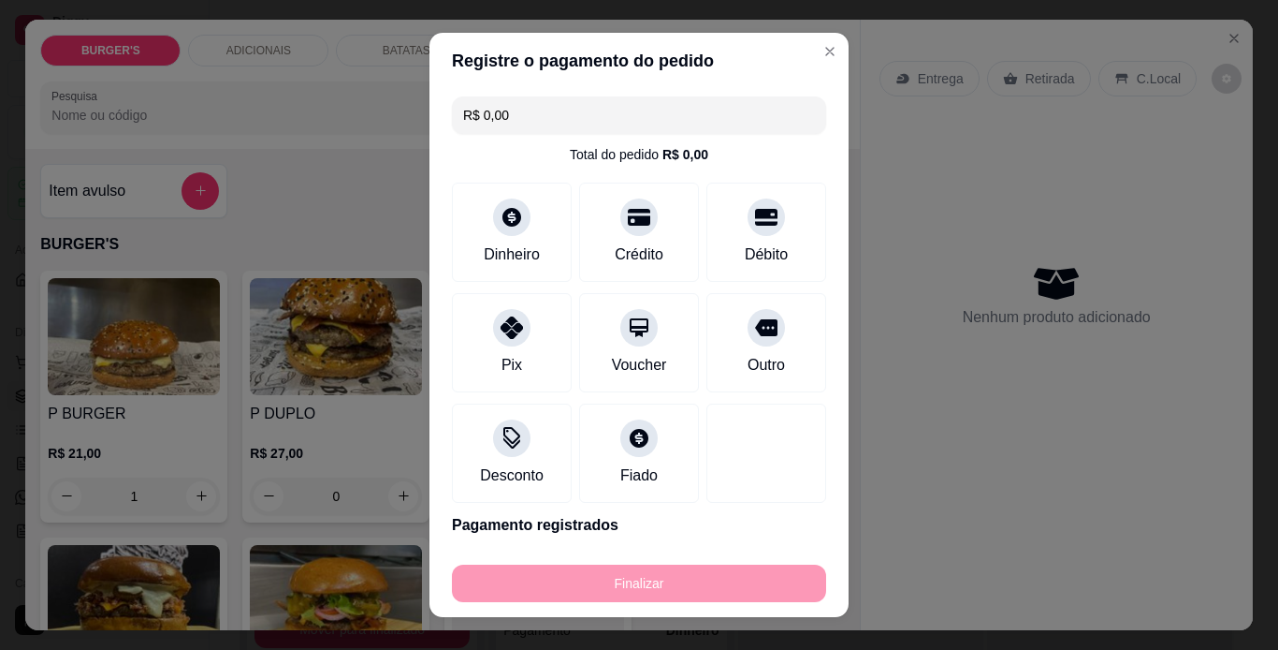
type input "0"
type input "-R$ 61,00"
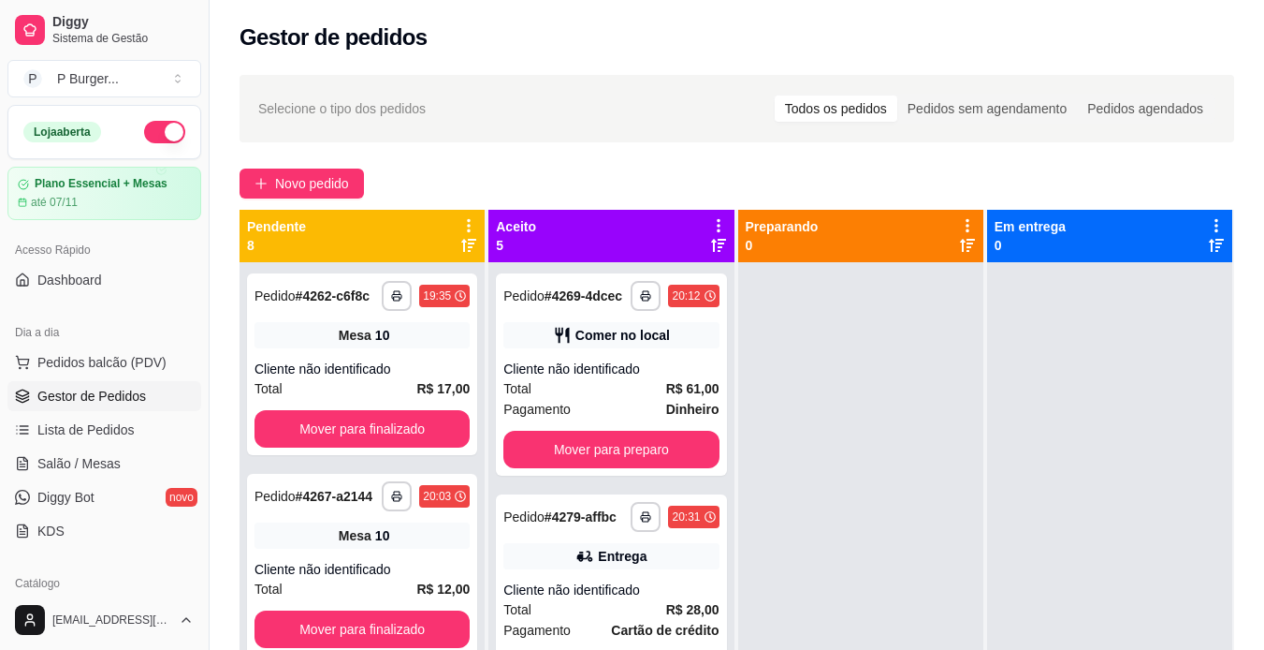
click at [881, 68] on div "**********" at bounding box center [737, 473] width 1055 height 818
click at [83, 460] on span "Salão / Mesas" at bounding box center [78, 463] width 83 height 19
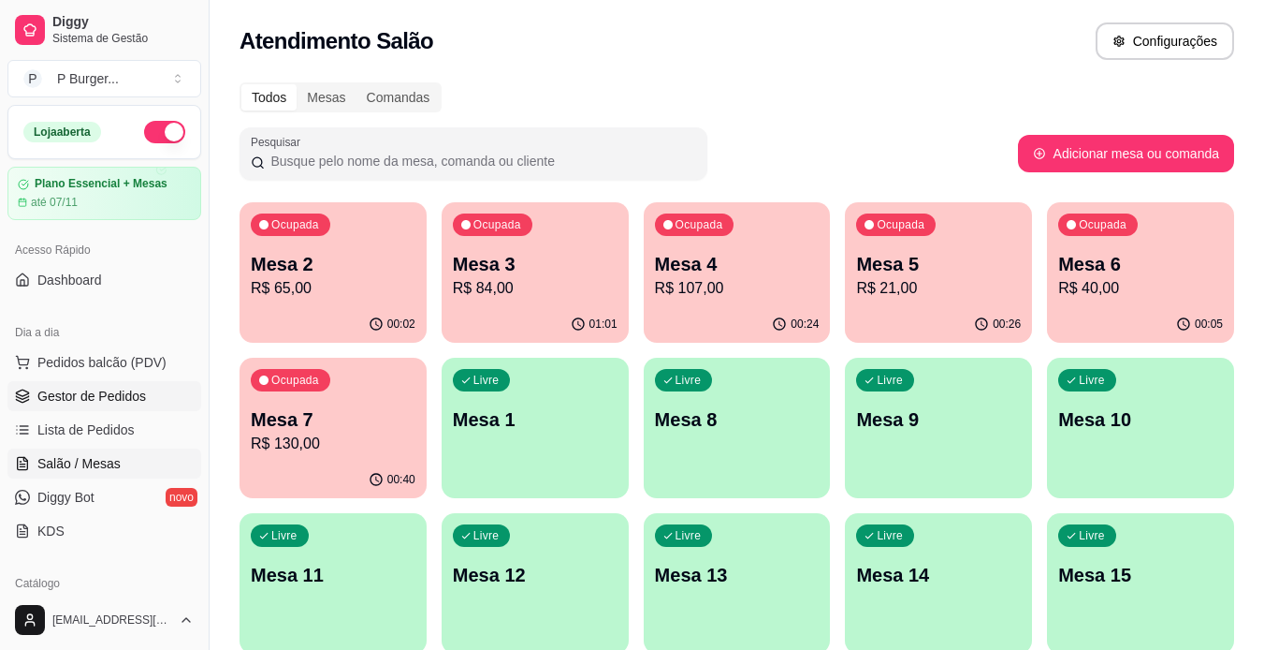
click at [88, 392] on span "Gestor de Pedidos" at bounding box center [91, 396] width 109 height 19
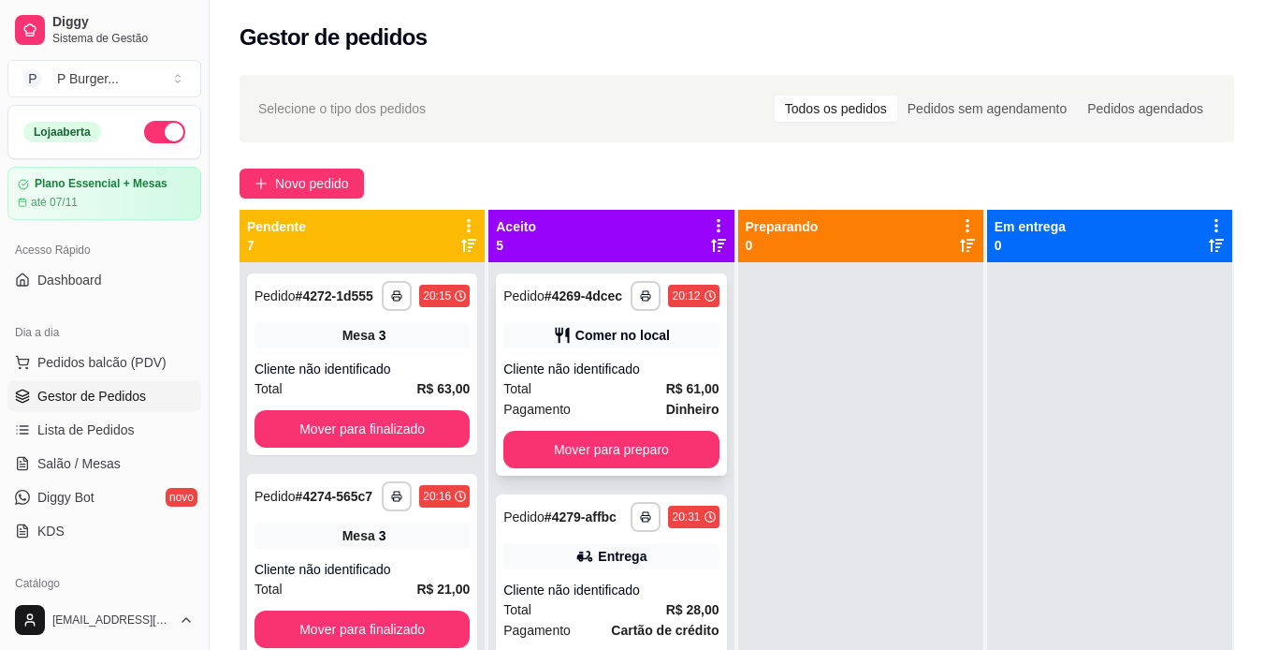
click at [582, 344] on div "Comer no local" at bounding box center [623, 335] width 95 height 19
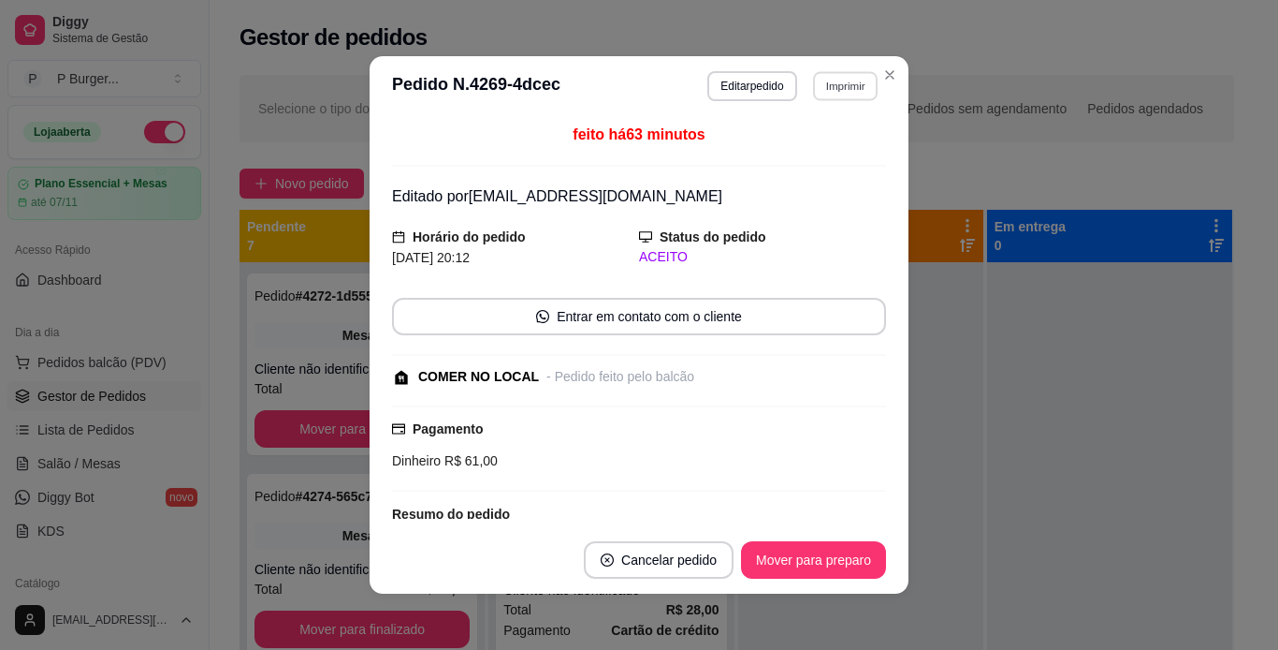
click at [825, 92] on button "Imprimir" at bounding box center [845, 85] width 65 height 29
click at [814, 144] on button "IMPRESSORA" at bounding box center [805, 152] width 136 height 30
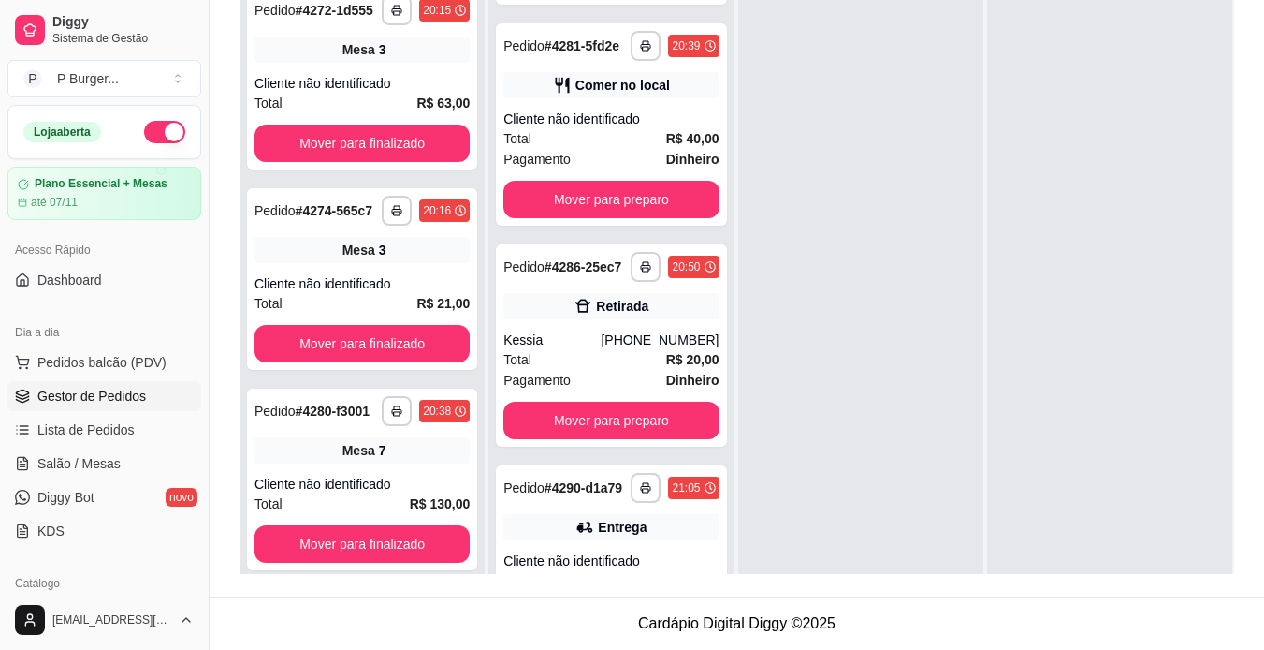
scroll to position [548, 0]
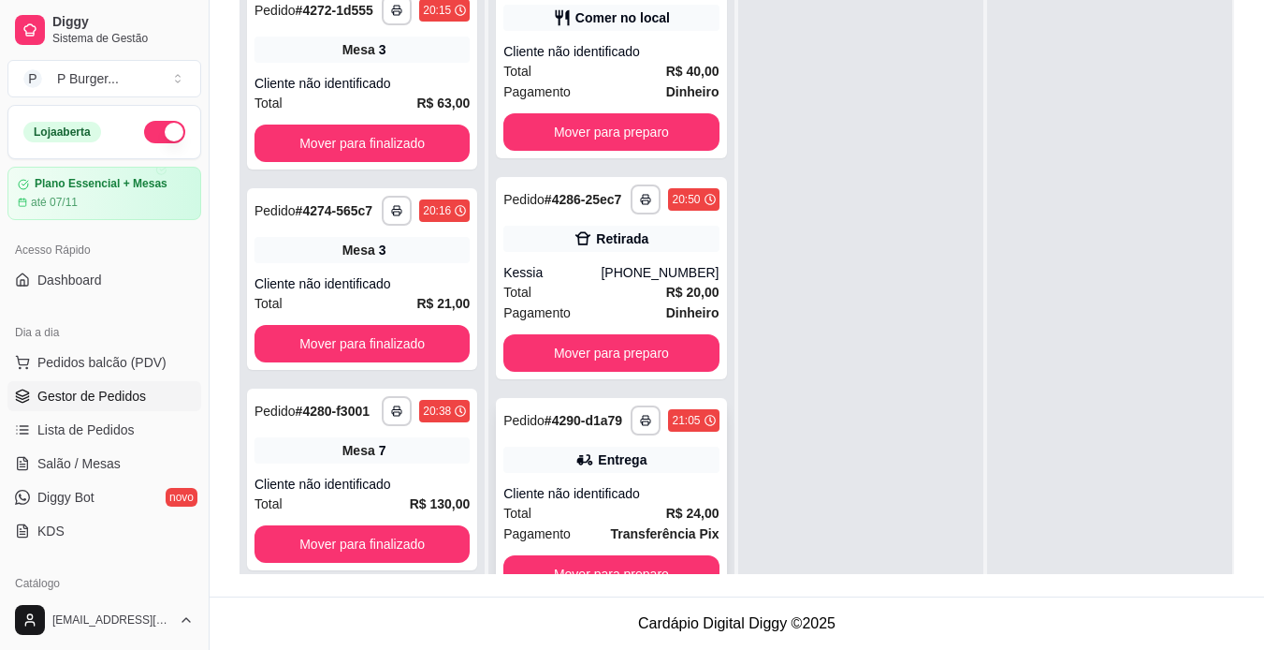
click at [643, 495] on div "Cliente não identificado" at bounding box center [611, 493] width 215 height 19
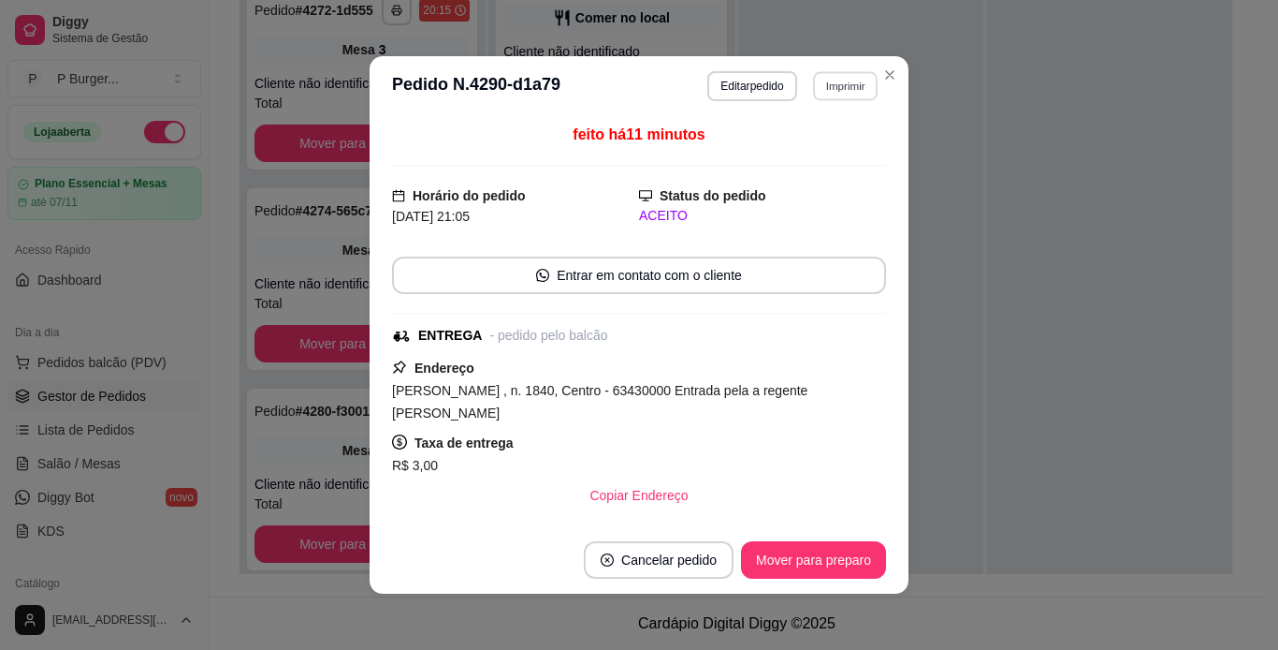
click at [826, 87] on button "Imprimir" at bounding box center [845, 85] width 65 height 29
click at [796, 155] on button "IMPRESSORA" at bounding box center [804, 151] width 131 height 29
